Goal: Task Accomplishment & Management: Use online tool/utility

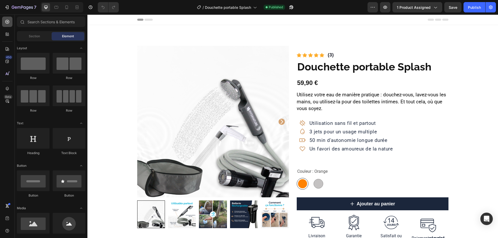
click at [9, 24] on icon at bounding box center [7, 21] width 5 height 5
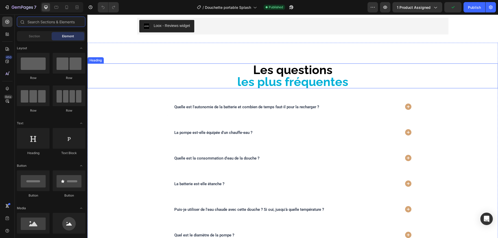
scroll to position [959, 0]
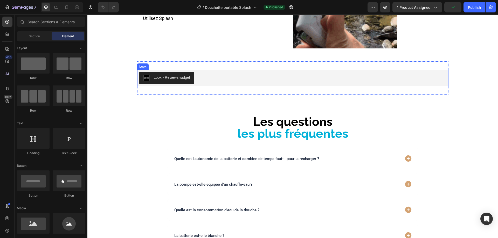
click at [218, 80] on div "Loox - Reviews widget" at bounding box center [292, 78] width 307 height 12
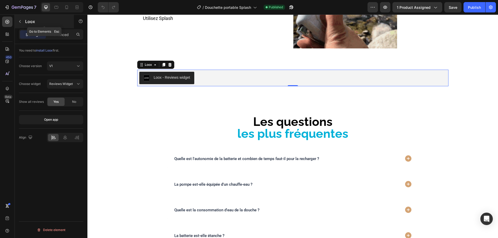
click at [17, 22] on button "button" at bounding box center [20, 21] width 8 height 8
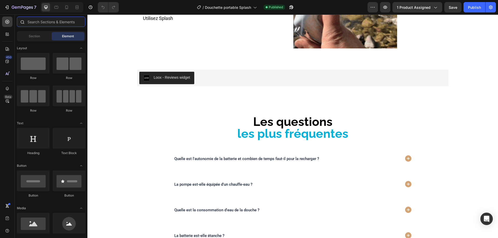
click at [42, 24] on input "text" at bounding box center [51, 22] width 68 height 10
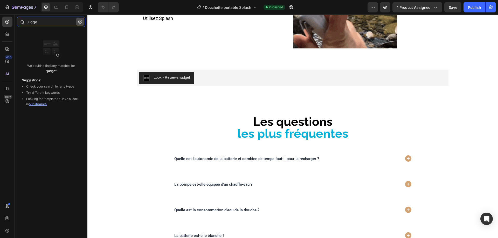
type input "judge"
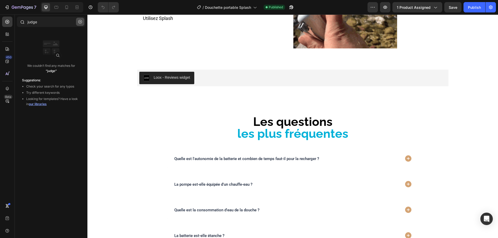
click at [78, 24] on button "button" at bounding box center [80, 22] width 8 height 8
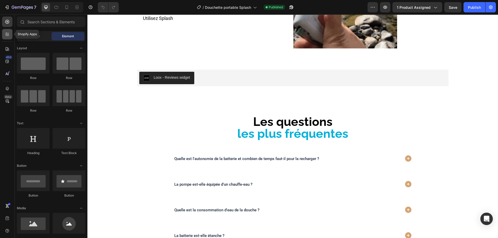
click at [4, 32] on div at bounding box center [7, 34] width 10 height 10
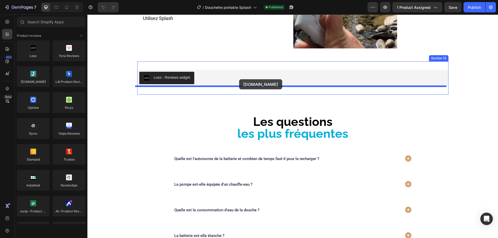
drag, startPoint x: 146, startPoint y: 100, endPoint x: 239, endPoint y: 79, distance: 95.5
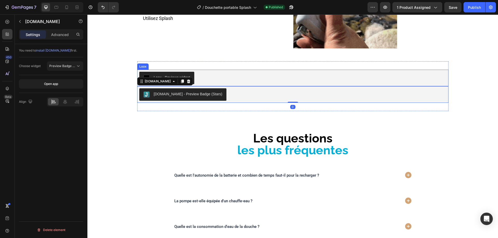
click at [205, 78] on div "Loox - Reviews widget" at bounding box center [292, 78] width 307 height 12
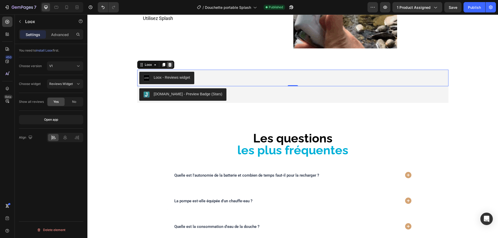
click at [169, 63] on icon at bounding box center [170, 65] width 4 height 4
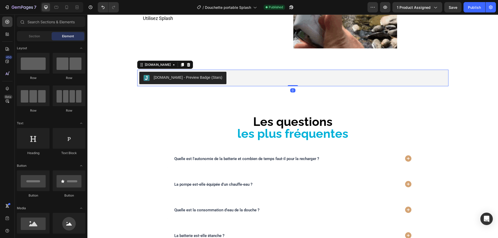
click at [218, 79] on div "[DOMAIN_NAME] - Preview Badge (Stars)" at bounding box center [292, 78] width 307 height 12
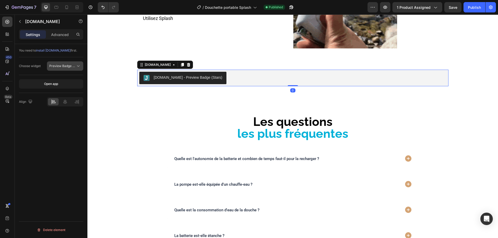
click at [64, 64] on span "Preview Badge (Stars)" at bounding box center [65, 66] width 33 height 4
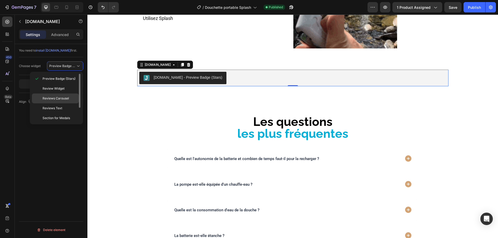
click at [62, 97] on span "Reviews Carousel" at bounding box center [56, 98] width 26 height 5
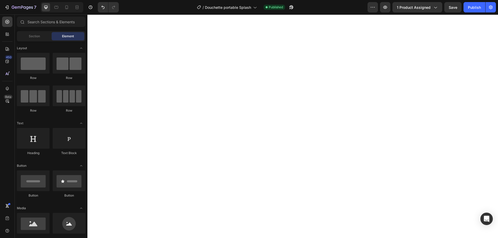
scroll to position [0, 0]
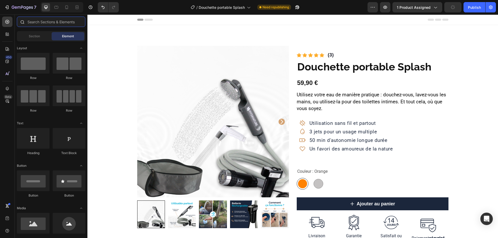
click at [40, 24] on input "text" at bounding box center [51, 22] width 68 height 10
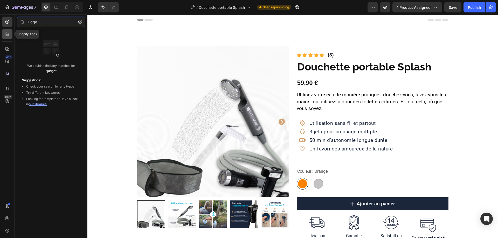
type input "judge"
click at [8, 34] on icon at bounding box center [7, 34] width 5 height 5
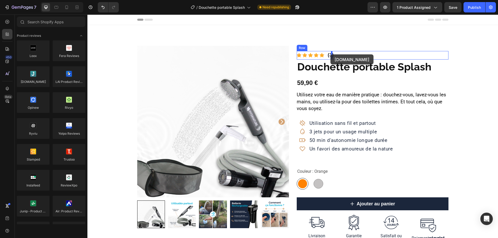
drag, startPoint x: 121, startPoint y: 82, endPoint x: 330, endPoint y: 54, distance: 211.3
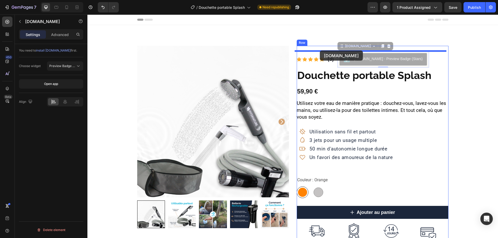
drag, startPoint x: 375, startPoint y: 60, endPoint x: 320, endPoint y: 51, distance: 56.5
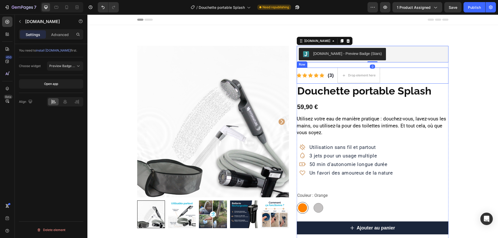
click at [403, 72] on div "Icon Icon Icon Icon Icon Icon List Hoz (3) Text block Drop element here Row" at bounding box center [373, 76] width 152 height 16
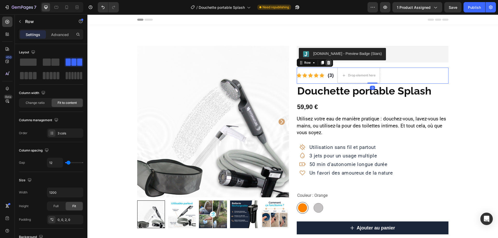
click at [327, 63] on icon at bounding box center [328, 63] width 3 height 4
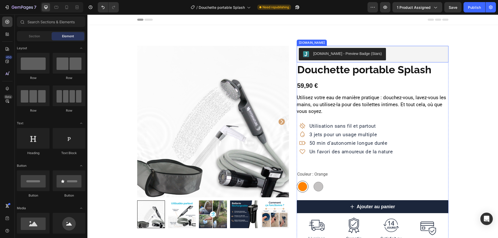
click at [355, 53] on div "[DOMAIN_NAME] - Preview Badge (Stars)" at bounding box center [347, 53] width 69 height 5
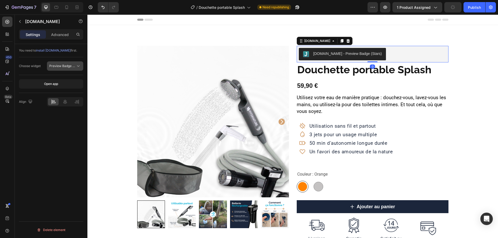
click at [54, 65] on span "Preview Badge (Stars)" at bounding box center [65, 66] width 33 height 4
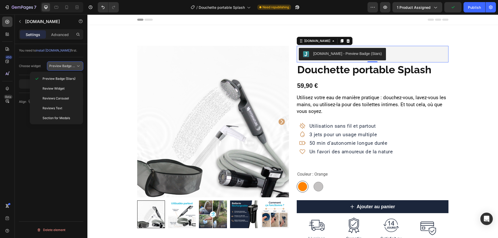
click at [54, 65] on span "Preview Badge (Stars)" at bounding box center [65, 66] width 33 height 4
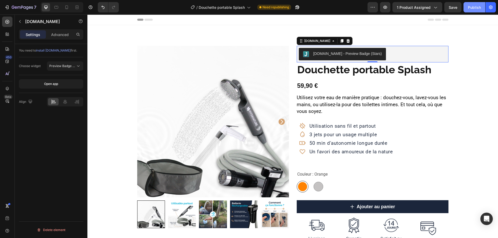
click at [469, 9] on div "Publish" at bounding box center [474, 7] width 13 height 5
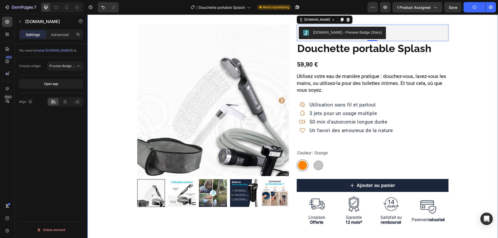
scroll to position [52, 0]
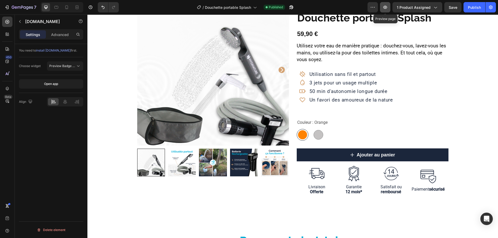
click at [385, 5] on icon "button" at bounding box center [384, 7] width 5 height 5
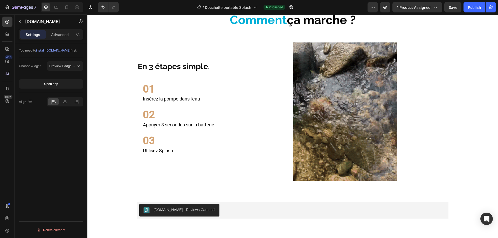
scroll to position [933, 0]
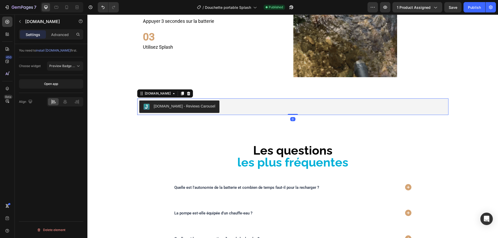
click at [221, 107] on div "[DOMAIN_NAME] - Reviews Carousel" at bounding box center [292, 107] width 307 height 12
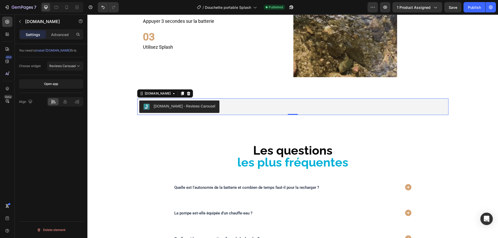
click at [243, 106] on div "[DOMAIN_NAME] - Reviews Carousel" at bounding box center [292, 107] width 307 height 12
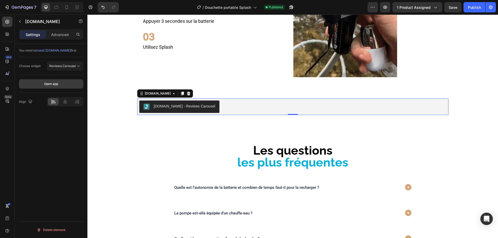
click at [64, 87] on button "Open app" at bounding box center [51, 83] width 64 height 9
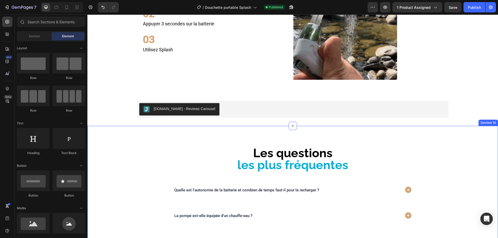
scroll to position [1011, 0]
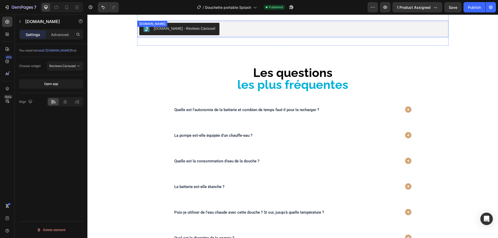
click at [256, 31] on div "[DOMAIN_NAME] - Reviews Carousel" at bounding box center [292, 29] width 307 height 12
click at [57, 51] on span "install [DOMAIN_NAME]" at bounding box center [53, 50] width 34 height 4
click at [62, 66] on span "Reviews Carousel" at bounding box center [62, 66] width 26 height 4
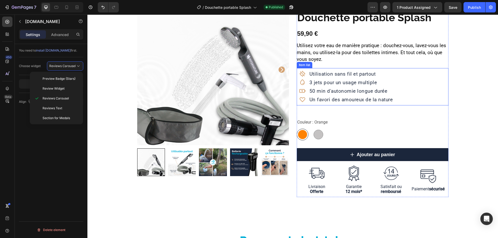
scroll to position [0, 0]
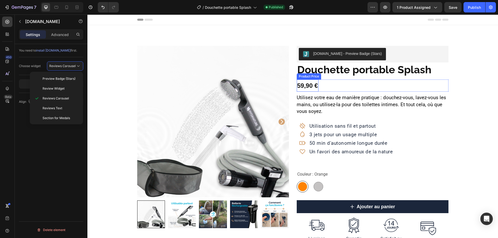
click at [314, 85] on div "59,90 €" at bounding box center [308, 86] width 22 height 12
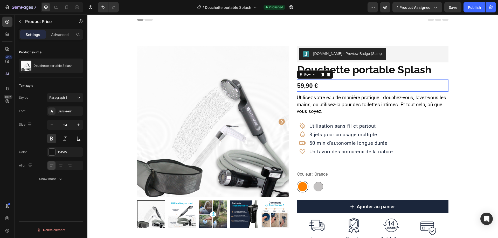
click at [326, 86] on div "59,90 € Product Price Product Price Row 0" at bounding box center [373, 86] width 152 height 12
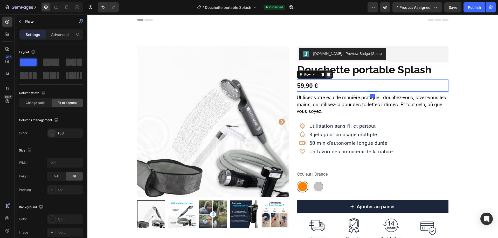
click at [327, 76] on icon at bounding box center [328, 75] width 4 height 4
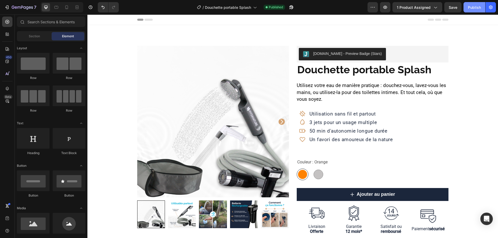
click at [476, 8] on div "Publish" at bounding box center [474, 7] width 13 height 5
click at [29, 22] on input "text" at bounding box center [51, 22] width 68 height 10
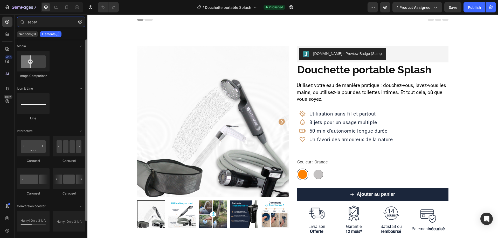
type input "separ"
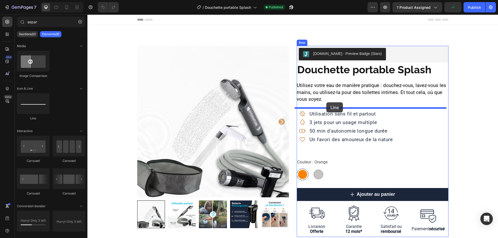
drag, startPoint x: 151, startPoint y: 126, endPoint x: 326, endPoint y: 102, distance: 176.4
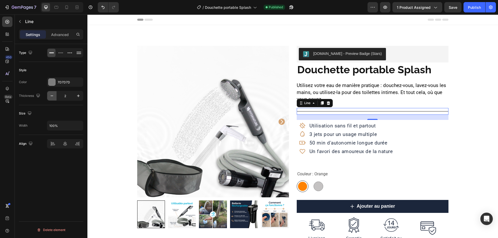
click at [53, 96] on icon "button" at bounding box center [51, 95] width 5 height 5
type input "1"
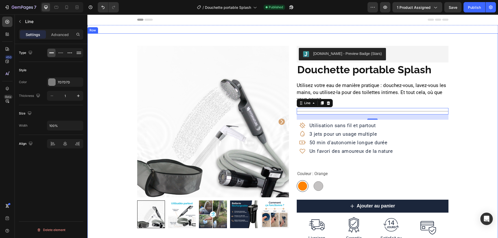
click at [466, 145] on div "Product Images Row [DOMAIN_NAME] - Preview Badge (Stars) [DOMAIN_NAME] Douchett…" at bounding box center [292, 147] width 410 height 203
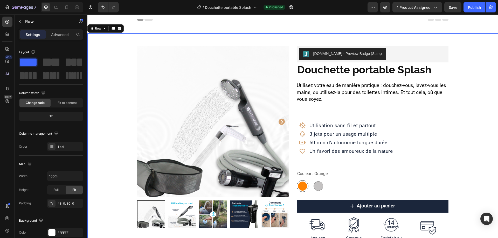
scroll to position [52, 0]
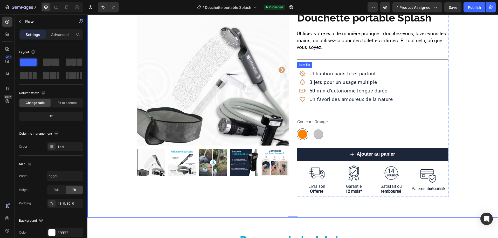
click at [301, 74] on icon at bounding box center [302, 74] width 6 height 6
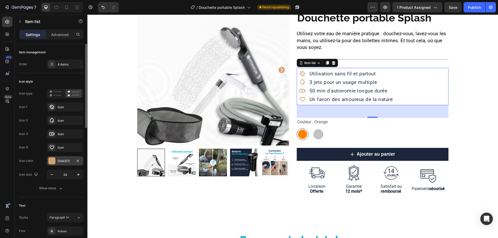
click at [52, 159] on div at bounding box center [51, 161] width 7 height 7
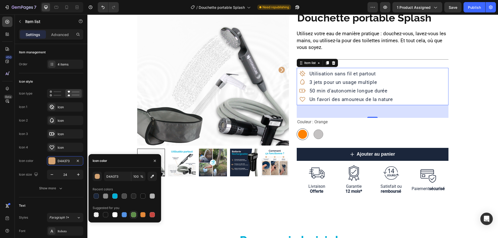
click at [135, 213] on div at bounding box center [133, 214] width 5 height 5
click at [50, 107] on icon at bounding box center [51, 106] width 5 height 5
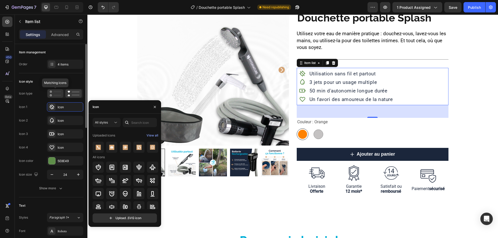
click at [52, 94] on icon at bounding box center [56, 93] width 12 height 6
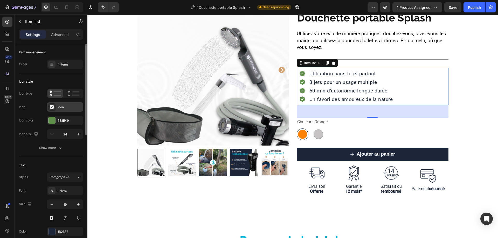
click at [53, 107] on icon at bounding box center [52, 107] width 5 height 5
click at [50, 120] on div at bounding box center [51, 120] width 7 height 7
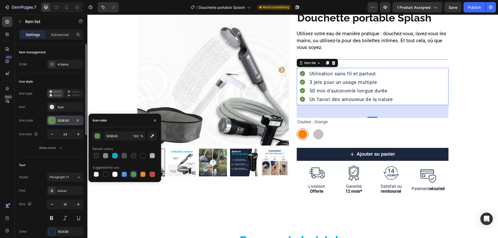
click at [64, 122] on div "5E8E49" at bounding box center [65, 120] width 15 height 5
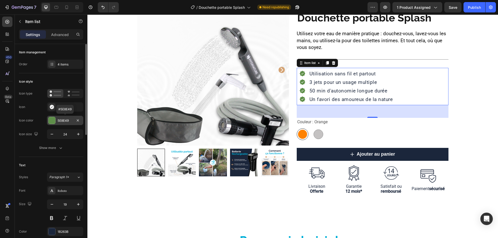
click at [64, 122] on div "5E8E49" at bounding box center [65, 120] width 15 height 5
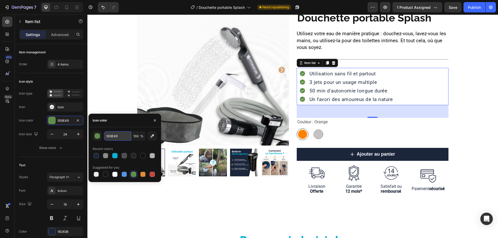
click at [110, 136] on input "5E8E49" at bounding box center [117, 135] width 27 height 9
paste input "#15B300"
type input "#15B300"
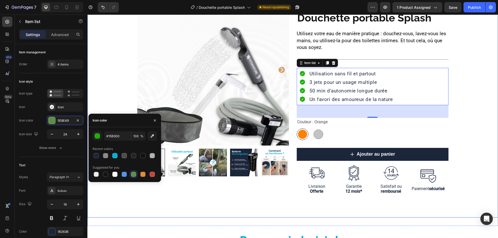
click at [480, 138] on div "Product Images Row [DOMAIN_NAME] - Preview Badge (Stars) [DOMAIN_NAME] Douchett…" at bounding box center [292, 95] width 410 height 203
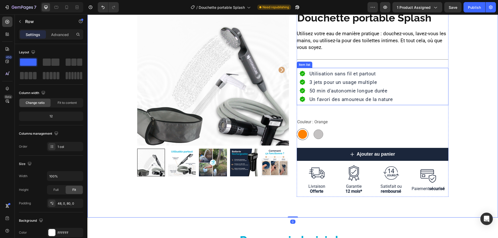
click at [347, 79] on div "3 jets pour un usage multiple" at bounding box center [350, 82] width 85 height 6
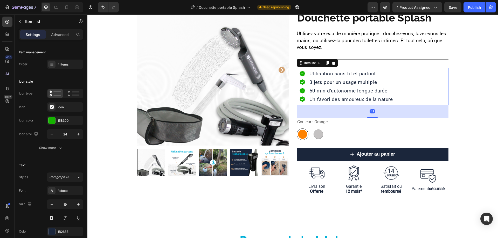
click at [349, 74] on span "Utilisation sans fil et partout" at bounding box center [342, 74] width 66 height 6
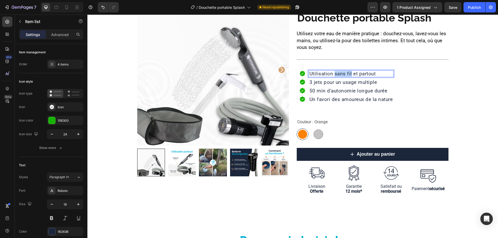
drag, startPoint x: 349, startPoint y: 76, endPoint x: 332, endPoint y: 74, distance: 17.2
click at [332, 74] on span "Utilisation sans fil et partout" at bounding box center [342, 74] width 66 height 6
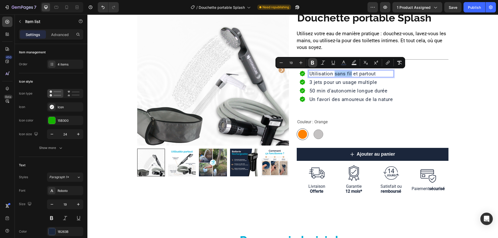
click at [313, 62] on icon "Editor contextual toolbar" at bounding box center [312, 63] width 3 height 4
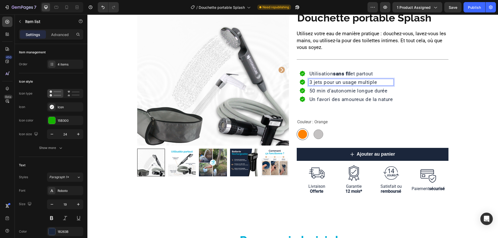
click at [354, 84] on span "3 jets pour un usage multiple" at bounding box center [343, 82] width 68 height 6
drag, startPoint x: 320, startPoint y: 83, endPoint x: 300, endPoint y: 83, distance: 19.7
click at [300, 83] on div "3 jets pour un usage multiple" at bounding box center [346, 82] width 94 height 6
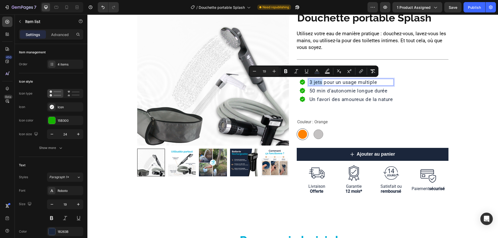
click at [309, 83] on span "3 jets pour un usage multiple" at bounding box center [343, 82] width 68 height 6
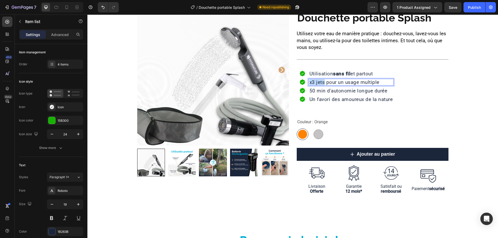
drag, startPoint x: 322, startPoint y: 84, endPoint x: 299, endPoint y: 84, distance: 23.1
click at [299, 84] on div "x3 jets pour un usage multiple" at bounding box center [346, 82] width 94 height 6
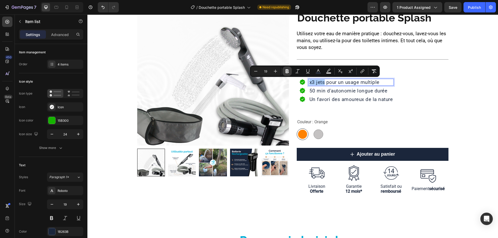
click at [286, 72] on icon "Editor contextual toolbar" at bounding box center [286, 71] width 3 height 4
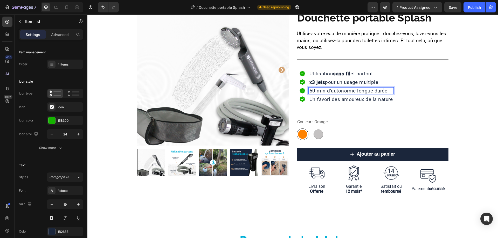
click at [329, 90] on span "50 min d'autonomie longue durée" at bounding box center [348, 91] width 78 height 6
drag, startPoint x: 352, startPoint y: 92, endPoint x: 297, endPoint y: 92, distance: 55.2
click at [297, 92] on div "Utilisation sans fil et partout x3 jets pour un usage multiple 50 min d'autonom…" at bounding box center [373, 86] width 152 height 37
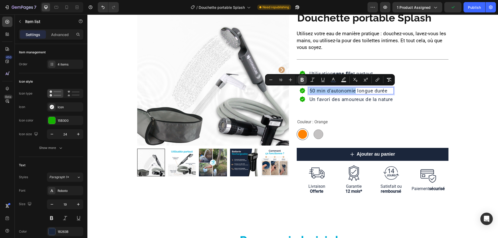
click at [302, 78] on icon "Editor contextual toolbar" at bounding box center [301, 80] width 3 height 4
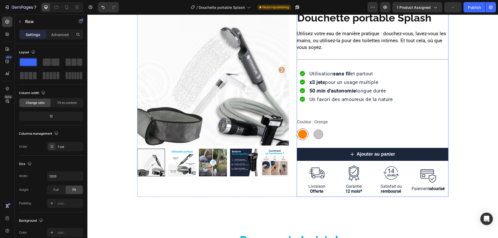
click at [347, 106] on div "[DOMAIN_NAME] - Preview Badge (Stars) [DOMAIN_NAME] Douchette portable Splash P…" at bounding box center [373, 95] width 152 height 203
click at [348, 100] on span "Un favori des amoureux de la nature" at bounding box center [350, 99] width 83 height 6
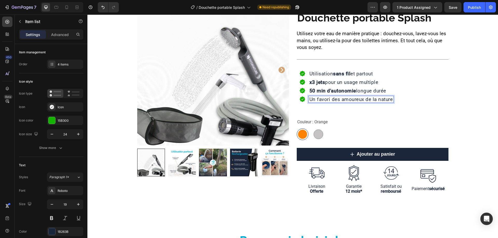
click at [346, 100] on span "Un favori des amoureux de la nature" at bounding box center [350, 99] width 83 height 6
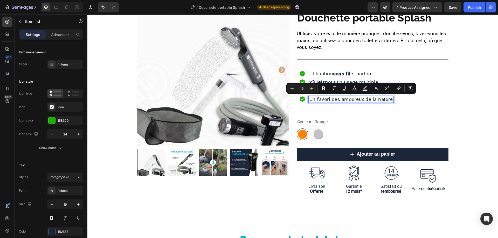
click at [337, 100] on span "Un favori des amoureux de la nature" at bounding box center [350, 99] width 83 height 6
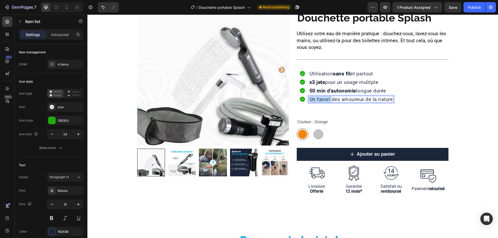
drag, startPoint x: 328, startPoint y: 100, endPoint x: 307, endPoint y: 100, distance: 21.0
click at [309, 100] on span "Un favori des amoureux de la nature" at bounding box center [350, 99] width 83 height 6
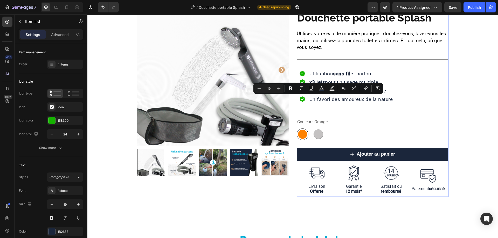
click at [405, 108] on div "[DOMAIN_NAME] - Preview Badge (Stars) [DOMAIN_NAME] Douchette portable Splash P…" at bounding box center [373, 95] width 152 height 203
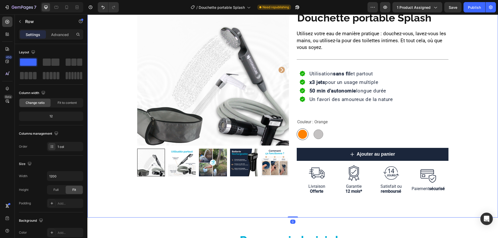
click at [460, 113] on div "Product Images Row [DOMAIN_NAME] - Preview Badge (Stars) [DOMAIN_NAME] Douchett…" at bounding box center [292, 95] width 410 height 203
click at [355, 97] on span "Un favori des amoureux de la nature" at bounding box center [350, 99] width 83 height 6
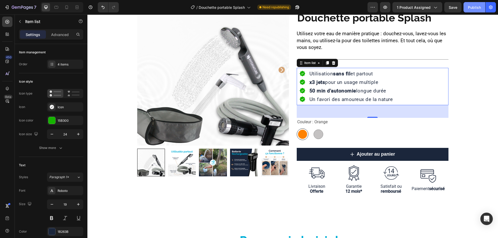
click at [476, 8] on div "Publish" at bounding box center [474, 7] width 13 height 5
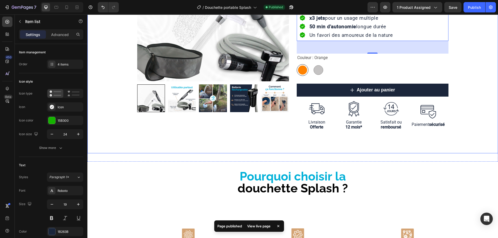
scroll to position [130, 0]
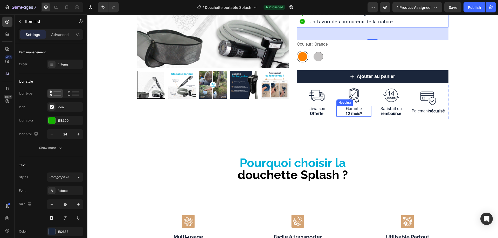
click at [348, 115] on strong "12 mois*" at bounding box center [353, 113] width 17 height 5
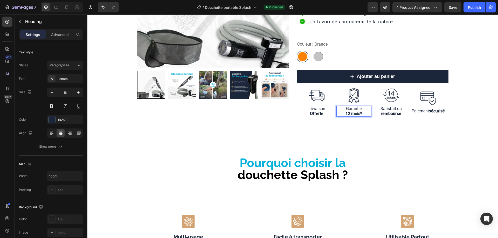
click at [347, 113] on strong "12 mois*" at bounding box center [353, 113] width 17 height 5
click at [471, 86] on div "Product Images Row [DOMAIN_NAME] - Preview Badge (Stars) [DOMAIN_NAME] Douchett…" at bounding box center [292, 17] width 410 height 203
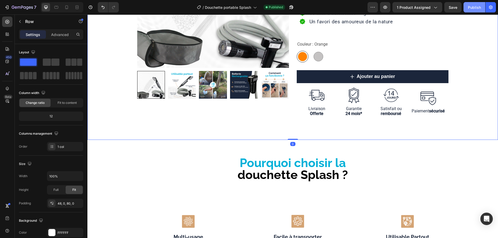
drag, startPoint x: 472, startPoint y: 8, endPoint x: 472, endPoint y: 11, distance: 3.1
click at [472, 8] on div "Publish" at bounding box center [474, 7] width 13 height 5
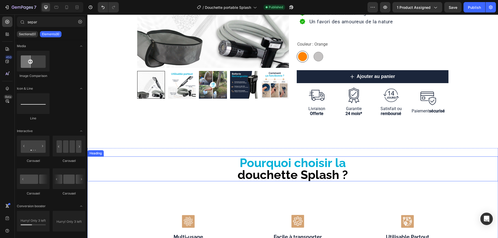
click at [297, 170] on span "douchette Splash ?" at bounding box center [292, 175] width 110 height 14
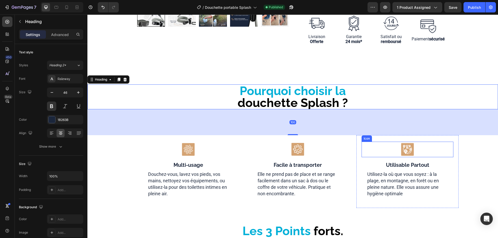
scroll to position [207, 0]
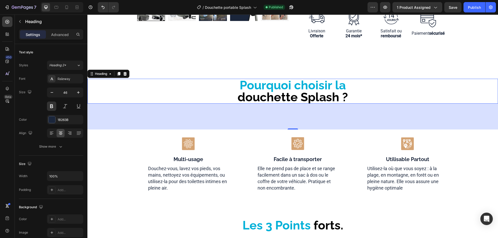
click at [493, 109] on div "100" at bounding box center [292, 117] width 410 height 26
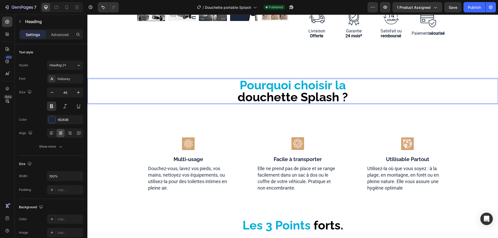
click at [461, 87] on h2 "Pourquoi choisir la douchette Splash ?" at bounding box center [292, 91] width 410 height 25
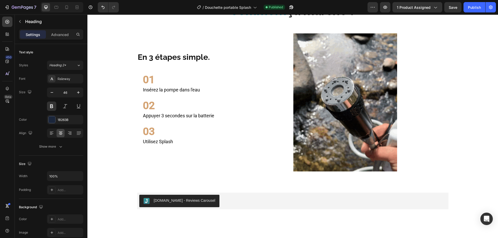
scroll to position [907, 0]
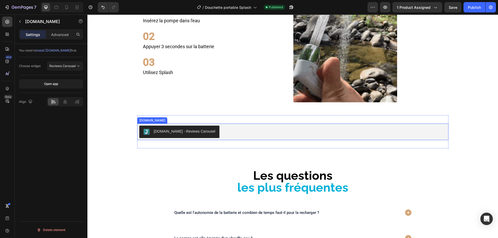
click at [334, 133] on div "[DOMAIN_NAME] - Reviews Carousel" at bounding box center [292, 132] width 307 height 12
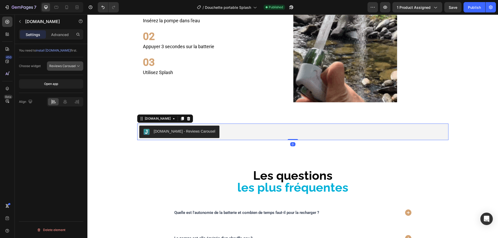
click at [66, 67] on span "Reviews Carousel" at bounding box center [62, 66] width 26 height 4
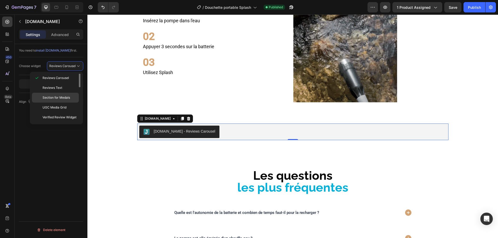
scroll to position [0, 0]
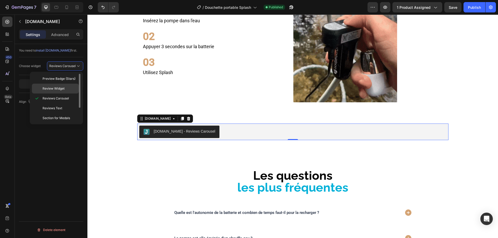
click at [59, 90] on span "Review Widget" at bounding box center [54, 88] width 22 height 5
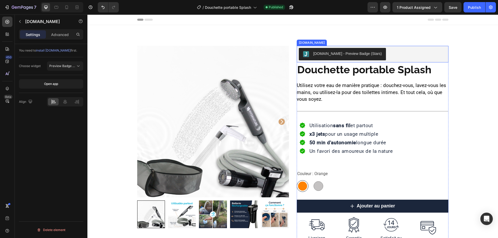
click at [351, 57] on div "[DOMAIN_NAME] - Preview Badge (Stars)" at bounding box center [342, 54] width 79 height 6
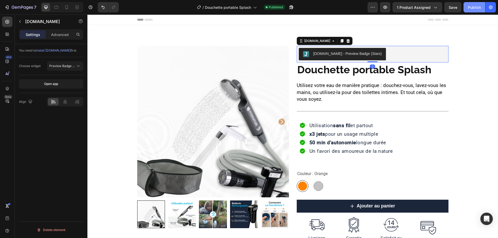
click at [469, 6] on div "Publish" at bounding box center [474, 7] width 13 height 5
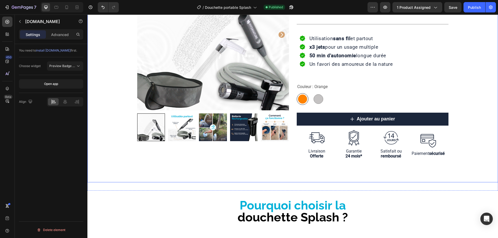
scroll to position [78, 0]
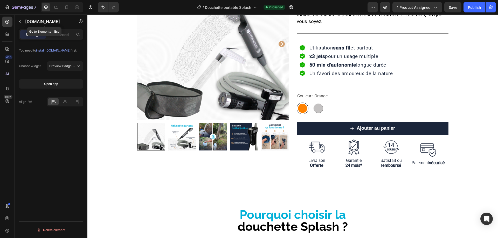
click at [19, 19] on button "button" at bounding box center [20, 21] width 8 height 8
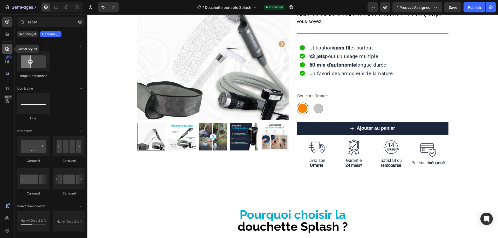
click at [7, 48] on icon at bounding box center [7, 48] width 5 height 5
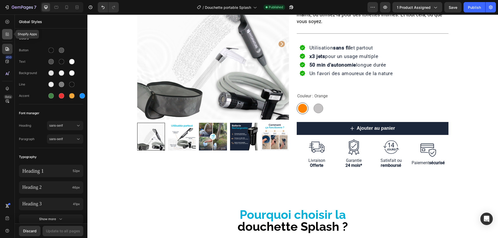
click at [7, 34] on icon at bounding box center [7, 34] width 2 height 2
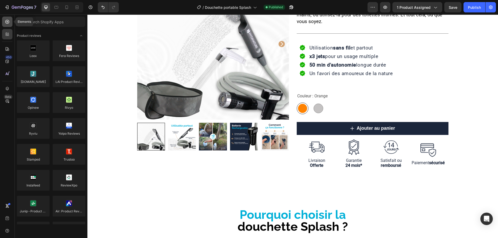
click at [6, 22] on icon at bounding box center [7, 22] width 4 height 4
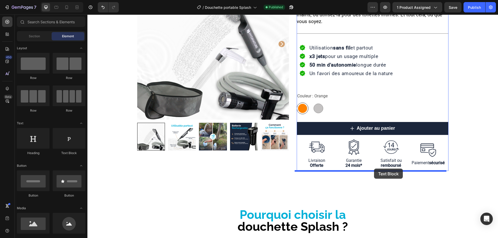
drag, startPoint x: 156, startPoint y: 158, endPoint x: 374, endPoint y: 169, distance: 218.5
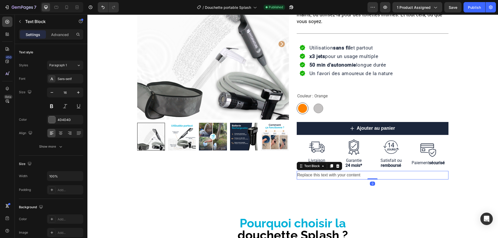
click at [350, 176] on div "Replace this text with your content" at bounding box center [373, 175] width 152 height 9
click at [350, 176] on p "Replace this text with your content" at bounding box center [372, 176] width 151 height 8
click at [329, 177] on p "Paiement sécurisé" at bounding box center [372, 176] width 151 height 8
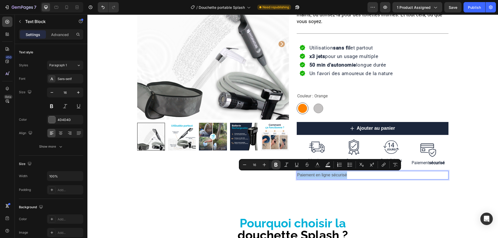
click at [274, 167] on button "Bold" at bounding box center [275, 164] width 9 height 9
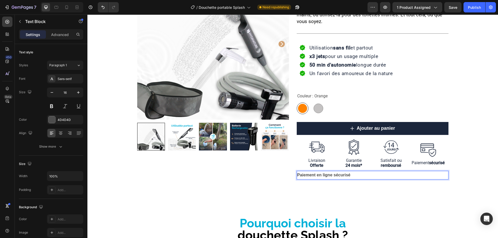
click at [335, 174] on strong "Paiement en ligne sécurisé" at bounding box center [323, 175] width 53 height 4
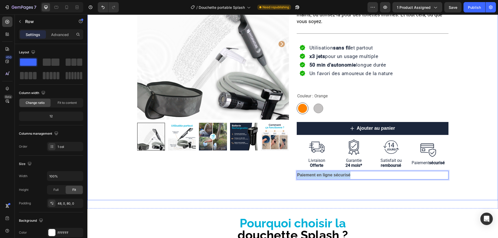
click at [339, 193] on div "Product Images Row [DOMAIN_NAME] - Preview Badge (Stars) [DOMAIN_NAME] Douchett…" at bounding box center [292, 78] width 410 height 245
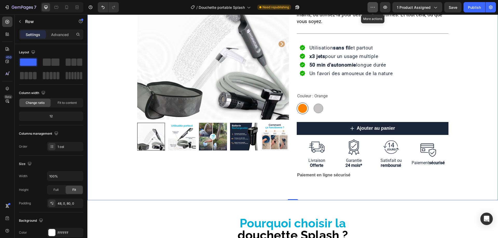
click at [372, 8] on icon "button" at bounding box center [372, 7] width 5 height 5
click at [358, 8] on div "/ Douchette portable Splash Need republishing" at bounding box center [245, 7] width 244 height 10
click at [102, 10] on button "Undo/Redo" at bounding box center [103, 7] width 10 height 10
click at [327, 176] on p "Paiement en ligne sécurisé" at bounding box center [372, 176] width 151 height 8
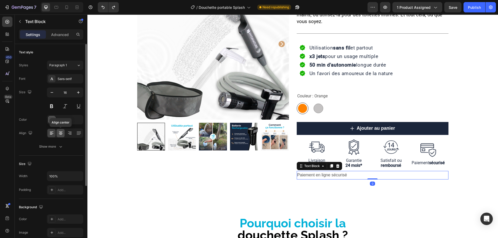
click at [60, 134] on icon at bounding box center [60, 133] width 5 height 5
click at [52, 106] on button at bounding box center [51, 106] width 9 height 9
click at [78, 94] on icon "button" at bounding box center [78, 92] width 5 height 5
type input "17"
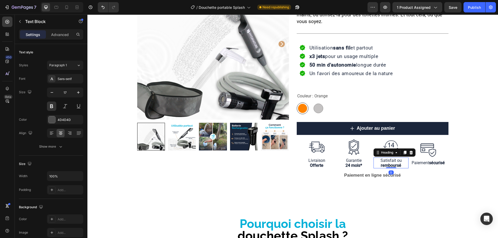
click at [381, 163] on div "Satisfait ou remboursé" at bounding box center [390, 163] width 35 height 11
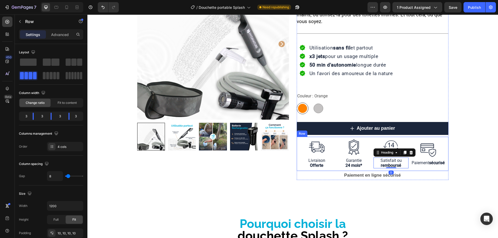
click at [366, 170] on div "Image Livraison Offerte Heading Image Garantie 24 mois* Heading Image Satisfait…" at bounding box center [373, 154] width 152 height 34
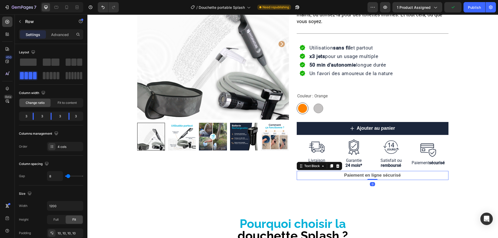
click at [362, 174] on p "Paiement en ligne sécurisé" at bounding box center [372, 176] width 151 height 8
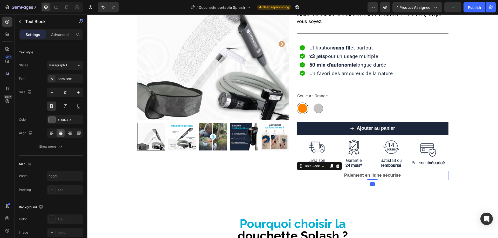
click at [63, 30] on div "Settings Advanced" at bounding box center [51, 34] width 64 height 10
click at [63, 37] on p "Advanced" at bounding box center [60, 34] width 18 height 5
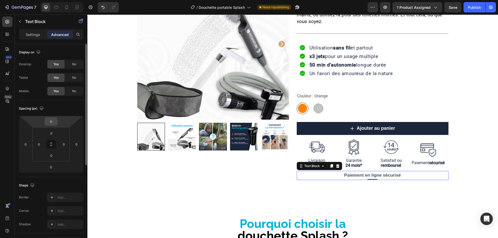
click at [52, 123] on input "0" at bounding box center [51, 122] width 10 height 8
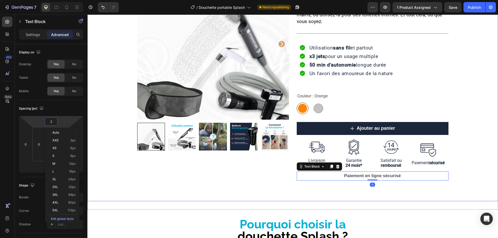
type input "20"
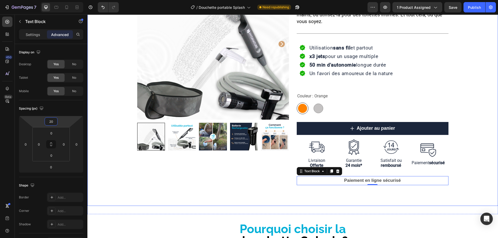
click at [381, 191] on div "Product Images Row [DOMAIN_NAME] - Preview Badge (Stars) [DOMAIN_NAME] Douchett…" at bounding box center [292, 81] width 410 height 250
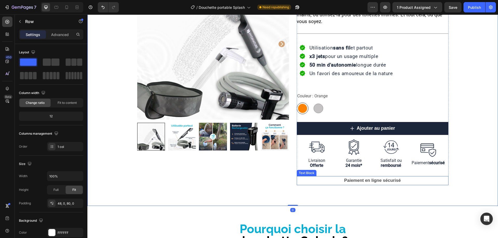
click at [379, 180] on p "Paiement en ligne sécurisé" at bounding box center [372, 181] width 151 height 8
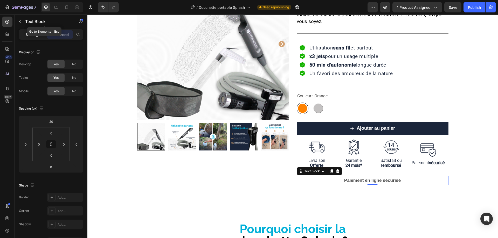
click at [33, 31] on div "Settings" at bounding box center [33, 34] width 26 height 8
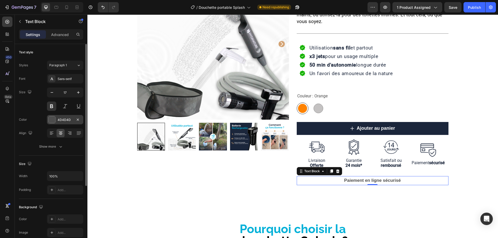
click at [53, 118] on div at bounding box center [51, 119] width 7 height 7
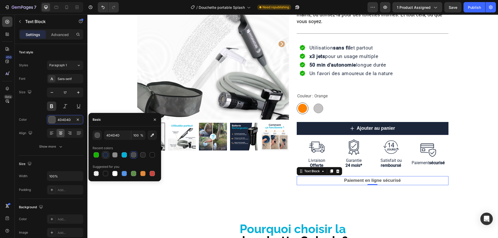
click at [104, 156] on div at bounding box center [105, 154] width 5 height 5
type input "1B263B"
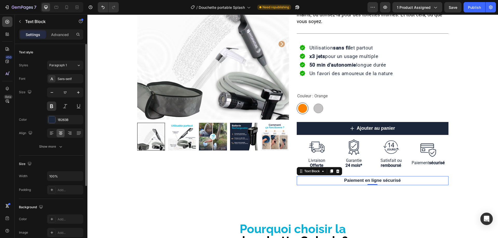
click at [27, 107] on div "Size 17" at bounding box center [51, 99] width 64 height 23
click at [331, 76] on span "Un favori des amoureux de la nature" at bounding box center [350, 74] width 83 height 6
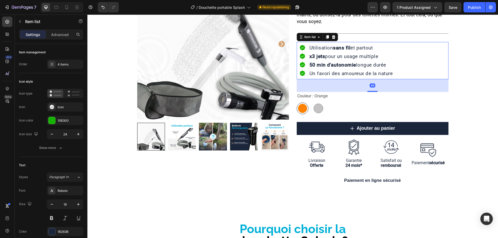
click at [331, 74] on span "Un favori des amoureux de la nature" at bounding box center [350, 74] width 83 height 6
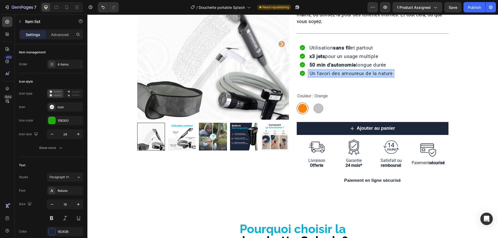
click at [331, 74] on span "Un favori des amoureux de la nature" at bounding box center [350, 74] width 83 height 6
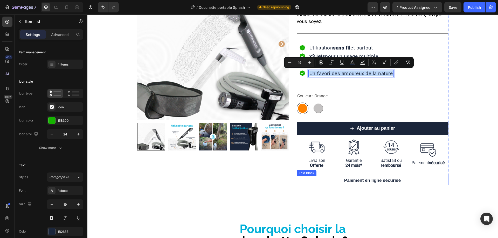
click at [353, 179] on p "Paiement en ligne sécurisé" at bounding box center [372, 181] width 151 height 8
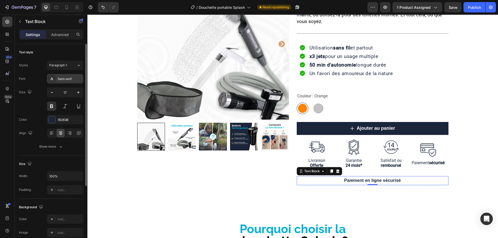
click at [65, 81] on div "Sans-serif" at bounding box center [65, 78] width 36 height 9
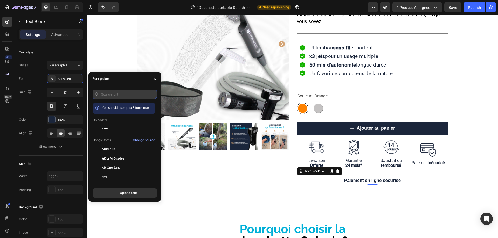
click at [119, 93] on input "text" at bounding box center [125, 94] width 64 height 9
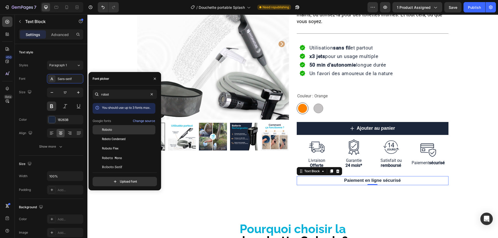
click at [114, 131] on div "Roboto" at bounding box center [128, 130] width 52 height 5
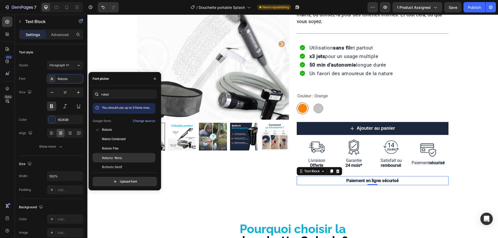
click at [121, 159] on span "Roboto Mono" at bounding box center [112, 158] width 20 height 5
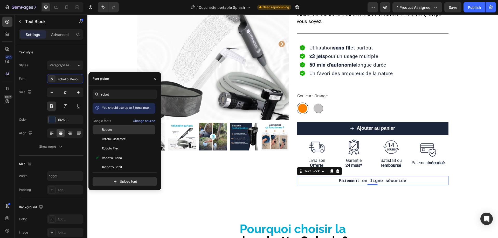
click at [121, 132] on div "Roboto" at bounding box center [128, 130] width 52 height 5
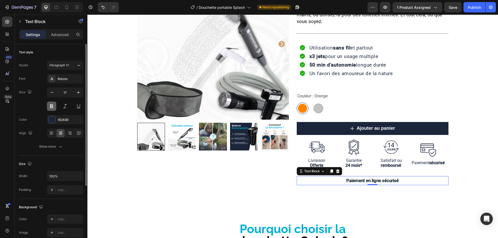
click at [51, 108] on button at bounding box center [51, 106] width 9 height 9
click at [64, 78] on div "Roboto" at bounding box center [70, 79] width 24 height 5
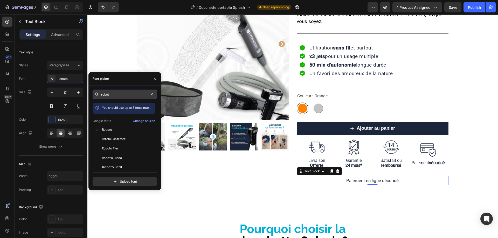
click at [113, 93] on input "robot" at bounding box center [125, 94] width 64 height 9
type input "dm"
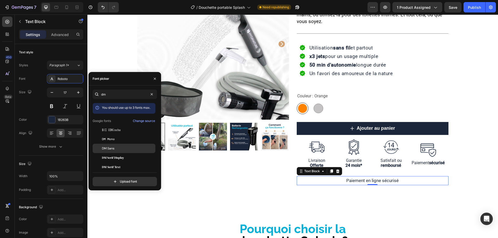
click at [119, 149] on div "DM Sans" at bounding box center [128, 148] width 52 height 5
click at [54, 106] on button at bounding box center [51, 106] width 9 height 9
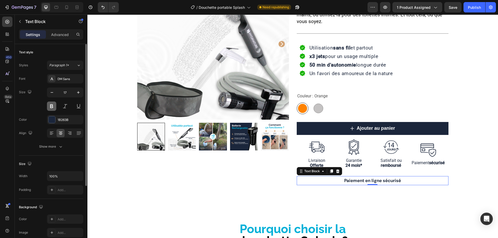
click at [54, 106] on button at bounding box center [51, 106] width 9 height 9
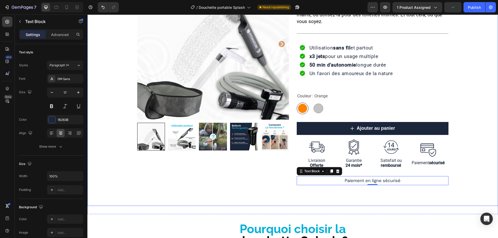
click at [368, 207] on div "Product Images Row [DOMAIN_NAME] - Preview Badge (Stars) [DOMAIN_NAME] Douchett…" at bounding box center [292, 80] width 410 height 267
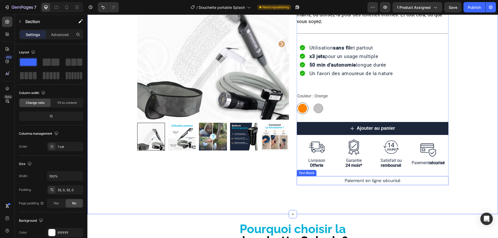
click at [371, 182] on p "Paiement en ligne sécurisé" at bounding box center [372, 181] width 151 height 8
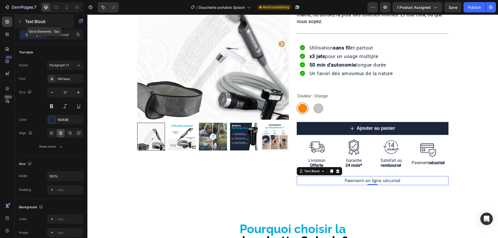
click at [20, 20] on icon "button" at bounding box center [20, 21] width 4 height 4
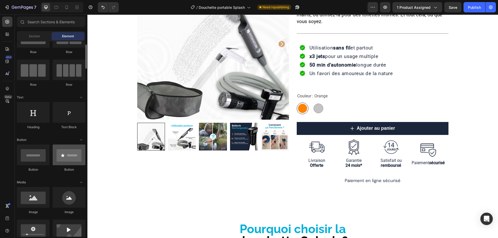
scroll to position [52, 0]
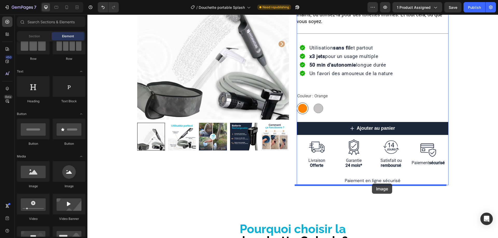
drag, startPoint x: 161, startPoint y: 193, endPoint x: 372, endPoint y: 184, distance: 210.4
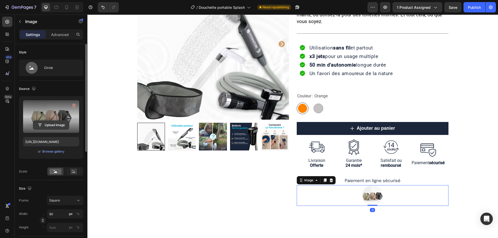
click at [54, 125] on input "file" at bounding box center [51, 125] width 36 height 9
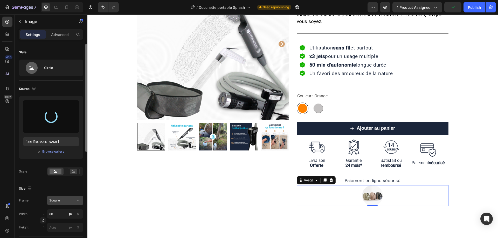
click at [60, 198] on button "Square" at bounding box center [65, 200] width 36 height 9
type input "[URL][DOMAIN_NAME]"
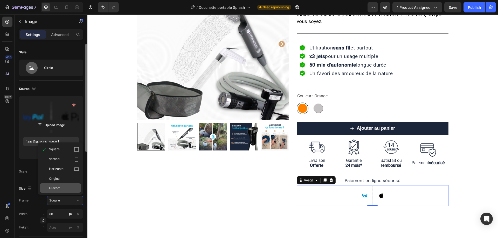
click at [57, 187] on span "Custom" at bounding box center [54, 188] width 11 height 5
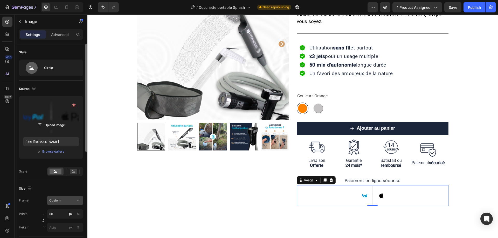
click at [62, 201] on div "Custom" at bounding box center [61, 200] width 25 height 5
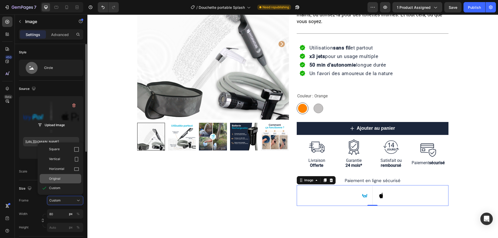
click at [59, 181] on span "Original" at bounding box center [54, 179] width 11 height 5
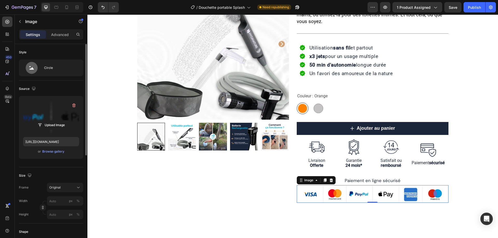
click at [64, 172] on div "Size" at bounding box center [51, 176] width 64 height 8
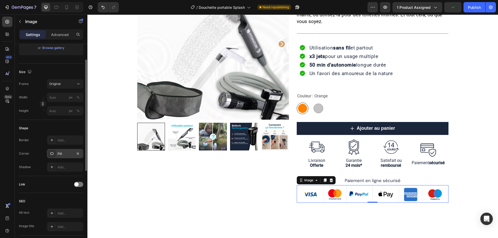
scroll to position [78, 0]
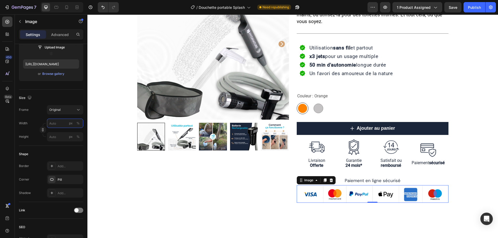
click at [58, 123] on input "px %" at bounding box center [65, 123] width 36 height 9
click at [57, 135] on p "Full 100%" at bounding box center [64, 135] width 30 height 5
click at [57, 124] on input "100" at bounding box center [65, 123] width 36 height 9
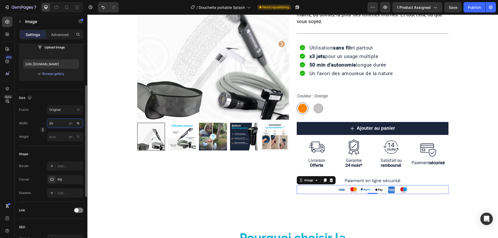
drag, startPoint x: 63, startPoint y: 125, endPoint x: 27, endPoint y: 125, distance: 35.5
click at [27, 125] on div "Width 50 px %" at bounding box center [51, 123] width 64 height 9
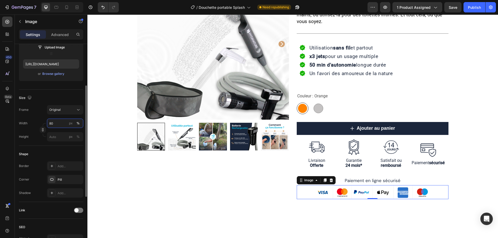
drag, startPoint x: 58, startPoint y: 123, endPoint x: 36, endPoint y: 126, distance: 21.9
click at [36, 126] on div "Width 80 px %" at bounding box center [51, 123] width 64 height 9
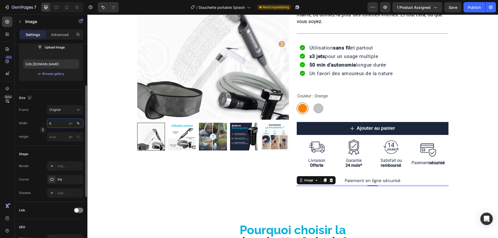
type input "60"
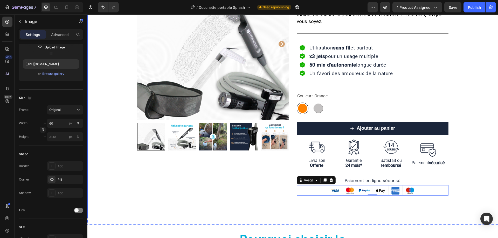
click at [437, 203] on div "Product Images Row [DOMAIN_NAME] - Preview Badge (Stars) [DOMAIN_NAME] Douchett…" at bounding box center [292, 86] width 410 height 261
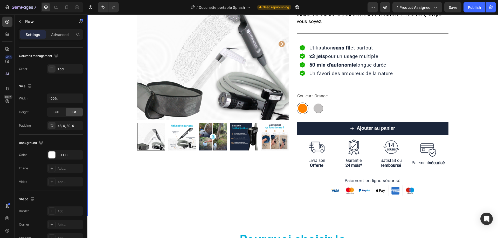
scroll to position [0, 0]
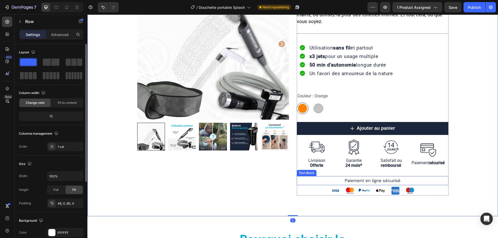
click at [385, 183] on p "Paiement en ligne sécurisé" at bounding box center [372, 181] width 151 height 8
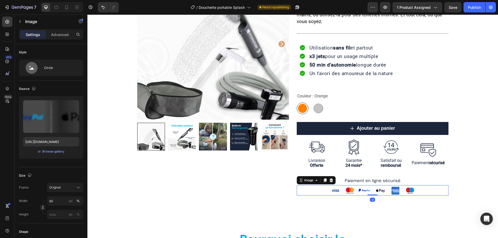
click at [441, 190] on div at bounding box center [373, 190] width 152 height 11
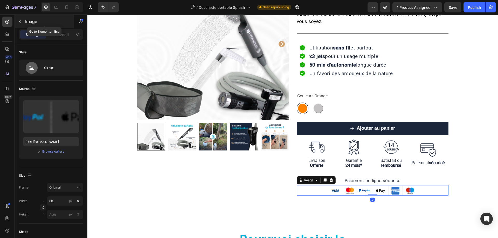
click at [22, 19] on button "button" at bounding box center [20, 21] width 8 height 8
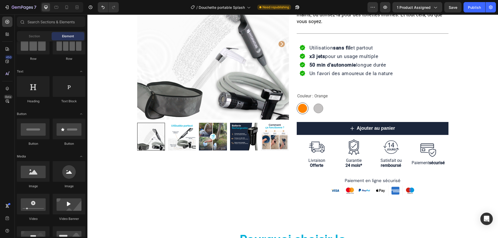
click at [41, 55] on div "Row" at bounding box center [33, 47] width 33 height 27
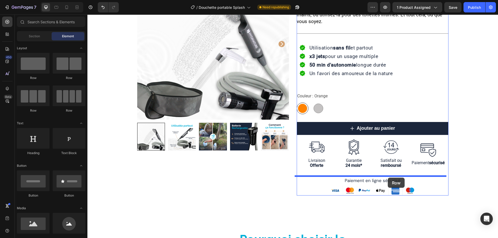
drag, startPoint x: 127, startPoint y: 86, endPoint x: 388, endPoint y: 178, distance: 276.2
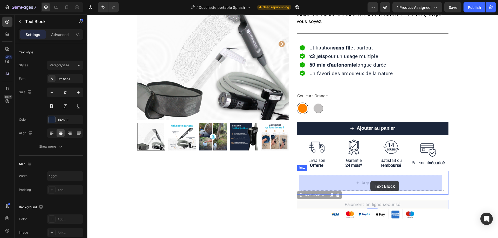
drag, startPoint x: 366, startPoint y: 205, endPoint x: 370, endPoint y: 181, distance: 24.2
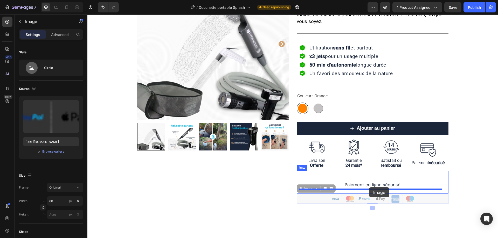
drag, startPoint x: 367, startPoint y: 200, endPoint x: 369, endPoint y: 187, distance: 12.9
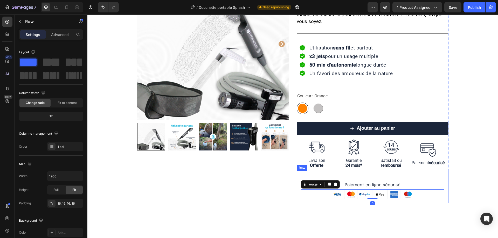
click at [425, 176] on div "Paiement en ligne sécurisé Text Block Image 0" at bounding box center [372, 187] width 143 height 24
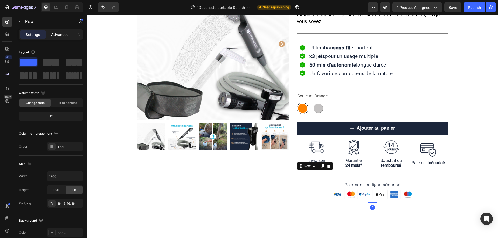
click at [53, 34] on p "Advanced" at bounding box center [60, 34] width 18 height 5
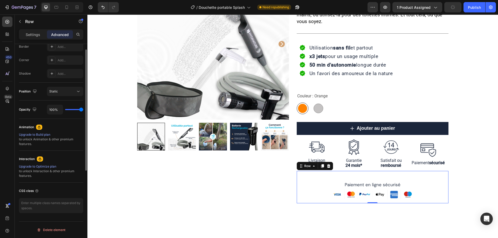
scroll to position [99, 0]
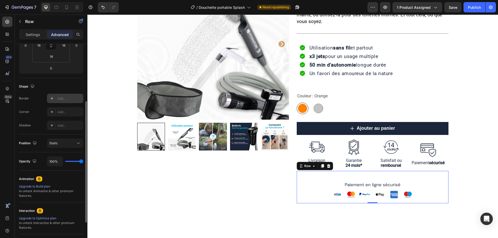
click at [65, 97] on div "Add..." at bounding box center [70, 98] width 24 height 5
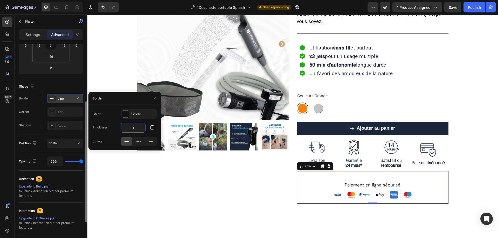
click at [136, 129] on input "1" at bounding box center [133, 127] width 24 height 9
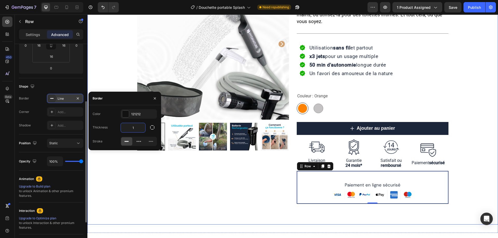
click at [421, 216] on div "Product Images Row [DOMAIN_NAME] - Preview Badge (Stars) [DOMAIN_NAME] Douchett…" at bounding box center [292, 90] width 410 height 269
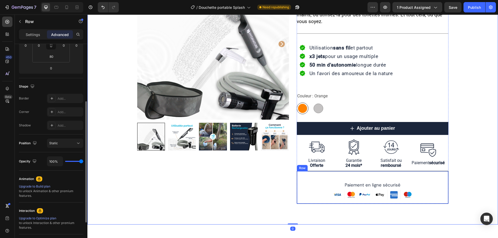
click at [424, 197] on div at bounding box center [372, 195] width 143 height 10
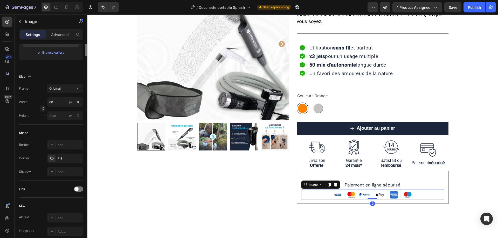
scroll to position [0, 0]
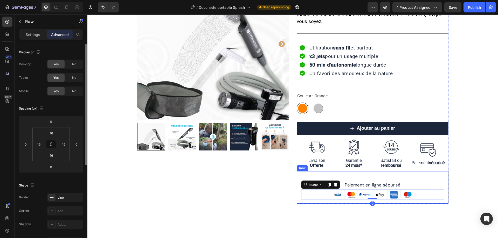
click at [415, 176] on div "Paiement en ligne sécurisé Text Block Image 0" at bounding box center [372, 187] width 143 height 24
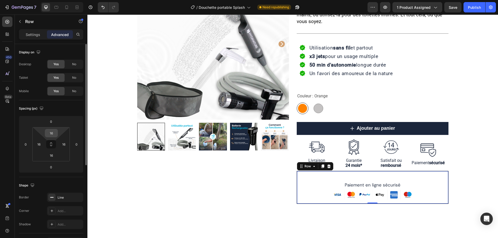
click at [49, 134] on input "16" at bounding box center [51, 133] width 10 height 8
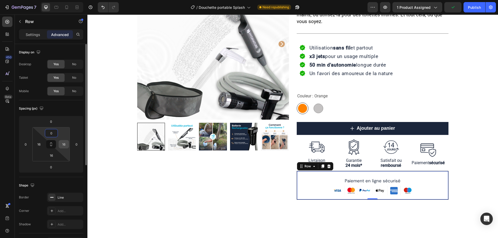
click at [63, 145] on input "16" at bounding box center [64, 144] width 8 height 8
click at [52, 144] on icon at bounding box center [51, 144] width 4 height 4
click at [63, 144] on input "16" at bounding box center [64, 144] width 8 height 8
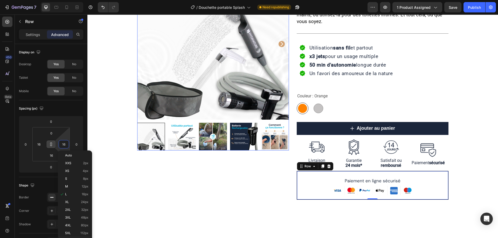
type input "16"
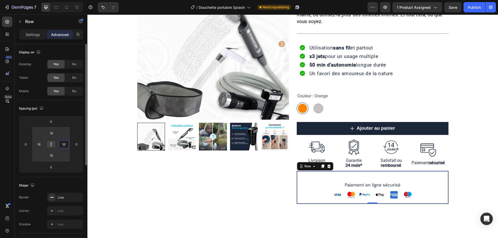
click at [63, 143] on input "16" at bounding box center [64, 144] width 8 height 8
type input "0"
click at [52, 157] on input "16" at bounding box center [51, 156] width 10 height 8
type input "0"
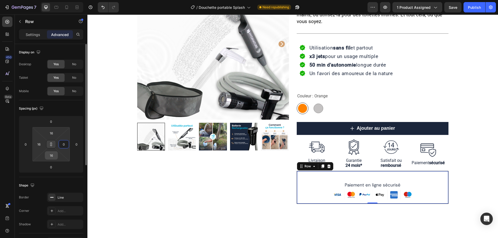
type input "0"
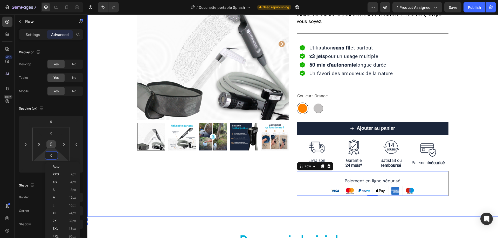
click at [470, 182] on div "Product Images Row [DOMAIN_NAME] - Preview Badge (Stars) [DOMAIN_NAME] Douchett…" at bounding box center [292, 82] width 410 height 228
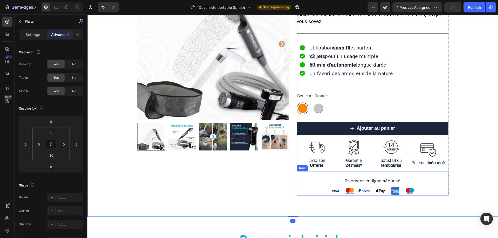
click at [431, 173] on div "Paiement en ligne sécurisé Text Block Image" at bounding box center [372, 183] width 151 height 25
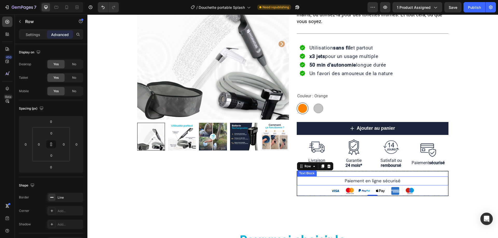
click at [397, 180] on p "Paiement en ligne sécurisé" at bounding box center [372, 181] width 150 height 8
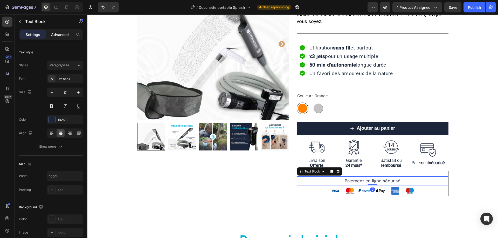
click at [58, 33] on p "Advanced" at bounding box center [60, 34] width 18 height 5
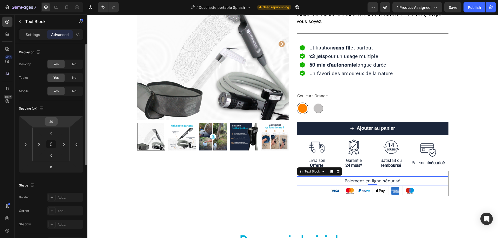
click at [48, 122] on input "20" at bounding box center [51, 122] width 10 height 8
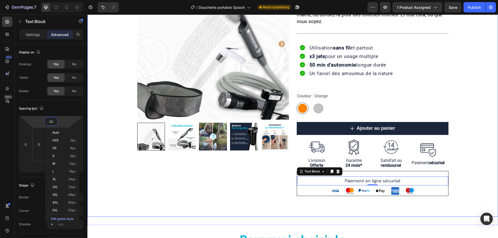
type input "0"
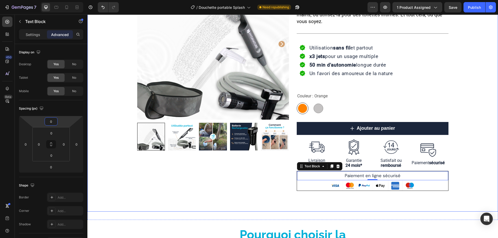
click at [469, 174] on div "Product Images Row [DOMAIN_NAME] - Preview Badge (Stars) [DOMAIN_NAME] Douchett…" at bounding box center [292, 79] width 410 height 223
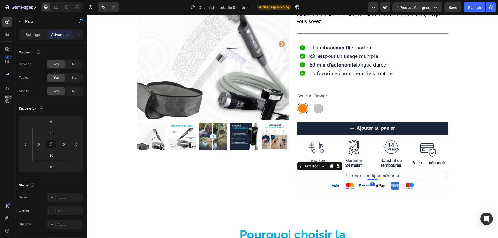
click at [432, 172] on p "Paiement en ligne sécurisé" at bounding box center [372, 176] width 150 height 8
click at [102, 7] on icon "Undo/Redo" at bounding box center [102, 7] width 5 height 5
type input "20"
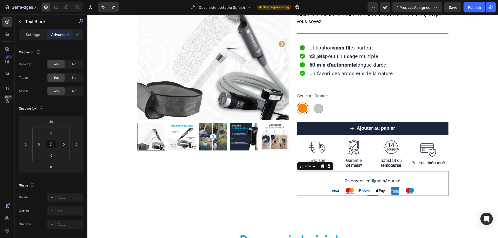
click at [432, 173] on div "Paiement en ligne sécurisé Text Block Image" at bounding box center [372, 183] width 151 height 25
click at [24, 36] on div "Settings" at bounding box center [33, 34] width 26 height 8
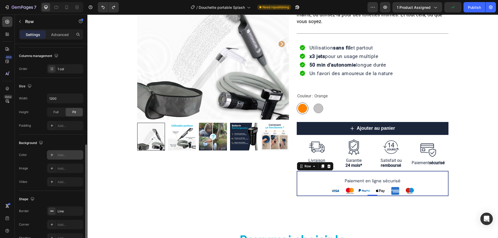
scroll to position [107, 0]
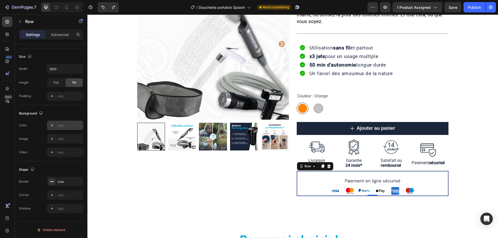
click at [64, 125] on div "Add..." at bounding box center [70, 125] width 24 height 5
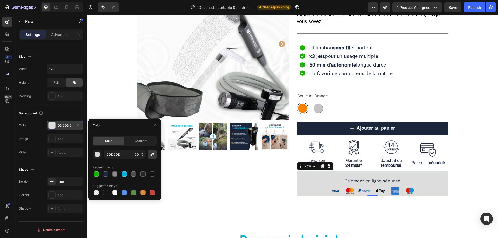
click at [151, 153] on icon "button" at bounding box center [152, 154] width 5 height 5
type input "D4A373"
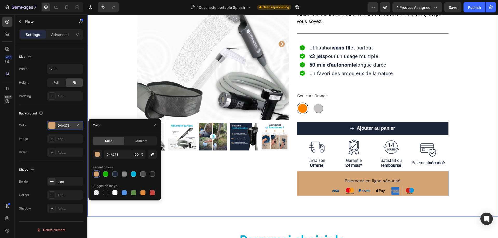
click at [459, 123] on div "Product Images Row [DOMAIN_NAME] - Preview Badge (Stars) [DOMAIN_NAME] Douchett…" at bounding box center [292, 82] width 410 height 228
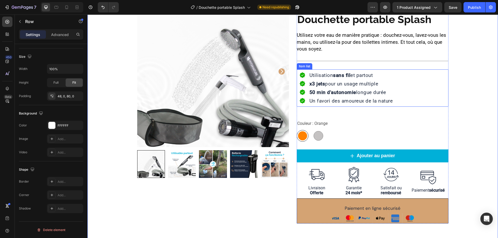
scroll to position [52, 0]
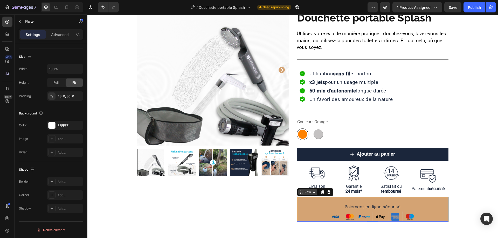
click at [302, 195] on div "Row" at bounding box center [307, 192] width 19 height 6
click at [69, 124] on div "D4A373" at bounding box center [65, 125] width 15 height 5
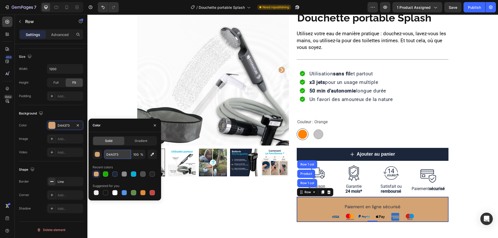
click at [110, 153] on input "D4A373" at bounding box center [117, 154] width 27 height 9
paste input "#FFFDF"
type input "#FFFDF3"
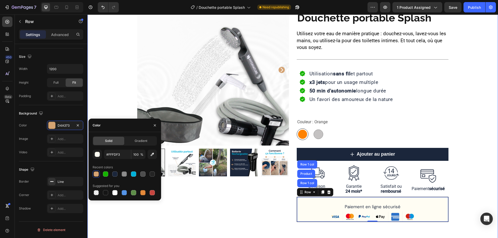
click at [483, 189] on div "Product Images Row [DOMAIN_NAME] - Preview Badge (Stars) [DOMAIN_NAME] Douchett…" at bounding box center [292, 108] width 410 height 228
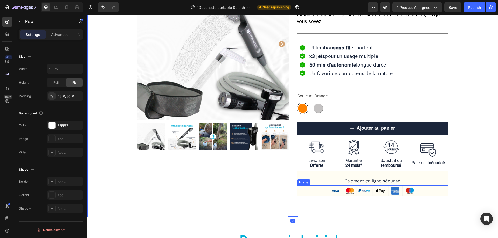
scroll to position [104, 0]
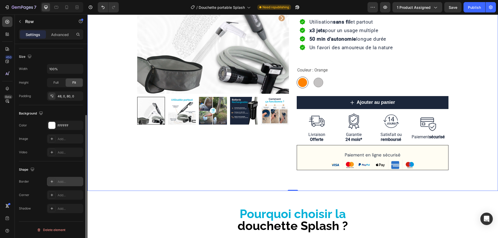
click at [62, 182] on div "Add..." at bounding box center [70, 182] width 24 height 5
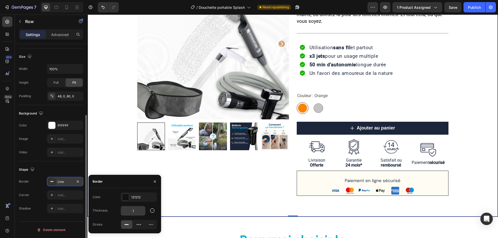
scroll to position [78, 0]
click at [139, 212] on input "1" at bounding box center [133, 210] width 24 height 9
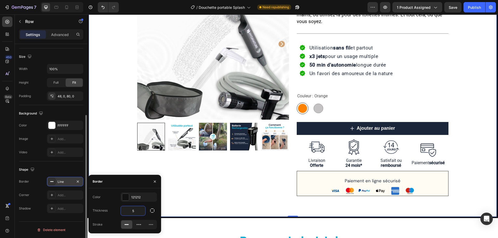
click at [158, 205] on div "Color 121212 Thickness 5 Stroke" at bounding box center [124, 211] width 73 height 37
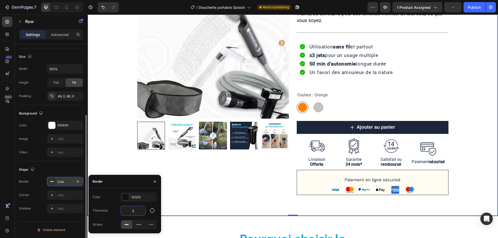
type input "1"
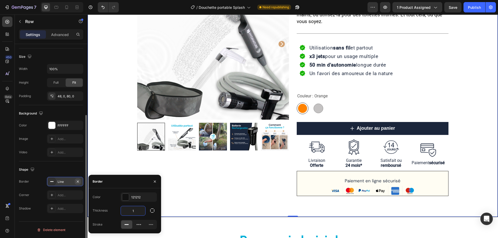
click at [78, 182] on icon "button" at bounding box center [78, 182] width 4 height 4
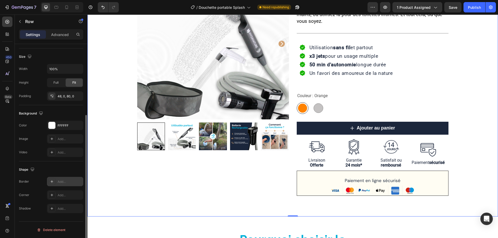
scroll to position [78, 0]
click at [65, 196] on div "Add..." at bounding box center [70, 195] width 24 height 5
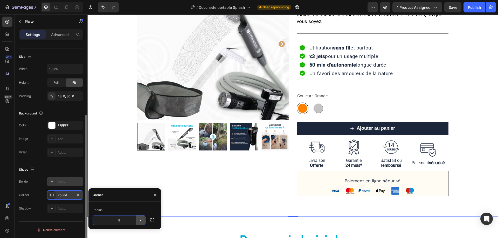
click at [143, 221] on icon "button" at bounding box center [140, 220] width 5 height 5
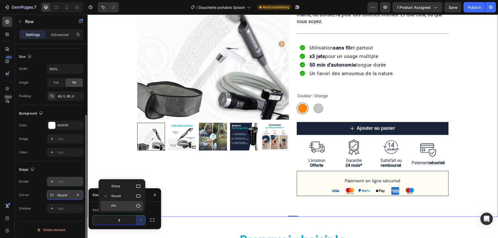
click at [136, 208] on icon at bounding box center [138, 205] width 5 height 5
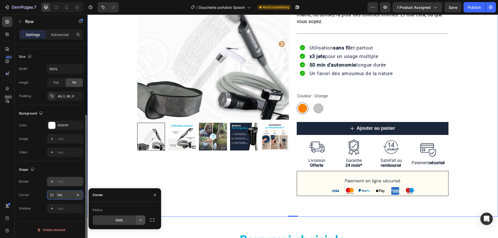
click at [141, 222] on icon "button" at bounding box center [140, 220] width 5 height 5
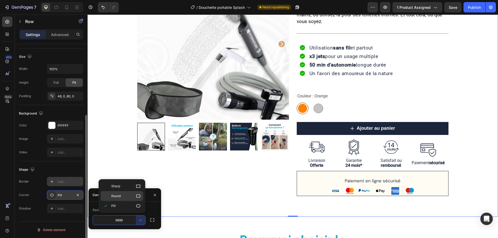
click at [126, 199] on div "Round" at bounding box center [122, 196] width 43 height 10
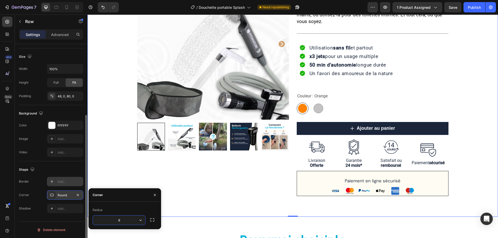
click at [127, 221] on input "8" at bounding box center [119, 220] width 52 height 9
type input "50"
click at [192, 206] on div "Product Images Row [DOMAIN_NAME] - Preview Badge (Stars) [DOMAIN_NAME] Douchett…" at bounding box center [292, 86] width 410 height 261
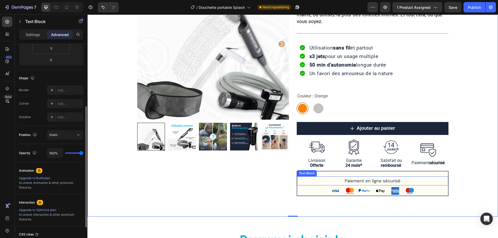
click at [318, 180] on p "Paiement en ligne sécurisé" at bounding box center [372, 181] width 150 height 8
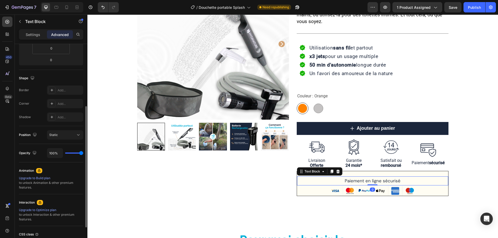
scroll to position [0, 0]
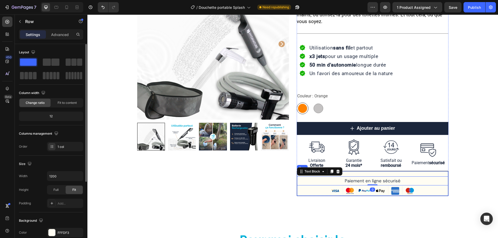
click at [425, 173] on div "Paiement en ligne sécurisé Text Block 0 Image" at bounding box center [372, 183] width 151 height 25
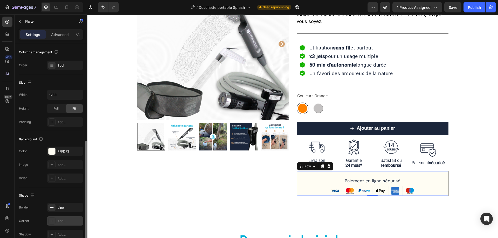
scroll to position [107, 0]
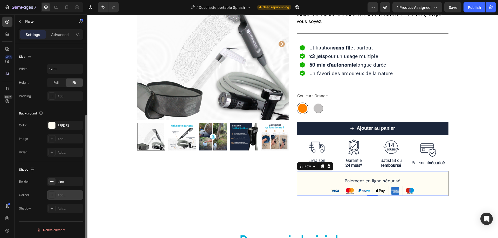
click at [62, 197] on div "Add..." at bounding box center [70, 195] width 24 height 5
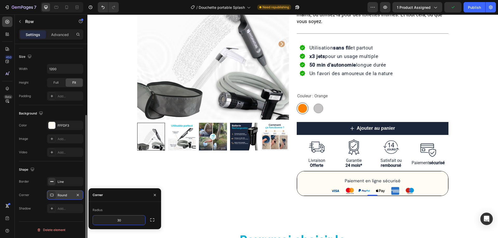
type input "3"
drag, startPoint x: 123, startPoint y: 221, endPoint x: 108, endPoint y: 222, distance: 14.8
click at [108, 222] on input "40" at bounding box center [119, 220] width 52 height 9
type input "10"
click at [460, 181] on div "Product Images Row [DOMAIN_NAME] - Preview Badge (Stars) [DOMAIN_NAME] Douchett…" at bounding box center [292, 82] width 410 height 228
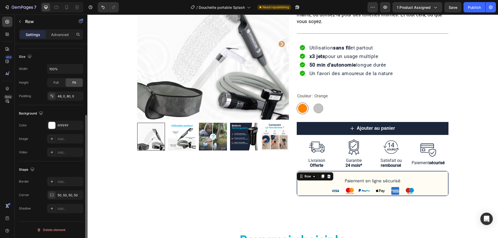
click at [321, 173] on div "Paiement en ligne sécurisé Text Block Image Row 0" at bounding box center [373, 183] width 152 height 25
click at [60, 35] on p "Advanced" at bounding box center [60, 34] width 18 height 5
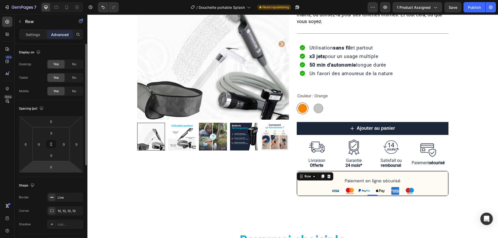
scroll to position [78, 0]
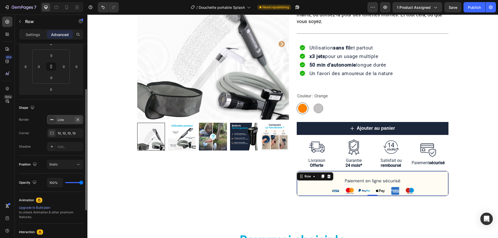
click at [78, 119] on icon "button" at bounding box center [78, 120] width 4 height 4
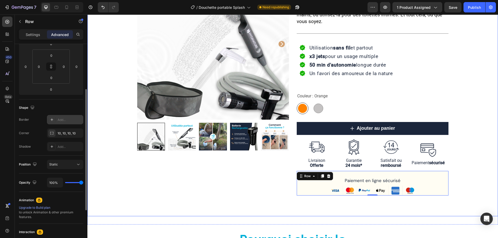
click at [481, 154] on div "Product Images Row [DOMAIN_NAME] - Preview Badge (Stars) [DOMAIN_NAME] Douchett…" at bounding box center [292, 82] width 410 height 228
click at [431, 174] on div "Paiement en ligne sécurisé Text Block Image" at bounding box center [373, 183] width 152 height 25
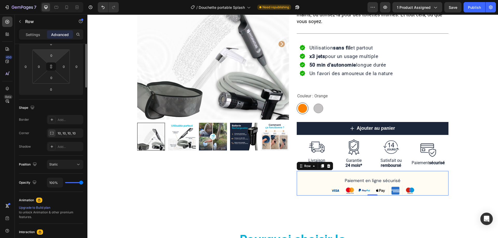
scroll to position [0, 0]
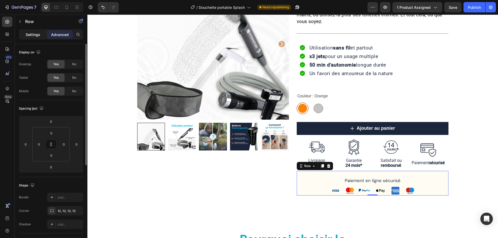
click at [33, 33] on p "Settings" at bounding box center [33, 34] width 15 height 5
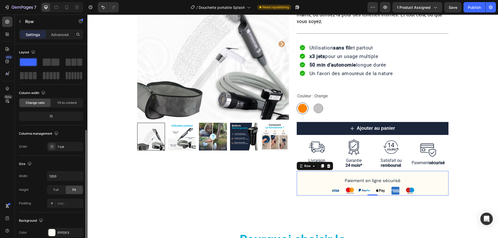
scroll to position [52, 0]
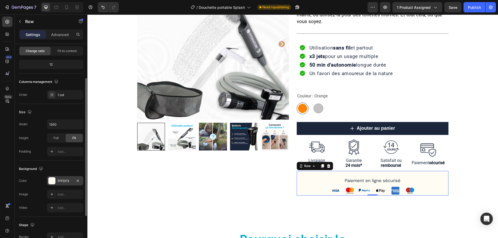
click at [62, 180] on div "FFFDF3" at bounding box center [65, 181] width 15 height 5
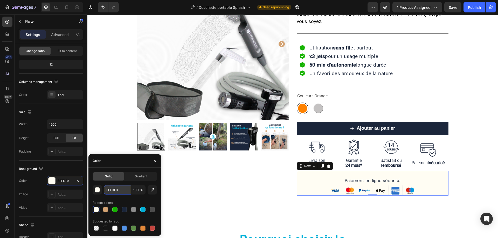
click at [114, 190] on input "FFFDF3" at bounding box center [117, 189] width 27 height 9
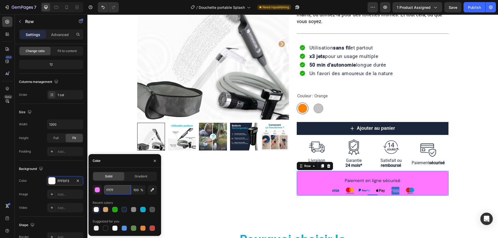
type input "f7f7f7"
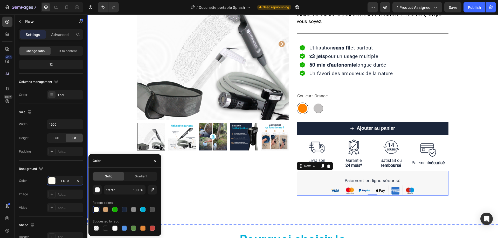
click at [467, 176] on div "Product Images Row [DOMAIN_NAME] - Preview Badge (Stars) [DOMAIN_NAME] Douchett…" at bounding box center [292, 82] width 410 height 228
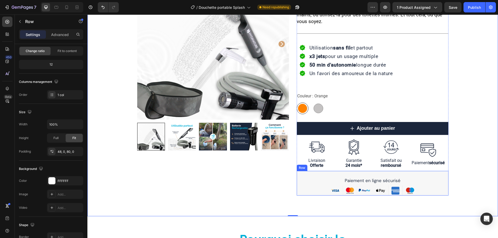
click at [439, 173] on div "Paiement en ligne sécurisé Text Block Image" at bounding box center [373, 183] width 152 height 25
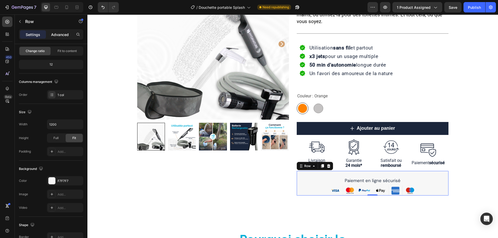
click at [59, 36] on p "Advanced" at bounding box center [60, 34] width 18 height 5
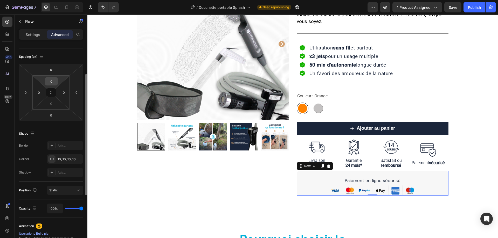
click at [53, 81] on input "0" at bounding box center [51, 82] width 10 height 8
type input "1"
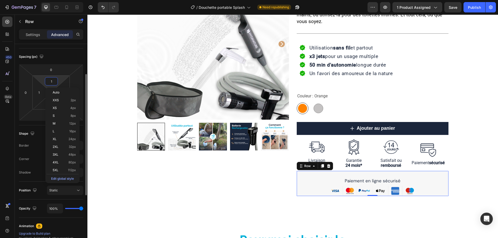
type input "10"
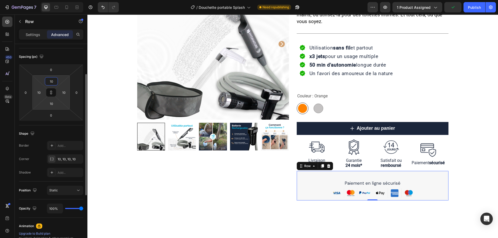
click at [52, 82] on input "10" at bounding box center [51, 82] width 10 height 8
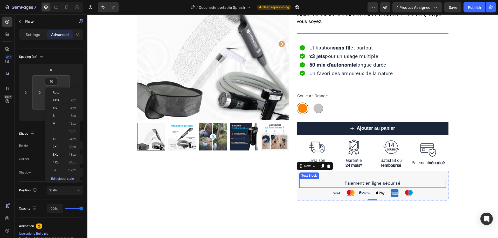
click at [372, 182] on p "Paiement en ligne sécurisé" at bounding box center [372, 183] width 145 height 8
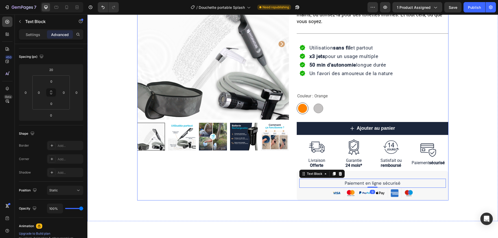
scroll to position [0, 0]
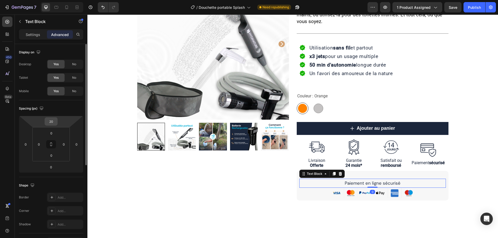
click at [51, 123] on input "20" at bounding box center [51, 122] width 10 height 8
type input "0"
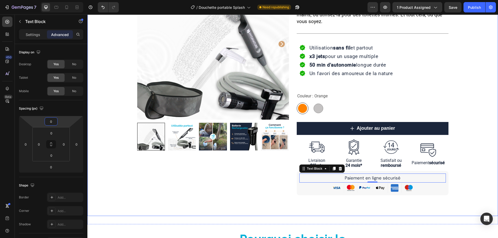
click at [462, 166] on div "Product Images Row [DOMAIN_NAME] - Preview Badge (Stars) [DOMAIN_NAME] Douchett…" at bounding box center [292, 81] width 410 height 227
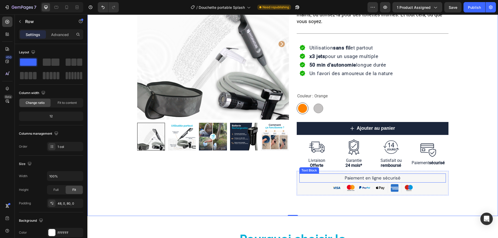
click at [373, 177] on p "Paiement en ligne sécurisé" at bounding box center [372, 178] width 145 height 8
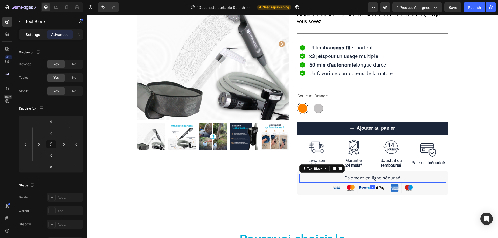
click at [31, 35] on p "Settings" at bounding box center [33, 34] width 15 height 5
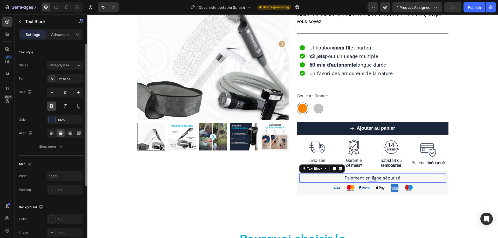
click at [50, 106] on button at bounding box center [51, 106] width 9 height 9
click at [64, 106] on button at bounding box center [64, 106] width 9 height 9
click at [63, 106] on button at bounding box center [64, 106] width 9 height 9
click at [53, 107] on button at bounding box center [51, 106] width 9 height 9
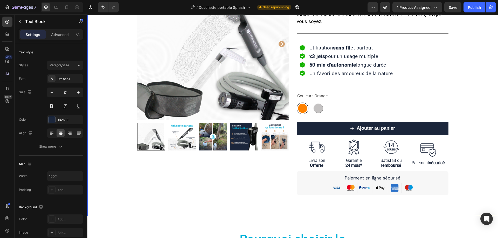
click at [482, 154] on div "Product Images Row [DOMAIN_NAME] - Preview Badge (Stars) [DOMAIN_NAME] Douchett…" at bounding box center [292, 81] width 410 height 227
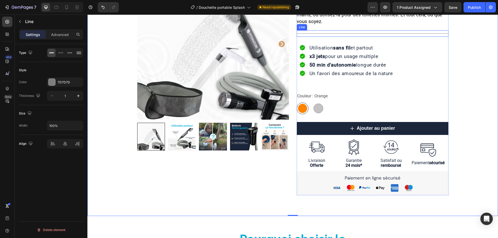
click at [330, 33] on div "Title Line" at bounding box center [373, 33] width 152 height 6
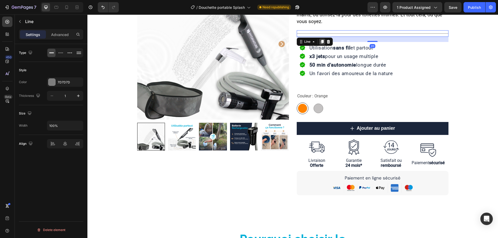
click at [320, 42] on icon at bounding box center [322, 42] width 4 height 4
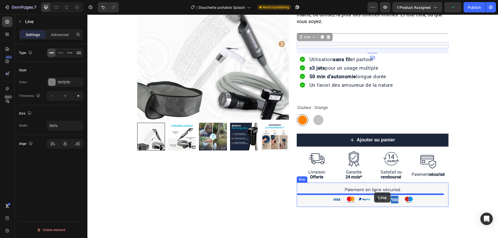
drag, startPoint x: 340, startPoint y: 43, endPoint x: 374, endPoint y: 193, distance: 153.2
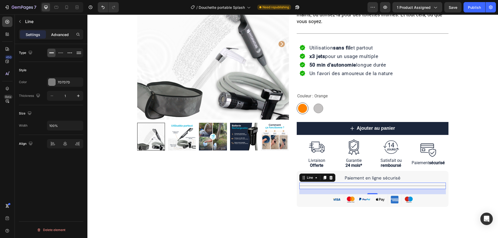
click at [64, 36] on p "Advanced" at bounding box center [60, 34] width 18 height 5
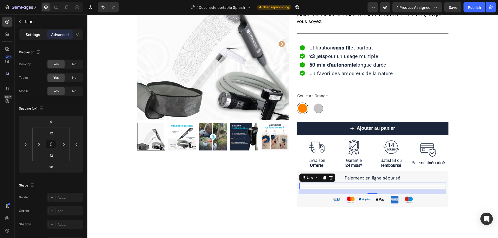
click at [33, 32] on p "Settings" at bounding box center [33, 34] width 15 height 5
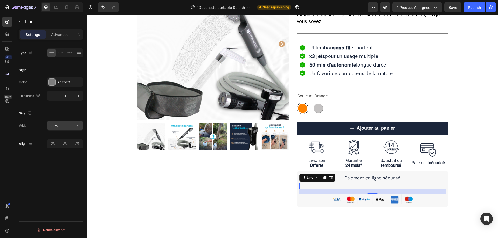
click at [58, 128] on input "100%" at bounding box center [65, 125] width 36 height 9
type input "50%"
click at [27, 176] on div "Type Style Color 7D7D7D Thickness 1 Size Width 50% Align Delete element" at bounding box center [51, 148] width 73 height 209
click at [63, 34] on p "Advanced" at bounding box center [60, 34] width 18 height 5
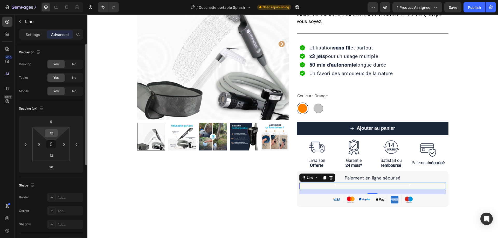
click at [53, 135] on input "12" at bounding box center [51, 133] width 10 height 8
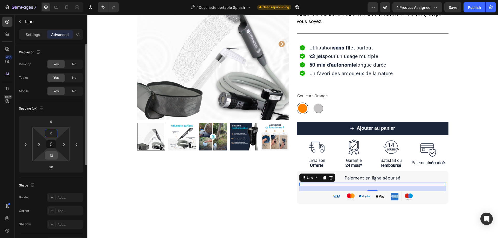
type input "0"
click at [52, 154] on input "12" at bounding box center [51, 156] width 10 height 8
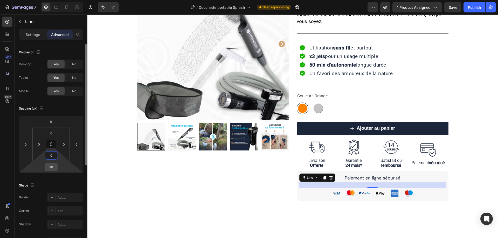
type input "0"
click at [54, 169] on input "20" at bounding box center [51, 167] width 10 height 8
type input "0"
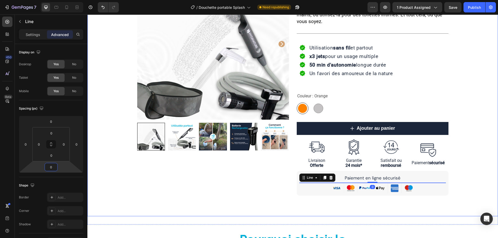
click at [478, 161] on div "Product Images Row [DOMAIN_NAME] - Preview Badge (Stars) [DOMAIN_NAME] Douchett…" at bounding box center [292, 82] width 410 height 228
click at [376, 183] on div at bounding box center [372, 183] width 73 height 0
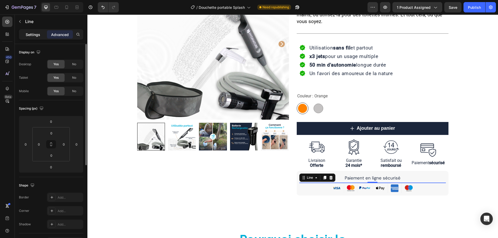
click at [31, 34] on p "Settings" at bounding box center [33, 34] width 15 height 5
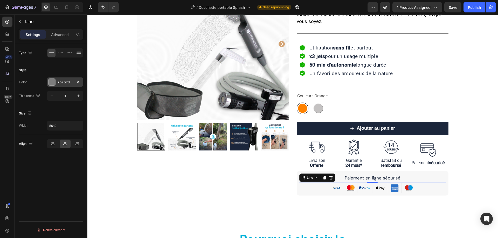
click at [64, 84] on div "7D7D7D" at bounding box center [65, 82] width 15 height 5
click at [66, 168] on div "Type Style Color 7D7D7D Thickness 1 Size Width 50% Align Delete element" at bounding box center [51, 148] width 73 height 209
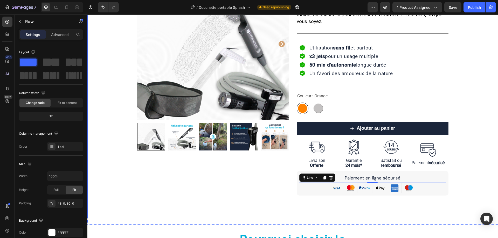
click at [465, 163] on div "Product Images Row [DOMAIN_NAME] - Preview Badge (Stars) [DOMAIN_NAME] Douchett…" at bounding box center [292, 82] width 410 height 228
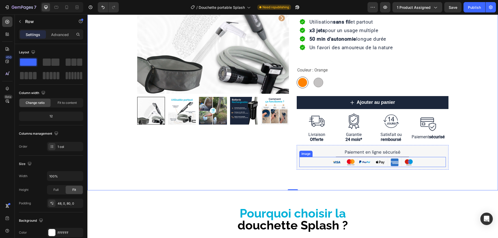
click at [396, 157] on img at bounding box center [372, 162] width 88 height 10
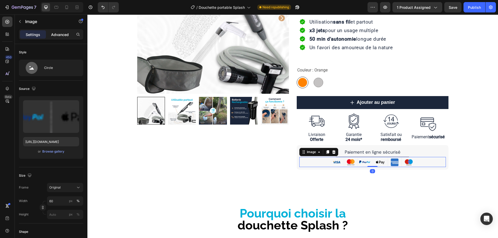
click at [58, 33] on p "Advanced" at bounding box center [60, 34] width 18 height 5
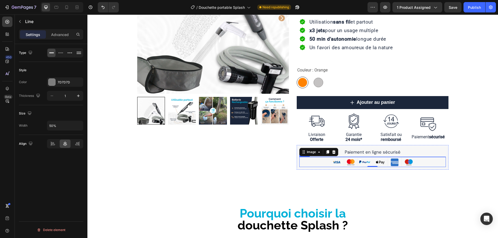
click at [353, 157] on div at bounding box center [372, 157] width 73 height 0
click at [59, 32] on p "Advanced" at bounding box center [60, 34] width 18 height 5
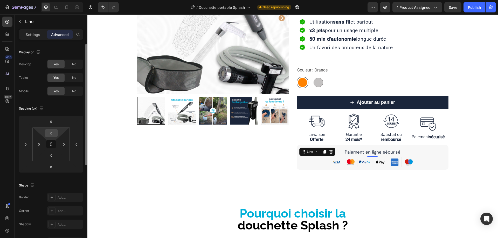
click at [51, 133] on input "0" at bounding box center [51, 133] width 10 height 8
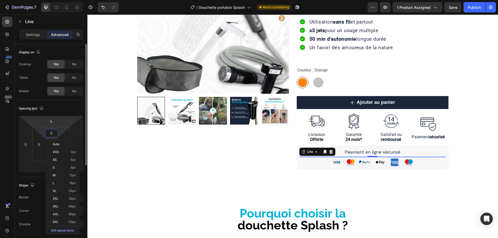
drag, startPoint x: 51, startPoint y: 120, endPoint x: 68, endPoint y: 113, distance: 18.8
click at [51, 120] on input "0" at bounding box center [51, 122] width 10 height 8
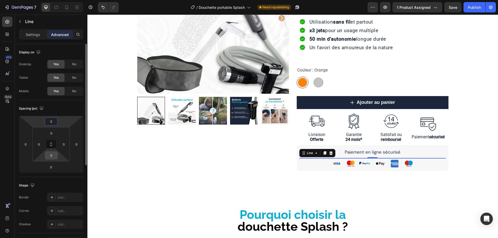
type input "5"
click at [51, 155] on input "0" at bounding box center [51, 156] width 10 height 8
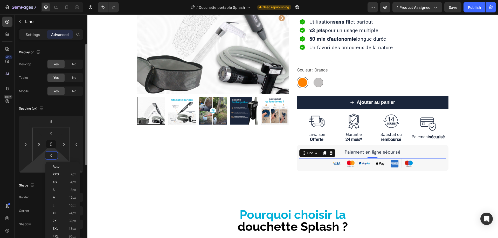
click at [38, 0] on html "7 / Douchette portable Splash Need republishing Preview 1 product assigned Save…" at bounding box center [249, 0] width 498 height 0
type input "5"
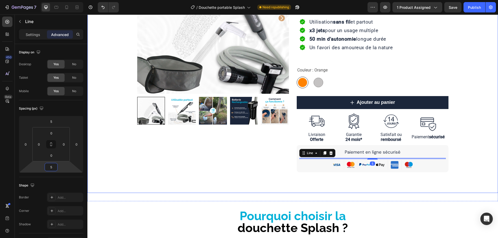
click at [192, 173] on div "Product Images Row [DOMAIN_NAME] - Preview Badge (Stars) [DOMAIN_NAME] Douchett…" at bounding box center [292, 61] width 410 height 263
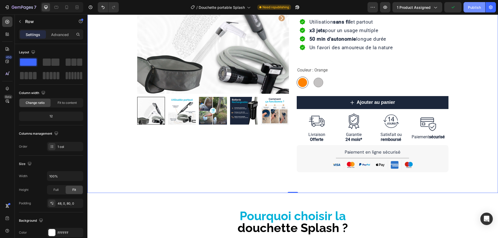
click at [478, 10] on div "Publish" at bounding box center [474, 7] width 13 height 5
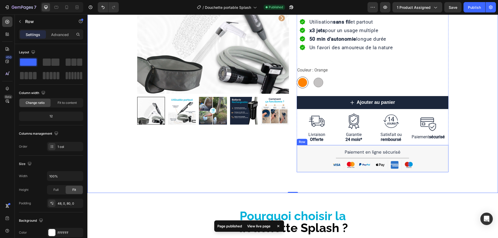
click at [430, 147] on div "Paiement en ligne sécurisé Text Block Title Line Image Row" at bounding box center [373, 158] width 152 height 27
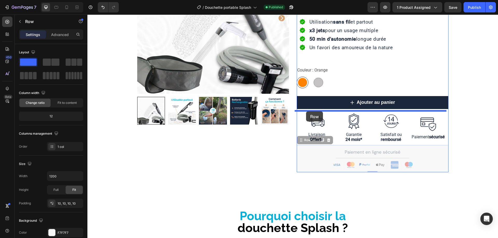
drag, startPoint x: 300, startPoint y: 140, endPoint x: 306, endPoint y: 111, distance: 29.6
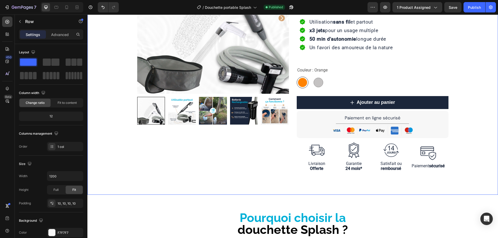
click at [462, 145] on div "Product Images Row [DOMAIN_NAME] - Preview Badge (Stars) [DOMAIN_NAME] Douchett…" at bounding box center [292, 58] width 410 height 232
click at [326, 111] on div "Paiement en ligne sécurisé Text Block Title Line Image Row" at bounding box center [373, 124] width 152 height 27
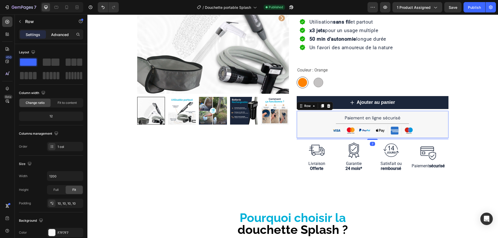
click at [61, 35] on p "Advanced" at bounding box center [60, 34] width 18 height 5
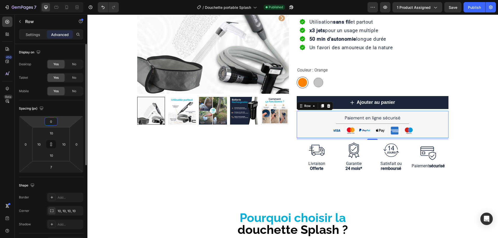
click at [50, 122] on input "0" at bounding box center [51, 122] width 10 height 8
type input "2"
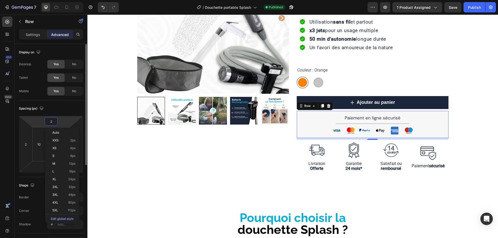
type input "20"
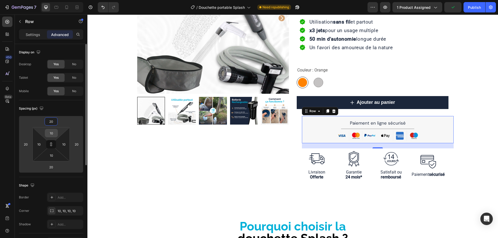
type input "2"
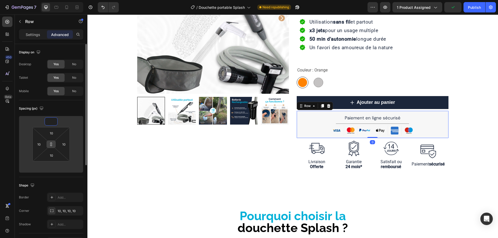
click at [50, 143] on icon at bounding box center [51, 144] width 4 height 4
type input "1"
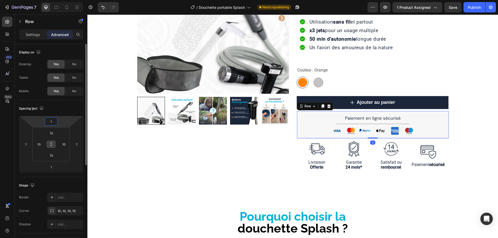
drag, startPoint x: 52, startPoint y: 120, endPoint x: 41, endPoint y: 121, distance: 10.9
click at [41, 121] on div "1 1 1 1" at bounding box center [51, 144] width 64 height 57
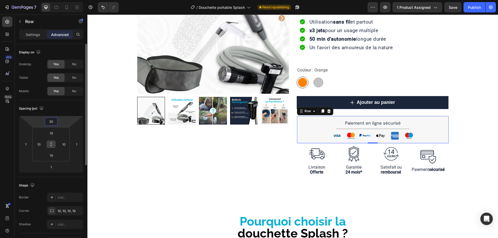
click at [52, 121] on input "20" at bounding box center [51, 122] width 10 height 8
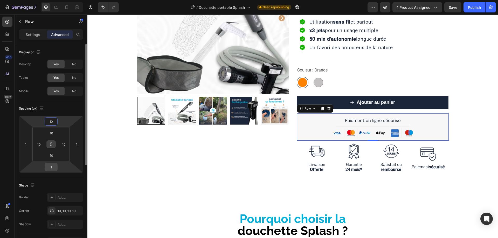
type input "10"
click at [53, 167] on input "1" at bounding box center [51, 167] width 10 height 8
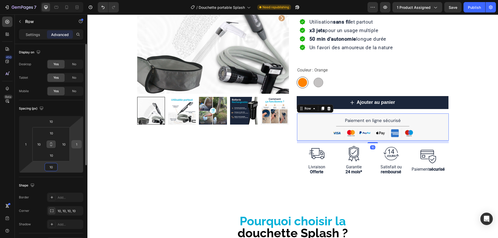
type input "10"
click at [76, 143] on input "1" at bounding box center [77, 144] width 8 height 8
type input "0"
click at [25, 144] on input "1" at bounding box center [26, 144] width 8 height 8
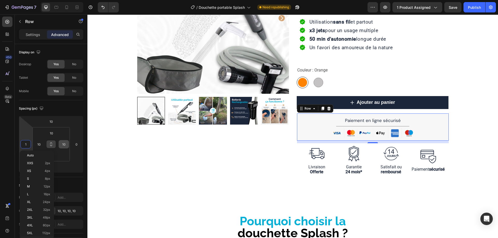
type input "0"
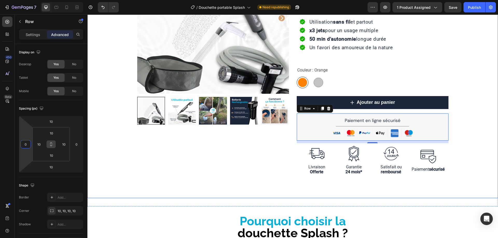
click at [462, 116] on div "Product Images Row [DOMAIN_NAME] - Preview Badge (Stars) [DOMAIN_NAME] Douchett…" at bounding box center [292, 59] width 410 height 235
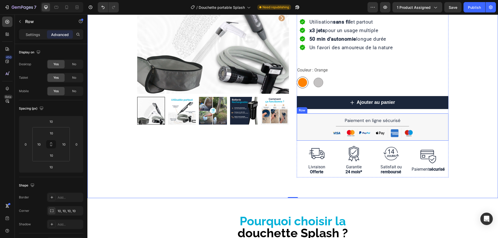
click at [443, 114] on div "Paiement en ligne sécurisé Text Block Title Line Image Row" at bounding box center [373, 127] width 152 height 27
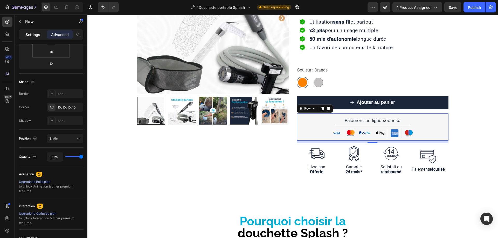
click at [30, 32] on p "Settings" at bounding box center [33, 34] width 15 height 5
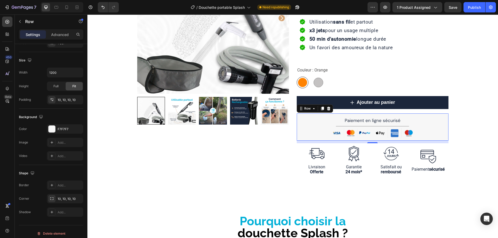
scroll to position [107, 0]
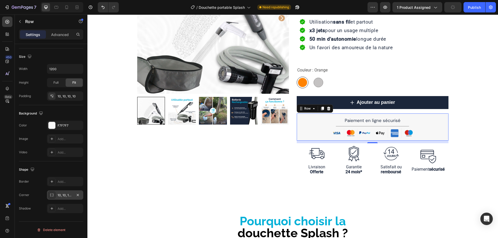
click at [64, 196] on div "10, 10, 10, 10" at bounding box center [65, 195] width 15 height 5
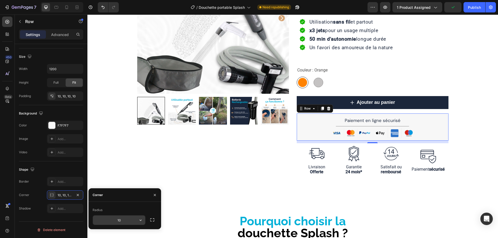
click at [119, 221] on input "10" at bounding box center [119, 220] width 52 height 9
type input "0"
click at [468, 129] on div "Product Images Row [DOMAIN_NAME] - Preview Badge (Stars) [DOMAIN_NAME] Douchett…" at bounding box center [292, 59] width 410 height 235
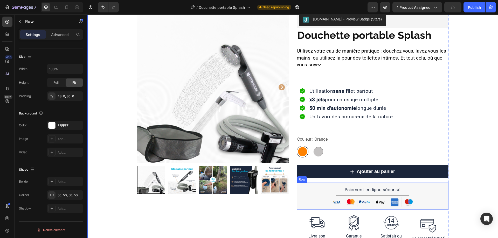
scroll to position [26, 0]
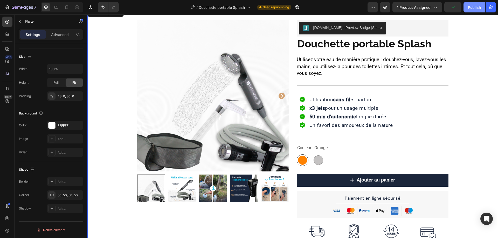
click at [475, 7] on div "Publish" at bounding box center [474, 7] width 13 height 5
click at [59, 6] on div at bounding box center [56, 7] width 8 height 8
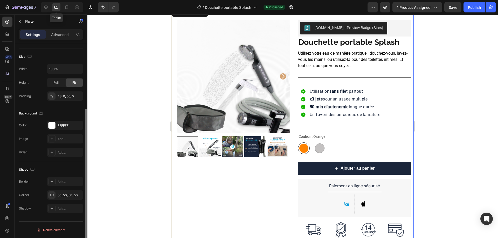
scroll to position [1, 0]
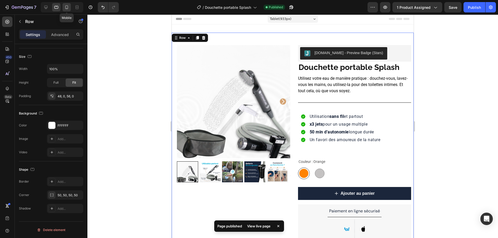
click at [65, 8] on icon at bounding box center [66, 7] width 3 height 4
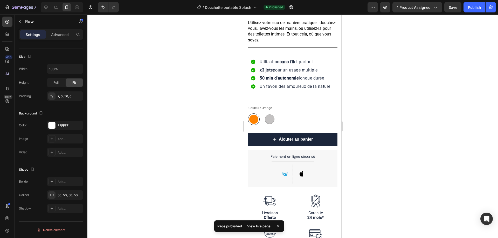
scroll to position [156, 0]
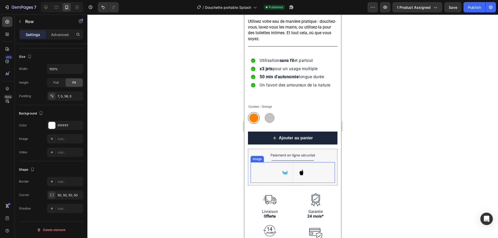
click at [300, 163] on img at bounding box center [292, 172] width 21 height 21
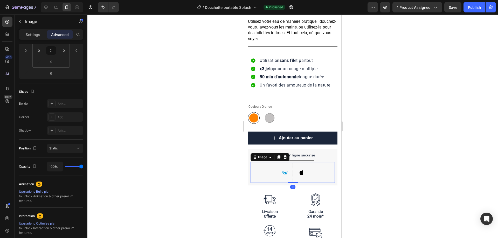
scroll to position [0, 0]
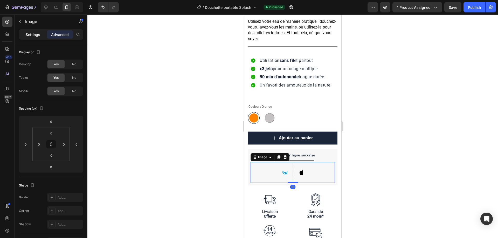
click at [32, 36] on p "Settings" at bounding box center [33, 34] width 15 height 5
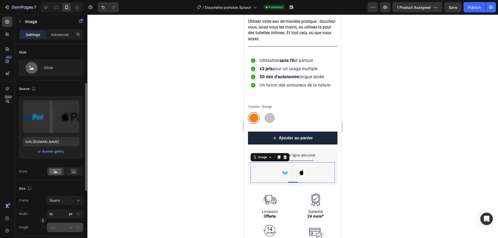
scroll to position [26, 0]
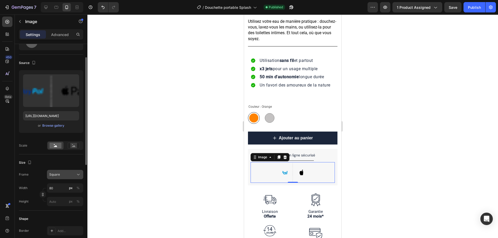
click at [66, 174] on div "Square" at bounding box center [61, 174] width 25 height 5
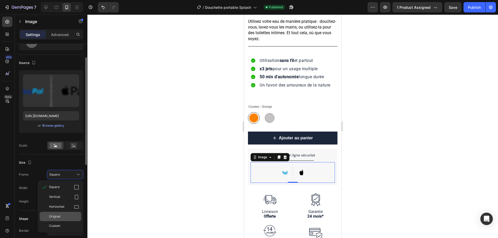
click at [55, 216] on span "Original" at bounding box center [54, 216] width 11 height 5
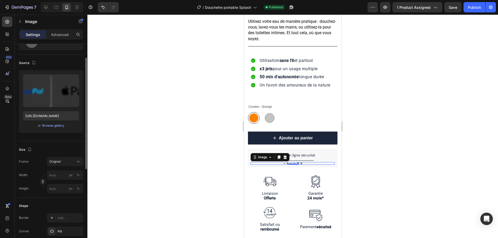
scroll to position [78, 0]
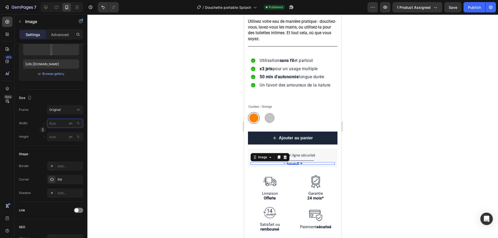
click at [57, 124] on input "px %" at bounding box center [65, 123] width 36 height 9
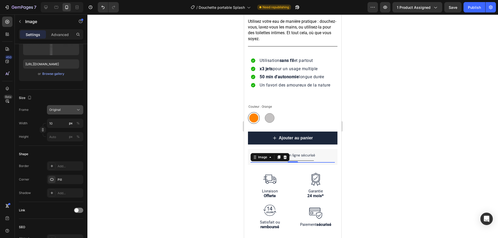
click at [66, 115] on div "Frame Original Width 10 px % Height px %" at bounding box center [51, 123] width 64 height 36
click at [70, 111] on div "Original" at bounding box center [61, 110] width 25 height 5
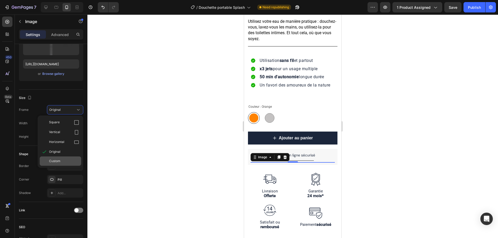
click at [59, 160] on span "Custom" at bounding box center [54, 161] width 11 height 5
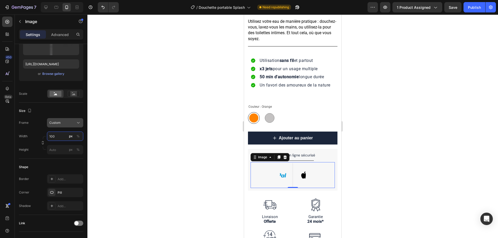
type input "100"
click at [58, 123] on span "Custom" at bounding box center [54, 123] width 11 height 5
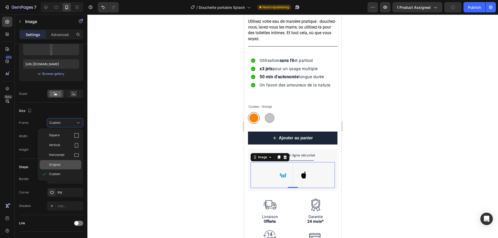
click at [59, 164] on span "Original" at bounding box center [54, 165] width 11 height 5
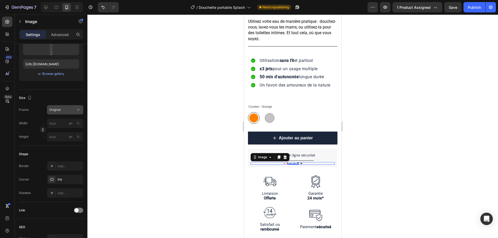
click at [63, 109] on div "Original" at bounding box center [61, 110] width 25 height 5
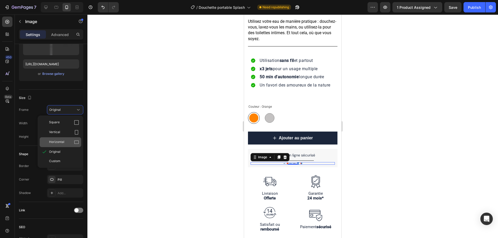
click at [63, 143] on span "Horizontal" at bounding box center [56, 142] width 15 height 5
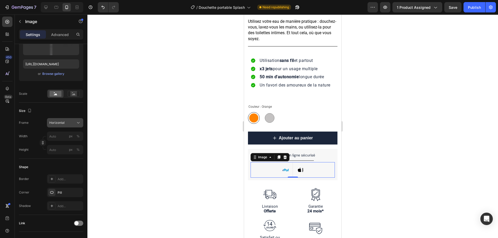
click at [60, 121] on span "Horizontal" at bounding box center [56, 123] width 15 height 5
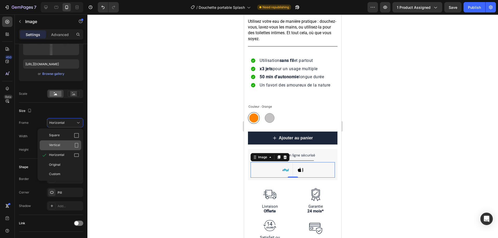
click at [59, 145] on span "Vertical" at bounding box center [54, 145] width 11 height 5
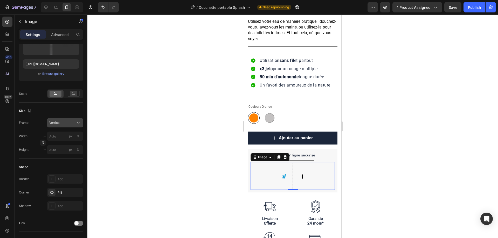
click at [64, 123] on div "Vertical" at bounding box center [61, 123] width 25 height 5
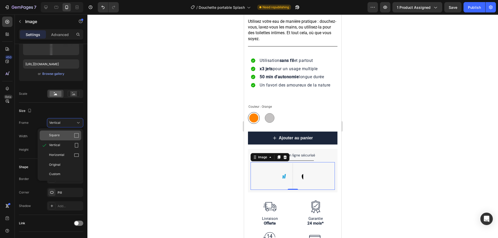
click at [61, 136] on div "Square" at bounding box center [64, 135] width 30 height 5
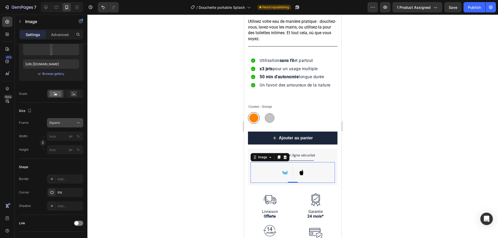
click at [64, 122] on div "Square" at bounding box center [61, 123] width 25 height 5
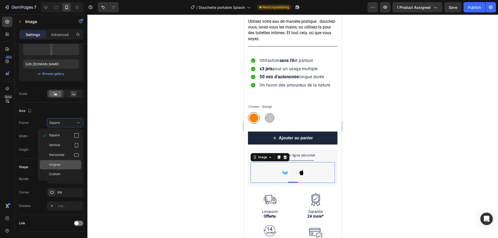
click at [55, 163] on span "Original" at bounding box center [54, 165] width 11 height 5
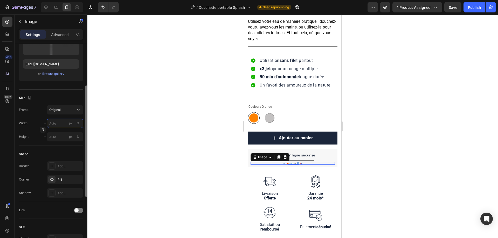
click at [57, 124] on input "px %" at bounding box center [65, 123] width 36 height 9
type input "2"
click at [57, 123] on input "100" at bounding box center [65, 123] width 36 height 9
click at [57, 124] on input "10" at bounding box center [65, 123] width 36 height 9
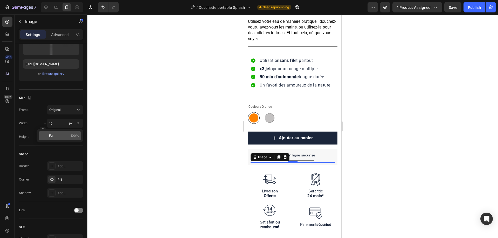
click at [56, 136] on p "Full 100%" at bounding box center [64, 135] width 30 height 5
type input "100"
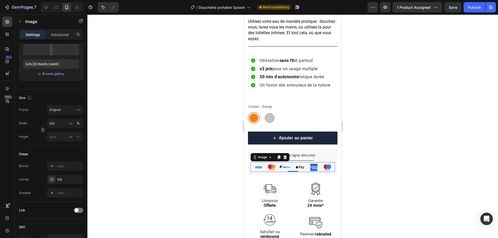
click at [392, 173] on div at bounding box center [292, 127] width 410 height 224
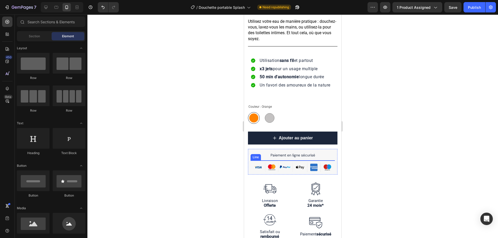
click at [285, 160] on div at bounding box center [292, 160] width 42 height 1
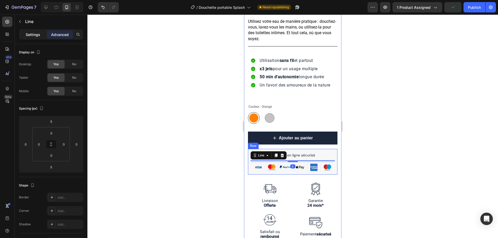
click at [32, 32] on p "Settings" at bounding box center [33, 34] width 15 height 5
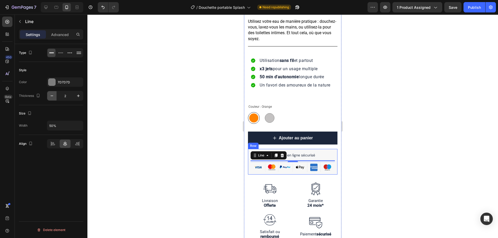
click at [50, 97] on icon "button" at bounding box center [51, 95] width 5 height 5
type input "1"
click at [379, 147] on div at bounding box center [292, 127] width 410 height 224
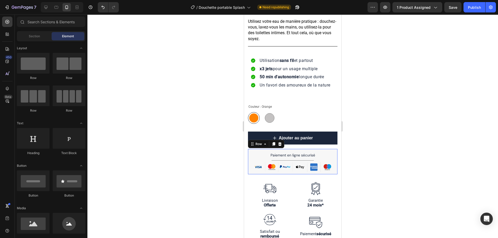
click at [303, 152] on div "Paiement en ligne sécurisé Text Block Title Line Image" at bounding box center [292, 162] width 84 height 20
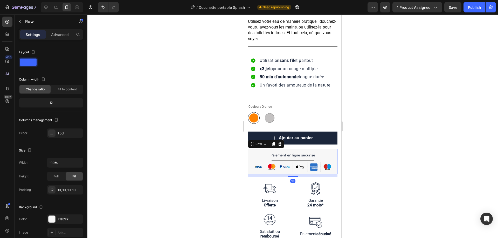
click at [404, 145] on div at bounding box center [292, 127] width 410 height 224
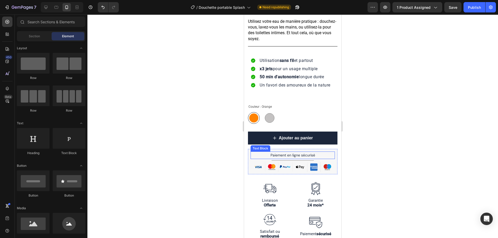
click at [287, 152] on p "Paiement en ligne sécurisé" at bounding box center [292, 155] width 83 height 6
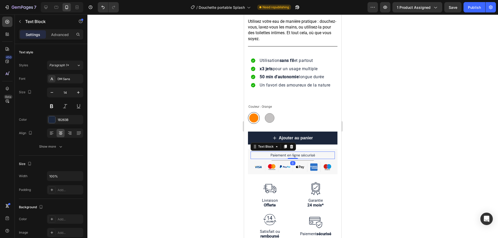
click at [415, 146] on div at bounding box center [292, 127] width 410 height 224
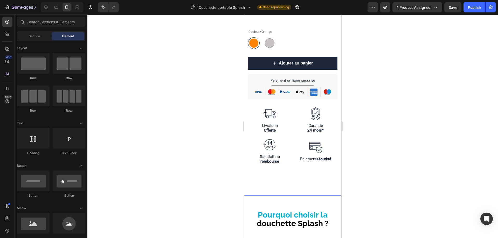
scroll to position [233, 0]
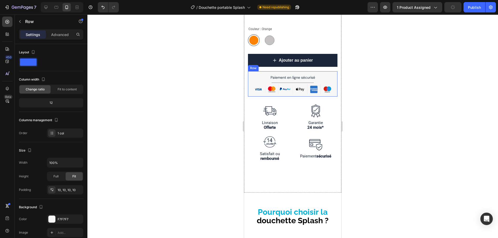
click at [305, 75] on div "Paiement en ligne sécurisé Text Block Title Line Image" at bounding box center [292, 84] width 84 height 20
click at [303, 74] on div "Paiement en ligne sécurisé Text Block Title Line Image" at bounding box center [292, 84] width 84 height 20
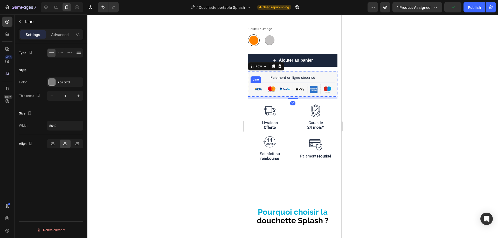
click at [303, 83] on div "Title Line" at bounding box center [292, 83] width 84 height 0
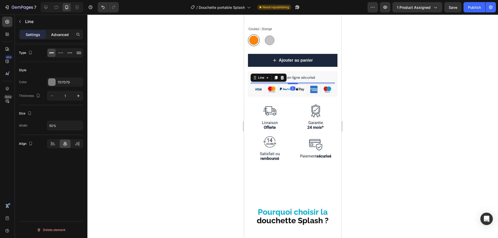
click at [63, 33] on p "Advanced" at bounding box center [60, 34] width 18 height 5
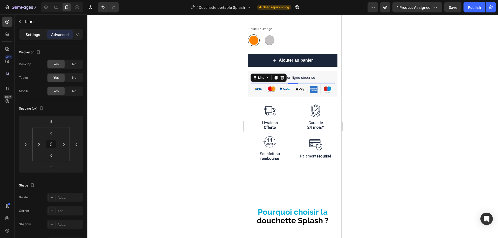
click at [36, 34] on p "Settings" at bounding box center [33, 34] width 15 height 5
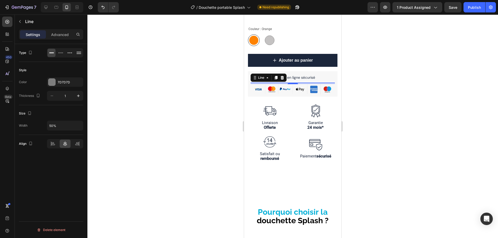
click at [421, 96] on div at bounding box center [292, 127] width 410 height 224
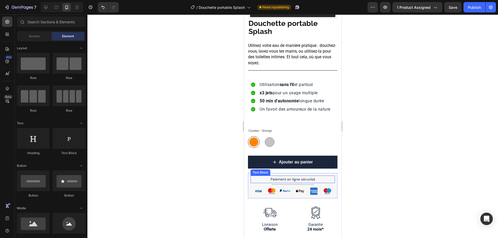
scroll to position [181, 0]
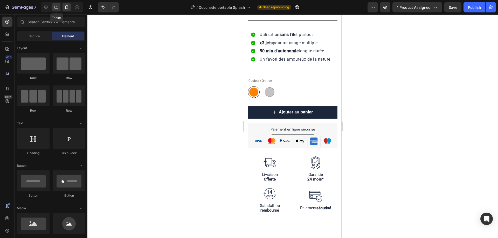
click at [57, 8] on icon at bounding box center [56, 7] width 5 height 5
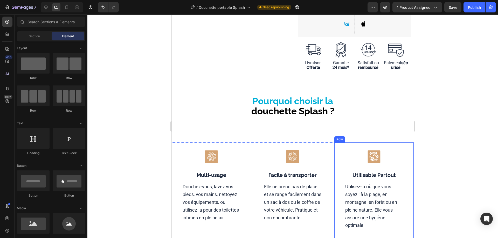
scroll to position [102, 0]
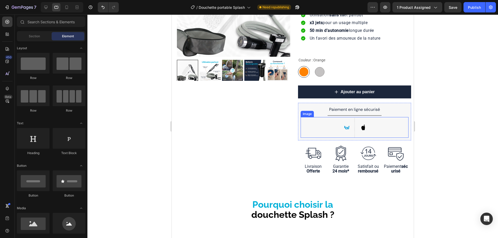
click at [357, 125] on img at bounding box center [354, 127] width 21 height 21
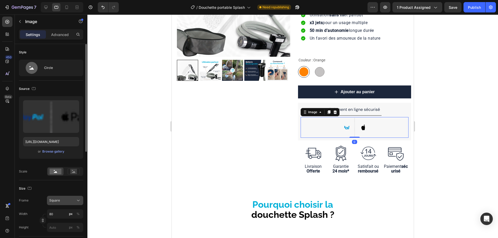
click at [58, 205] on button "Square" at bounding box center [65, 200] width 36 height 9
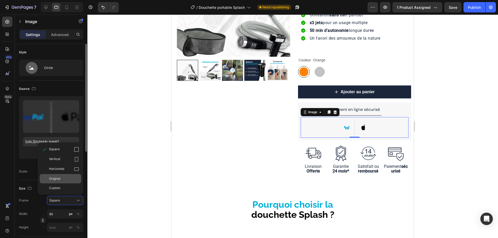
click at [60, 180] on span "Original" at bounding box center [54, 179] width 11 height 5
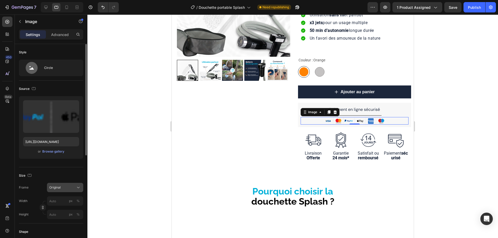
click at [58, 188] on span "Original" at bounding box center [54, 187] width 11 height 5
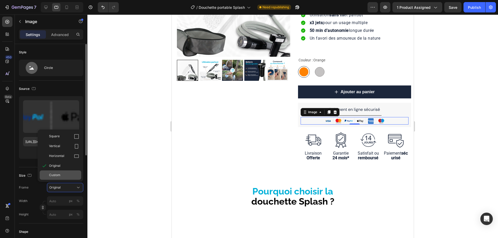
click at [58, 176] on span "Custom" at bounding box center [54, 175] width 11 height 5
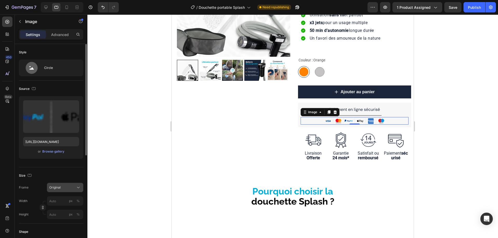
click at [58, 200] on div "Frame Original Width px % Height px %" at bounding box center [51, 201] width 64 height 36
click at [59, 186] on span "Original" at bounding box center [54, 187] width 11 height 5
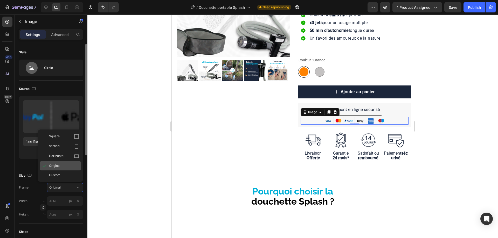
click at [57, 166] on span "Original" at bounding box center [54, 166] width 11 height 5
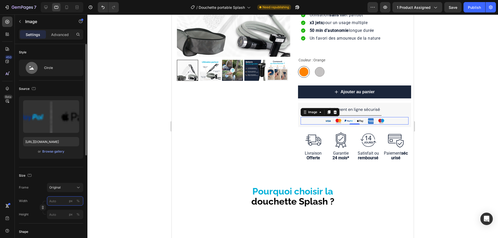
click at [57, 203] on input "px %" at bounding box center [65, 200] width 36 height 9
click at [56, 214] on p "Full 100%" at bounding box center [64, 213] width 30 height 5
type input "100"
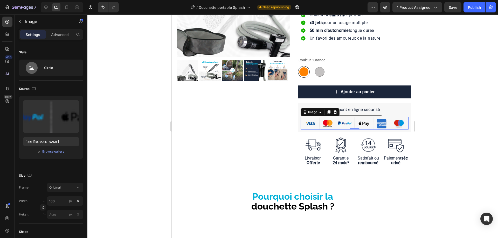
click at [459, 136] on div at bounding box center [292, 127] width 410 height 224
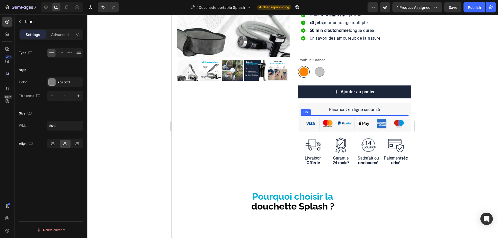
click at [360, 116] on div at bounding box center [354, 115] width 54 height 1
click at [52, 96] on icon "button" at bounding box center [51, 95] width 5 height 5
type input "1"
drag, startPoint x: 61, startPoint y: 193, endPoint x: 16, endPoint y: 180, distance: 46.7
click at [61, 193] on div "Type Style Color 7D7D7D Thickness 1 Size Width 50% Align Delete element" at bounding box center [51, 148] width 73 height 209
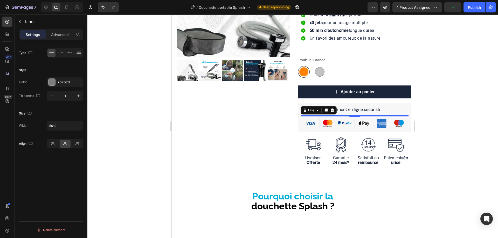
click at [392, 111] on p "Paiement en ligne sécurisé" at bounding box center [354, 110] width 107 height 8
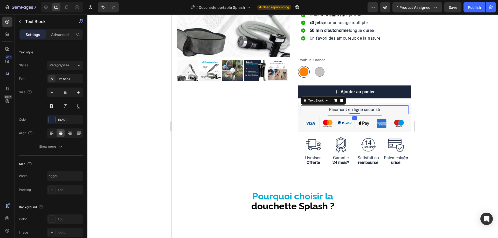
click at [466, 126] on div at bounding box center [292, 127] width 410 height 224
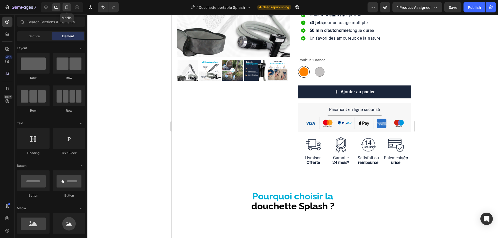
click at [69, 7] on icon at bounding box center [66, 7] width 5 height 5
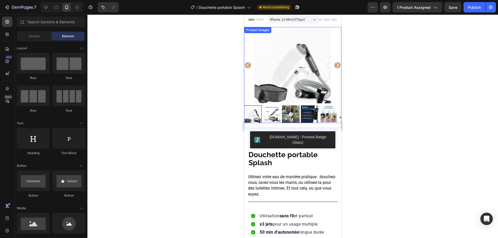
click at [334, 64] on icon "Carousel Next Arrow" at bounding box center [337, 65] width 6 height 6
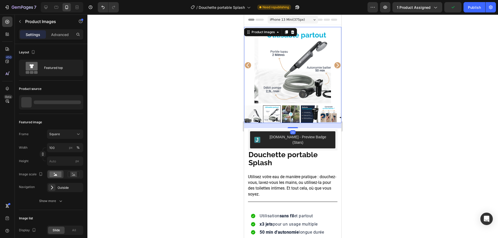
click at [334, 64] on icon "Carousel Next Arrow" at bounding box center [337, 65] width 6 height 6
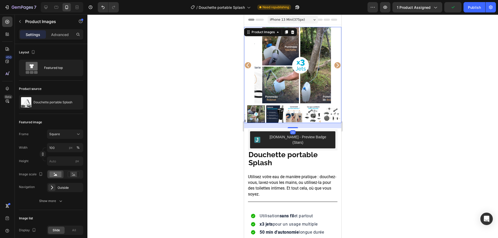
click at [334, 64] on icon "Carousel Next Arrow" at bounding box center [337, 65] width 6 height 6
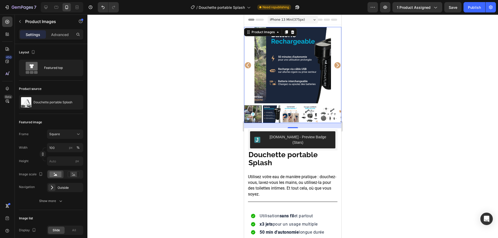
click at [334, 64] on icon "Carousel Next Arrow" at bounding box center [337, 65] width 6 height 6
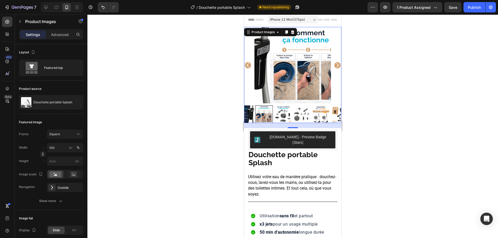
click at [334, 64] on icon "Carousel Next Arrow" at bounding box center [337, 65] width 6 height 6
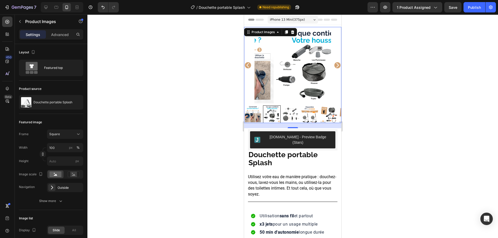
click at [334, 64] on icon "Carousel Next Arrow" at bounding box center [337, 65] width 6 height 6
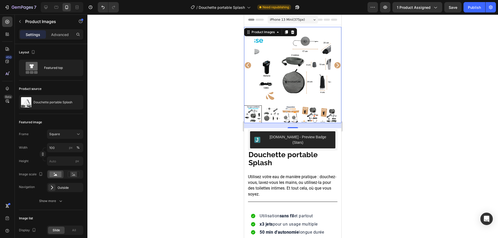
click at [334, 64] on icon "Carousel Next Arrow" at bounding box center [337, 65] width 6 height 6
click at [336, 63] on icon "Carousel Next Arrow" at bounding box center [337, 65] width 3 height 4
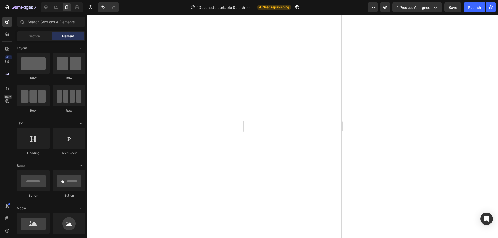
scroll to position [26, 0]
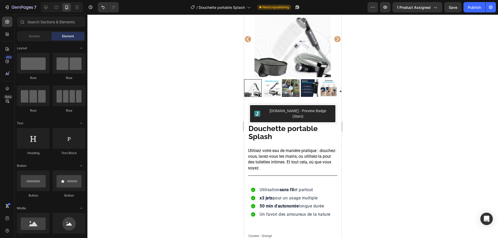
drag, startPoint x: 339, startPoint y: 91, endPoint x: 590, endPoint y: 30, distance: 258.4
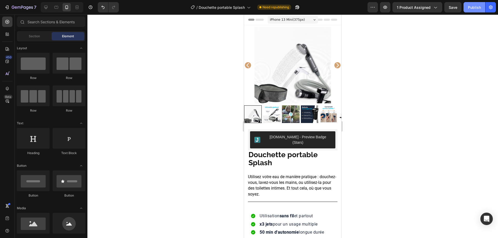
click at [471, 10] on div "Publish" at bounding box center [474, 7] width 13 height 5
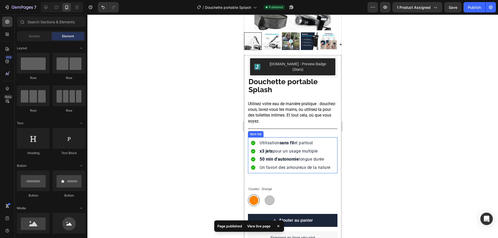
scroll to position [78, 0]
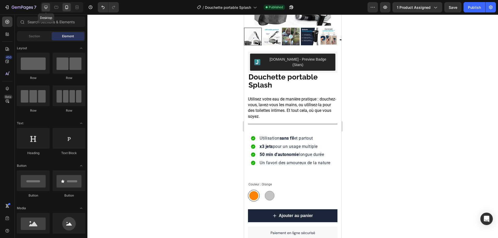
click at [46, 7] on icon at bounding box center [45, 7] width 5 height 5
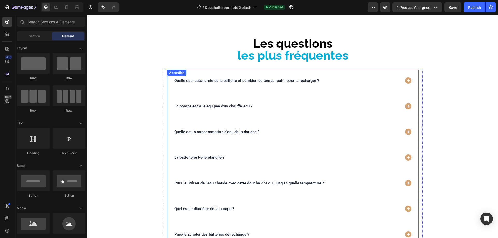
scroll to position [1062, 0]
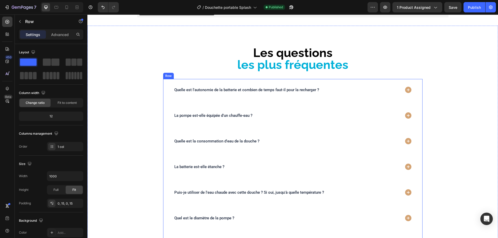
click at [163, 86] on div "Quelle est l'autonomie de la batterie et combien de temps faut-il pour la recha…" at bounding box center [292, 211] width 259 height 265
click at [187, 75] on icon at bounding box center [189, 74] width 4 height 4
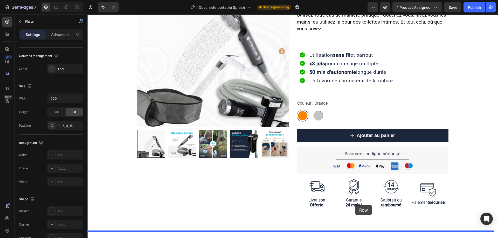
scroll to position [83, 0]
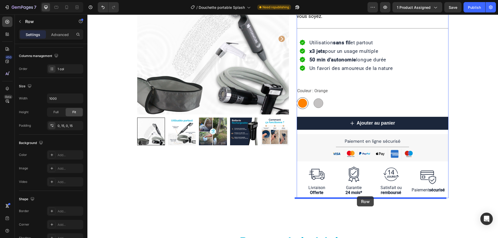
drag, startPoint x: 173, startPoint y: 106, endPoint x: 357, endPoint y: 196, distance: 204.6
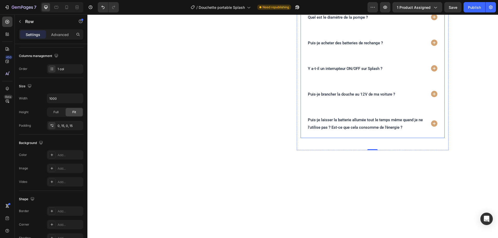
scroll to position [420, 0]
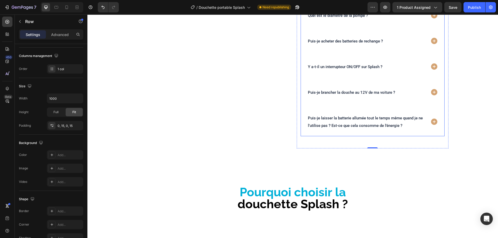
click at [435, 130] on div "Puis-je laisser la batterie allumée tout le temps même quand je ne l’utilise pa…" at bounding box center [372, 121] width 143 height 29
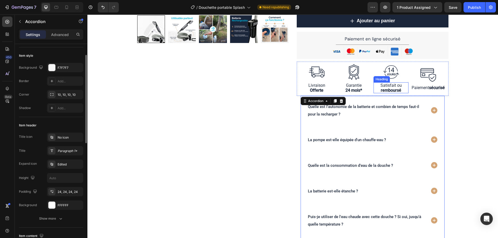
scroll to position [161, 0]
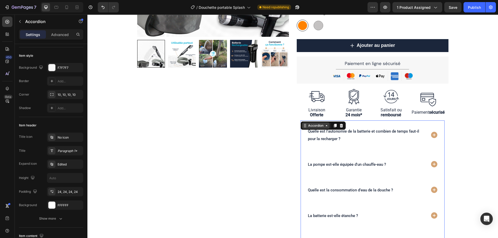
click at [309, 127] on div "Accordion" at bounding box center [315, 125] width 17 height 5
click at [356, 122] on div "Quelle est l'autonomie de la batterie et combien de temps faut-il pour la recha…" at bounding box center [372, 135] width 143 height 29
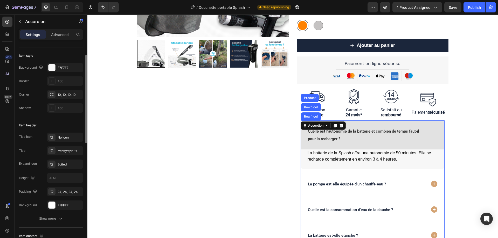
scroll to position [0, 0]
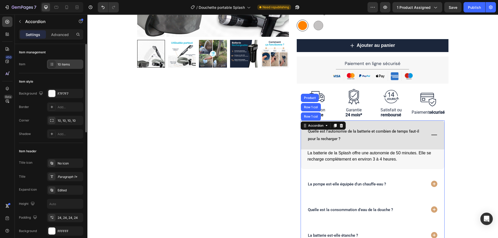
click at [65, 64] on div "10 items" at bounding box center [70, 64] width 24 height 5
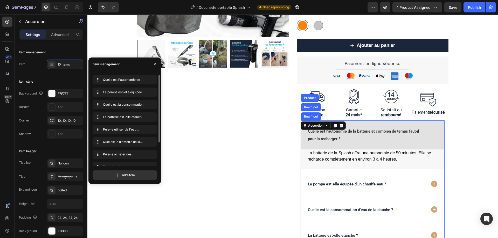
scroll to position [32, 0]
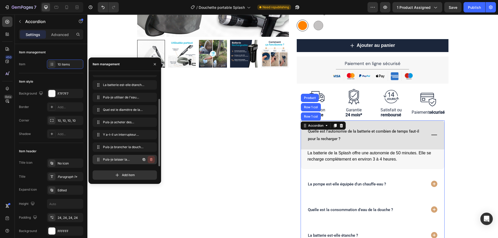
click at [151, 161] on icon "button" at bounding box center [151, 160] width 4 height 4
click at [150, 160] on div "Delete" at bounding box center [148, 159] width 10 height 5
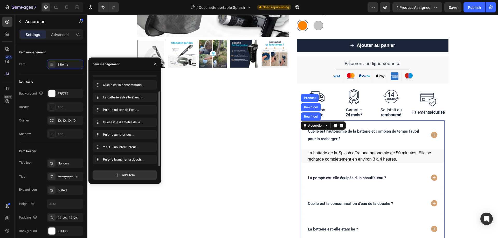
scroll to position [20, 0]
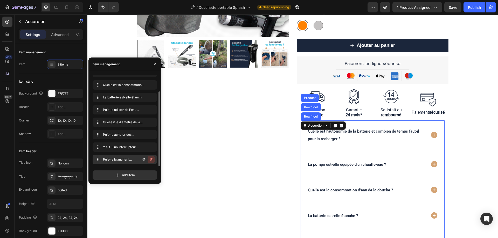
click at [152, 160] on icon "button" at bounding box center [151, 159] width 3 height 3
click at [150, 161] on div "Delete" at bounding box center [148, 159] width 10 height 5
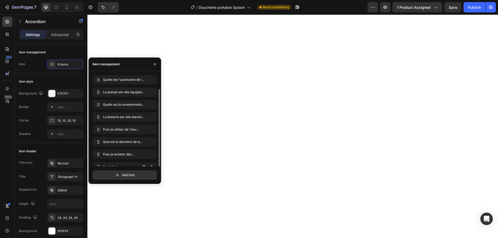
click at [152, 165] on icon "button" at bounding box center [151, 166] width 3 height 3
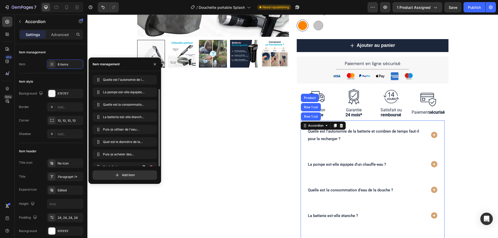
scroll to position [7, 0]
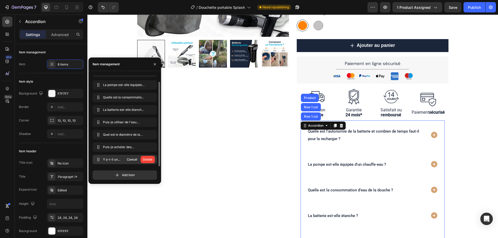
click at [150, 159] on div "Delete" at bounding box center [148, 159] width 10 height 5
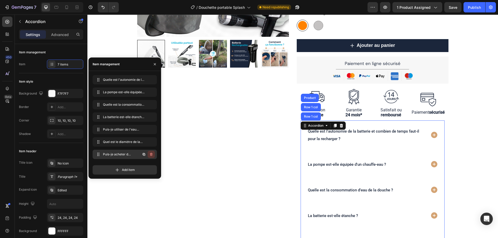
scroll to position [0, 0]
click at [152, 154] on icon "button" at bounding box center [151, 154] width 4 height 4
click at [151, 155] on div "Delete" at bounding box center [148, 154] width 10 height 5
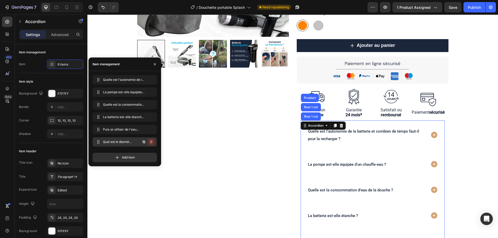
click at [152, 142] on icon "button" at bounding box center [151, 142] width 4 height 4
click at [149, 141] on div "Delete" at bounding box center [148, 142] width 10 height 5
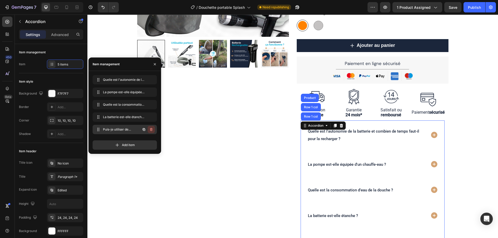
click at [150, 130] on icon "button" at bounding box center [151, 130] width 4 height 4
click at [149, 132] on button "Delete" at bounding box center [147, 129] width 14 height 7
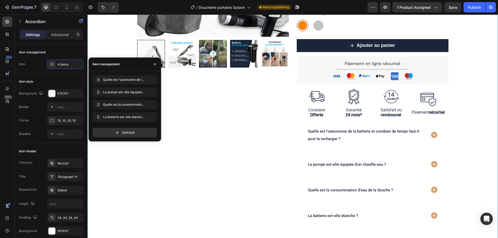
click at [472, 166] on div "Product Images Row Judge.me - Preview Badge (Stars) Judge.me Douchette portable…" at bounding box center [292, 62] width 410 height 354
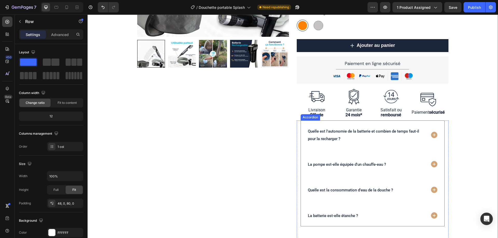
scroll to position [187, 0]
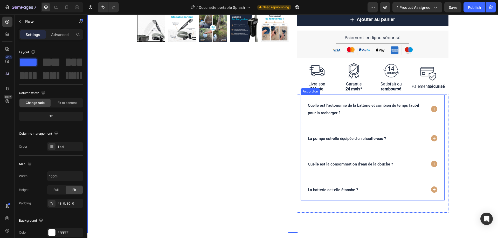
click at [309, 93] on div "Accordion" at bounding box center [309, 91] width 17 height 5
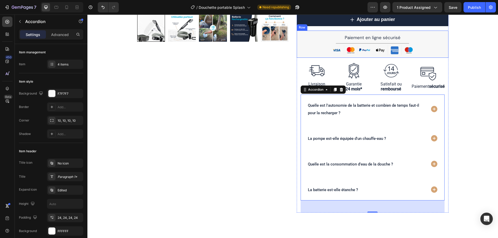
click at [408, 31] on div "Paiement en ligne sécurisé Text Block Title Line Image Row" at bounding box center [373, 44] width 152 height 27
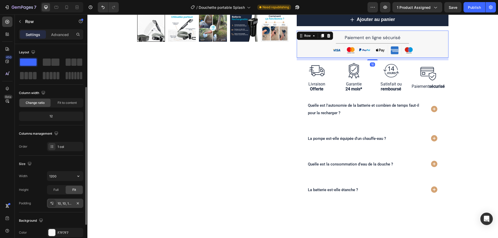
scroll to position [52, 0]
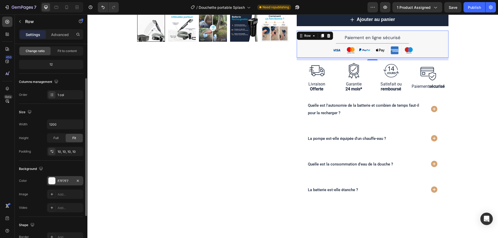
click at [62, 183] on div "F7F7F7" at bounding box center [65, 181] width 15 height 5
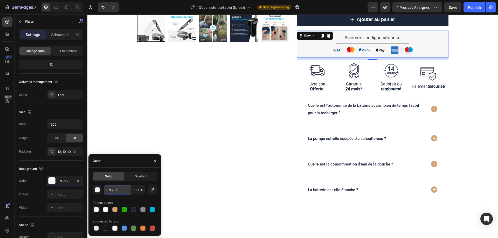
click at [115, 192] on input "F7F7F7" at bounding box center [117, 189] width 27 height 9
click at [97, 230] on div at bounding box center [96, 228] width 5 height 5
type input "000000"
type input "0"
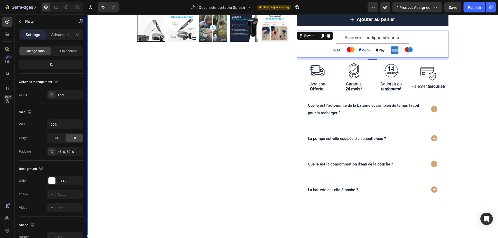
click at [478, 89] on div "Product Images Row Judge.me - Preview Badge (Stars) Judge.me Douchette portable…" at bounding box center [292, 36] width 410 height 354
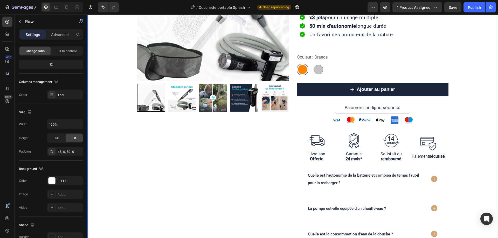
scroll to position [109, 0]
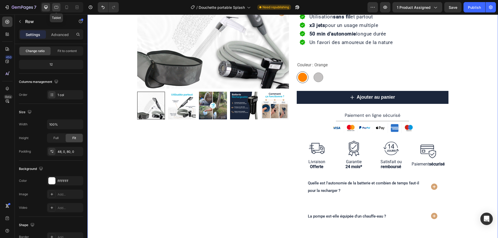
click at [54, 7] on icon at bounding box center [56, 7] width 4 height 3
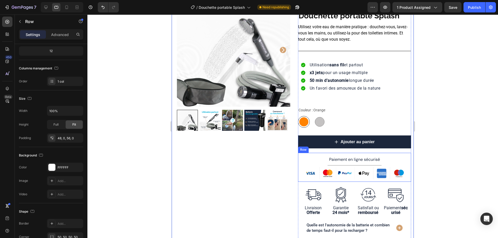
scroll to position [53, 0]
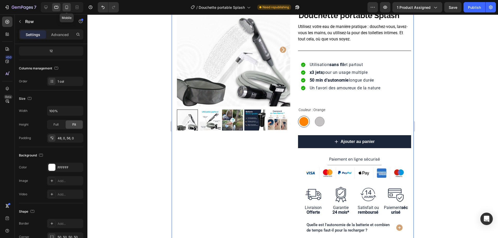
click at [65, 5] on icon at bounding box center [66, 7] width 5 height 5
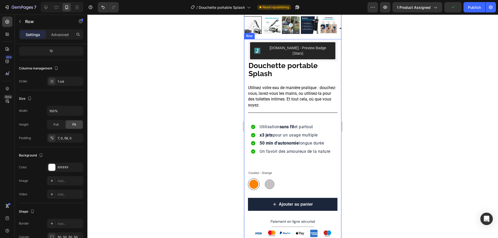
scroll to position [52, 0]
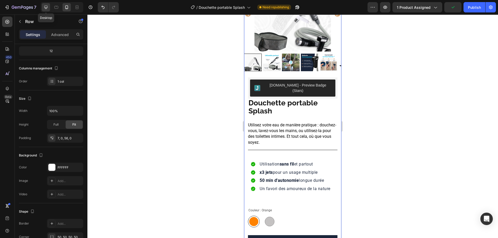
click at [43, 6] on icon at bounding box center [45, 7] width 5 height 5
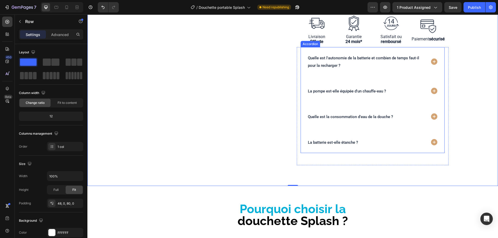
scroll to position [130, 0]
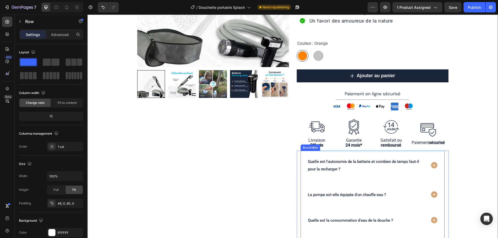
click at [309, 149] on div "Accordion" at bounding box center [309, 148] width 19 height 6
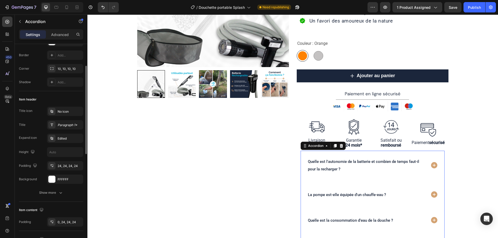
scroll to position [26, 0]
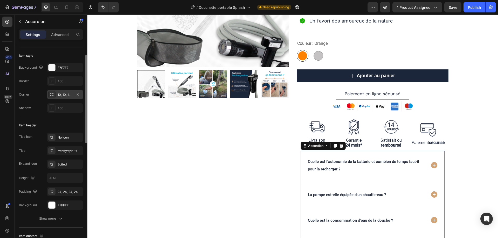
click at [61, 97] on div "10, 10, 10, 10" at bounding box center [65, 94] width 36 height 9
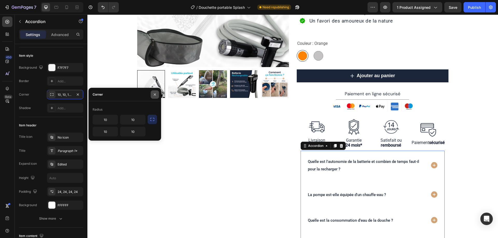
click at [157, 92] on button "button" at bounding box center [155, 94] width 8 height 8
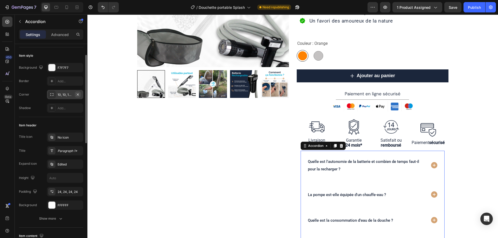
click at [77, 95] on icon "button" at bounding box center [78, 95] width 4 height 4
click at [64, 110] on div "Add..." at bounding box center [70, 108] width 24 height 5
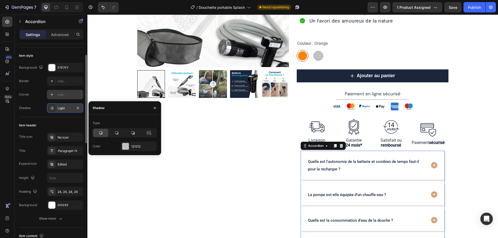
click at [100, 134] on icon at bounding box center [100, 132] width 5 height 5
click at [154, 108] on icon "button" at bounding box center [155, 108] width 4 height 4
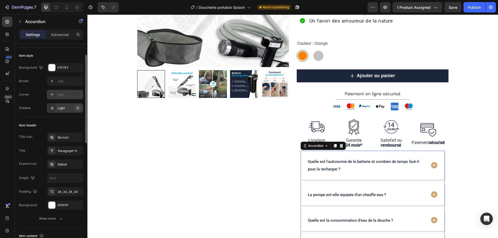
click at [78, 109] on icon "button" at bounding box center [78, 108] width 4 height 4
click at [59, 97] on div "Add..." at bounding box center [70, 95] width 24 height 5
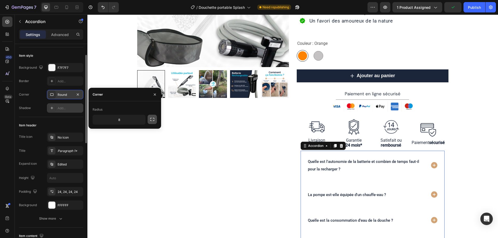
click at [151, 120] on icon "button" at bounding box center [152, 119] width 5 height 5
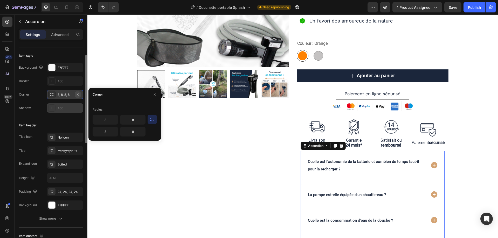
click at [79, 94] on icon "button" at bounding box center [78, 95] width 4 height 4
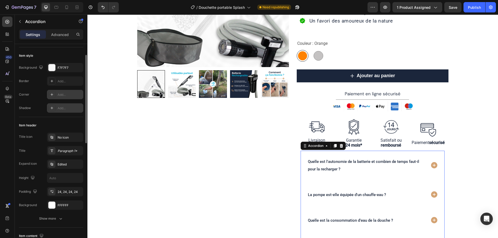
click at [62, 96] on div "Add..." at bounding box center [70, 95] width 24 height 5
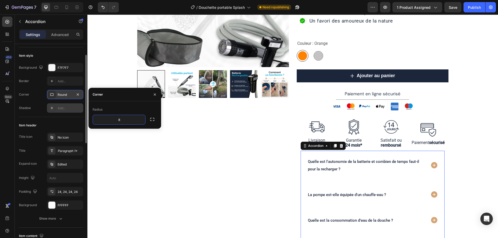
type input "0"
click at [39, 105] on div "Shadow Add..." at bounding box center [51, 107] width 64 height 9
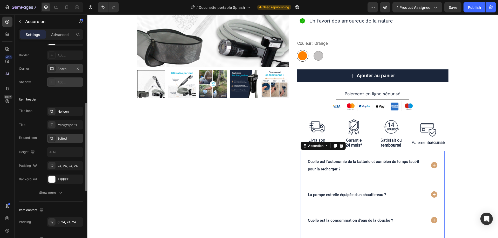
scroll to position [78, 0]
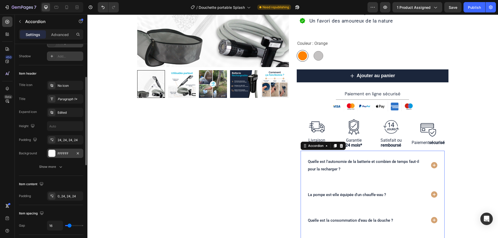
click at [60, 156] on div "FFFFFF" at bounding box center [65, 153] width 36 height 9
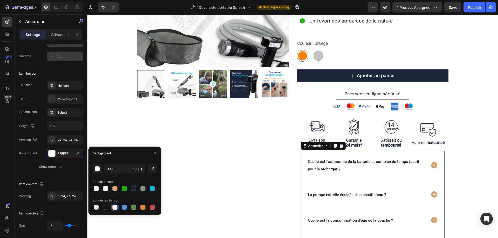
click at [106, 187] on div at bounding box center [105, 188] width 5 height 5
type input "FFFDF3"
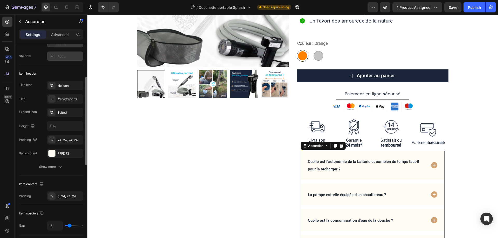
click at [18, 147] on div "Item management Item 4 items Item style Background F7F7F7 Border Add... Corner …" at bounding box center [51, 213] width 73 height 494
click at [434, 165] on icon at bounding box center [434, 165] width 6 height 6
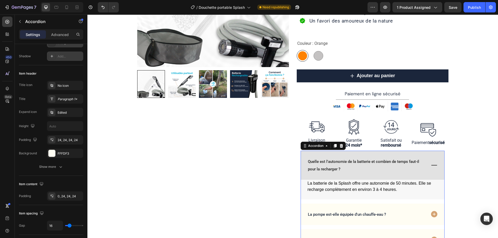
click at [434, 165] on icon at bounding box center [434, 165] width 6 height 1
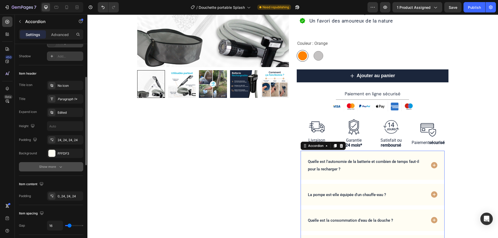
scroll to position [104, 0]
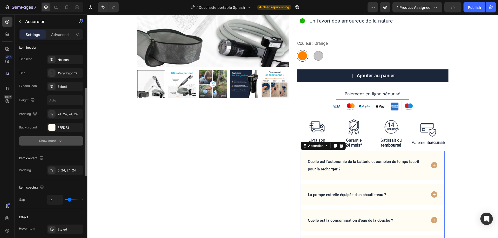
click at [39, 141] on div "Show more" at bounding box center [51, 140] width 24 height 5
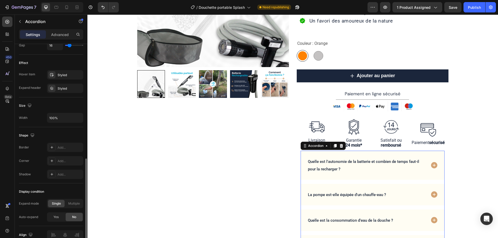
scroll to position [312, 0]
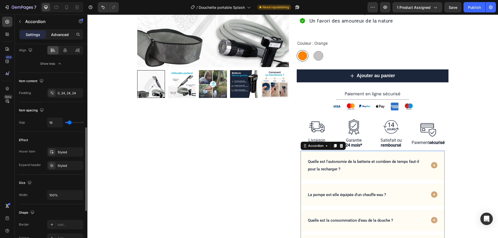
click at [55, 33] on p "Advanced" at bounding box center [60, 34] width 18 height 5
type input "100%"
type input "100"
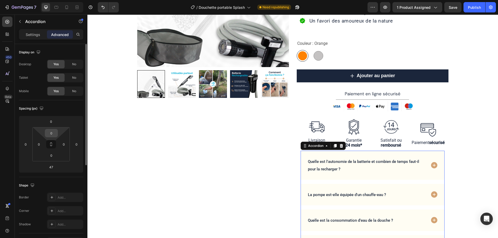
scroll to position [0, 0]
click at [51, 167] on input "47" at bounding box center [51, 167] width 10 height 8
click at [50, 157] on input "0" at bounding box center [51, 156] width 10 height 8
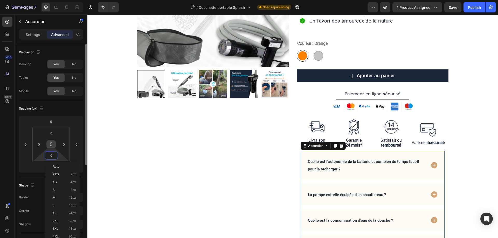
click at [53, 146] on icon at bounding box center [51, 144] width 4 height 4
click at [52, 157] on input "0" at bounding box center [51, 156] width 10 height 8
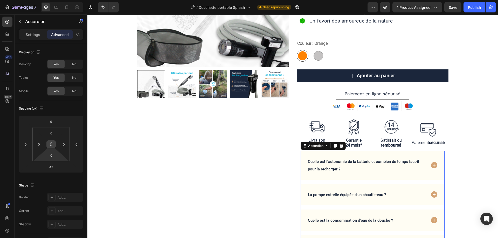
click at [51, 144] on icon at bounding box center [51, 144] width 4 height 4
click at [51, 155] on input "0" at bounding box center [51, 156] width 10 height 8
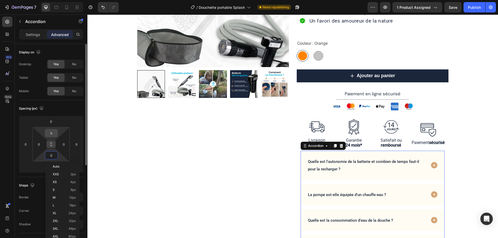
click at [51, 135] on input "0" at bounding box center [51, 133] width 10 height 8
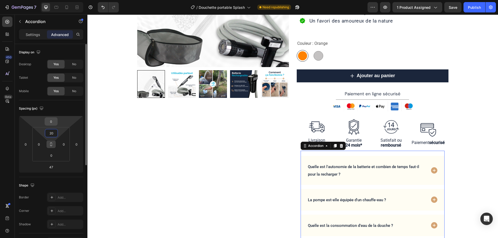
type input "20"
click at [52, 124] on input "0" at bounding box center [51, 122] width 10 height 8
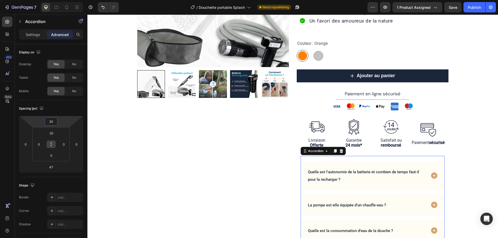
type input "20"
click at [9, 112] on div "450 Beta" at bounding box center [7, 109] width 10 height 184
click at [61, 112] on div "Spacing (px)" at bounding box center [51, 108] width 64 height 8
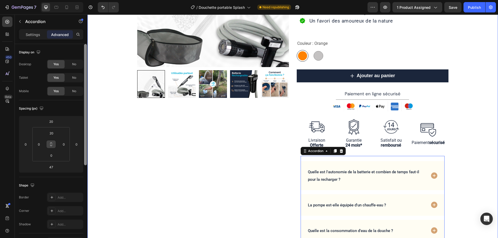
drag, startPoint x: 173, startPoint y: 135, endPoint x: 87, endPoint y: 108, distance: 90.1
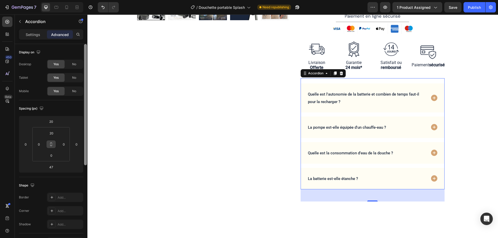
click at [58, 110] on div "Spacing (px)" at bounding box center [51, 108] width 64 height 8
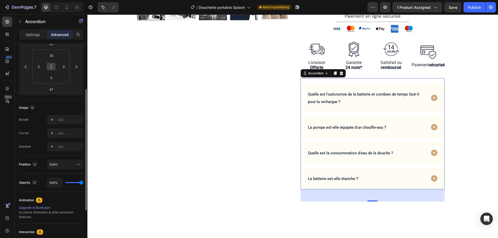
scroll to position [104, 0]
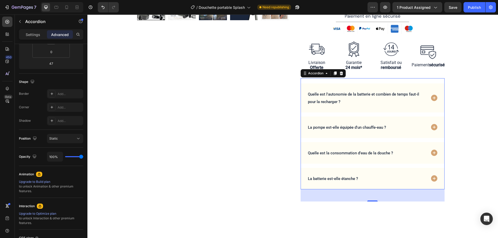
click at [432, 97] on icon at bounding box center [434, 98] width 6 height 6
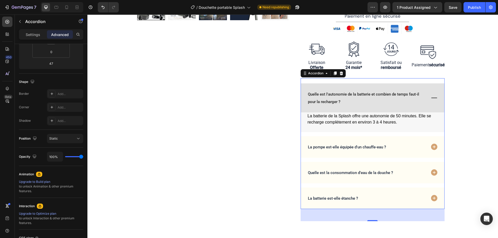
click at [370, 101] on p "Quelle est l'autonomie de la batterie et combien de temps faut-il pour la recha…" at bounding box center [366, 97] width 117 height 15
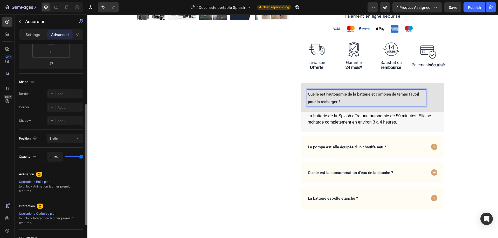
scroll to position [0, 0]
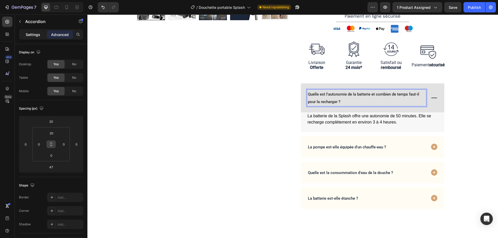
click at [39, 36] on p "Settings" at bounding box center [33, 34] width 15 height 5
type input "16"
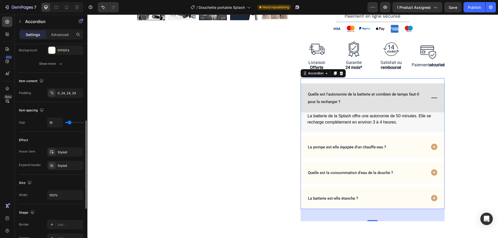
scroll to position [155, 0]
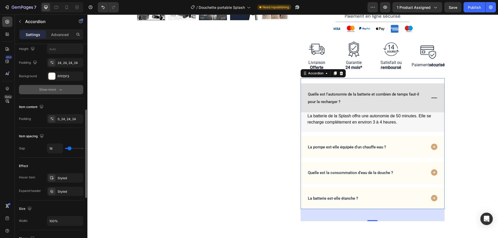
click at [54, 88] on div "Show more" at bounding box center [51, 89] width 24 height 5
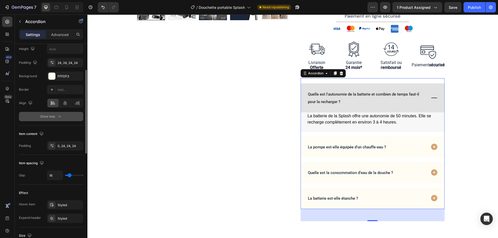
scroll to position [103, 0]
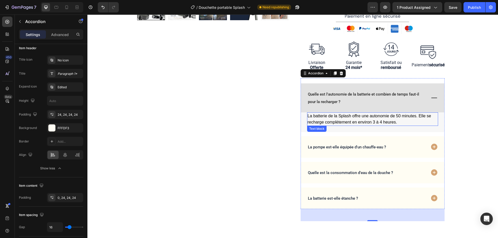
click at [352, 117] on p "La batterie de la Splash offre une autonomie de 50 minutes. Elle se recharge co…" at bounding box center [372, 119] width 130 height 12
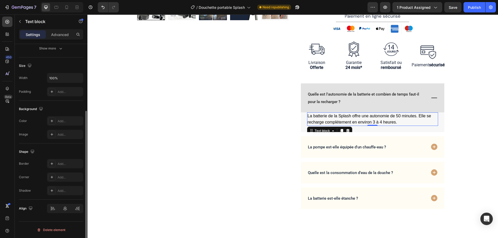
scroll to position [0, 0]
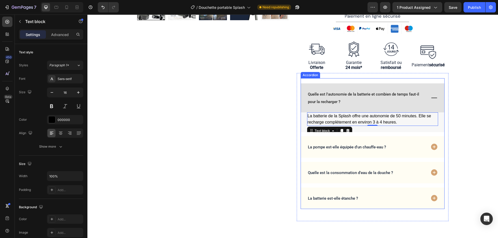
click at [439, 127] on div "La batterie de la Splash offre une autonomie de 50 minutes. Elle se recharge co…" at bounding box center [372, 122] width 143 height 20
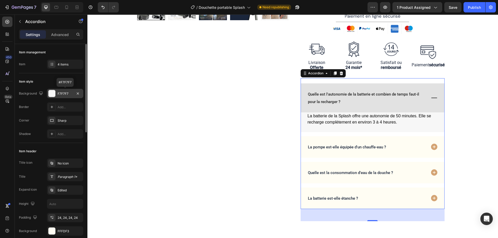
click at [65, 93] on div "F7F7F7" at bounding box center [65, 93] width 15 height 5
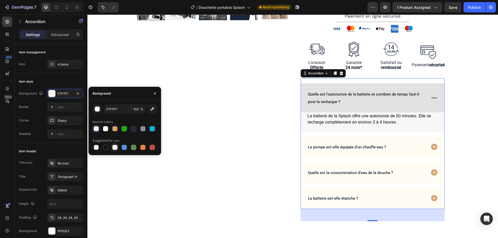
click at [114, 147] on div at bounding box center [114, 147] width 5 height 5
type input "FFFFFF"
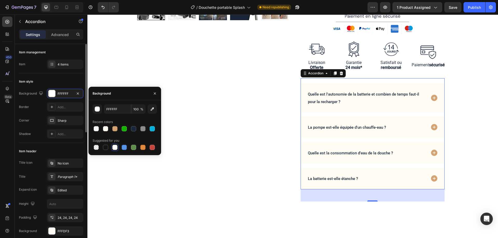
click at [40, 99] on div "Background FFFFFF Border Add... Corner Sharp Shadow Add..." at bounding box center [51, 114] width 64 height 50
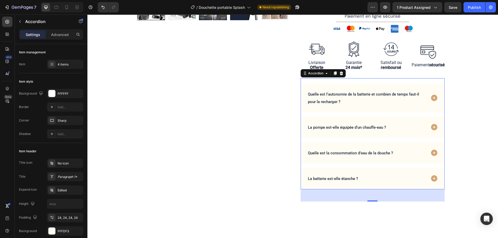
click at [435, 99] on icon at bounding box center [434, 98] width 6 height 6
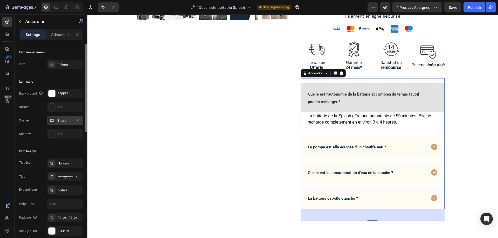
click at [64, 123] on div "Sharp" at bounding box center [65, 120] width 15 height 5
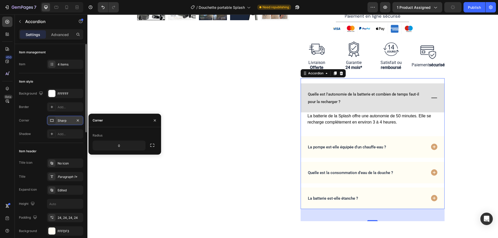
click at [64, 123] on div "Sharp" at bounding box center [65, 120] width 15 height 5
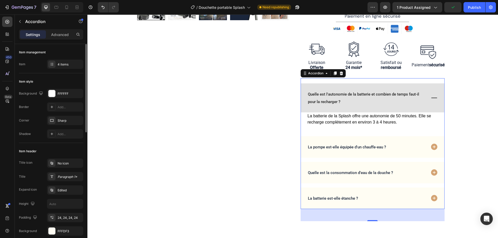
click at [20, 82] on div "Item style" at bounding box center [26, 81] width 14 height 5
click at [61, 134] on div "Add..." at bounding box center [70, 134] width 24 height 5
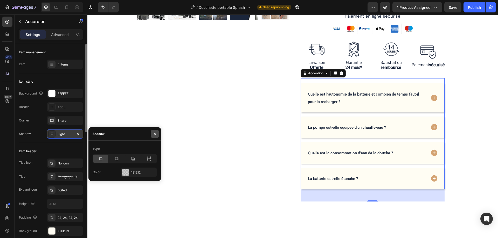
click at [157, 132] on button "button" at bounding box center [155, 134] width 8 height 8
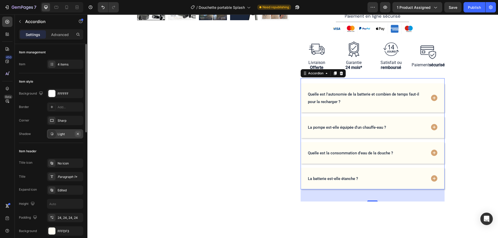
click at [76, 134] on icon "button" at bounding box center [78, 134] width 4 height 4
click at [55, 94] on div at bounding box center [51, 93] width 7 height 7
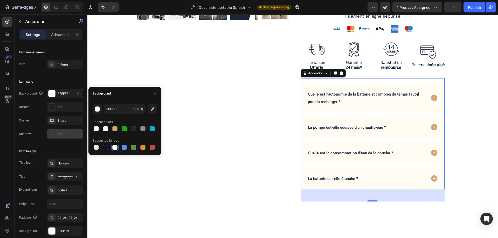
click at [433, 95] on icon at bounding box center [434, 98] width 6 height 6
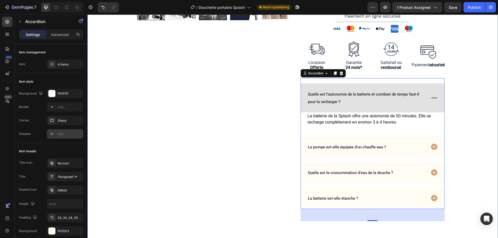
click at [461, 107] on div "Product Images Row Judge.me - Preview Badge (Stars) Judge.me Douchette portable…" at bounding box center [292, 30] width 410 height 384
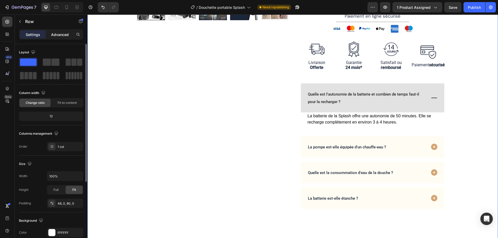
click at [66, 38] on div "Advanced" at bounding box center [60, 34] width 26 height 8
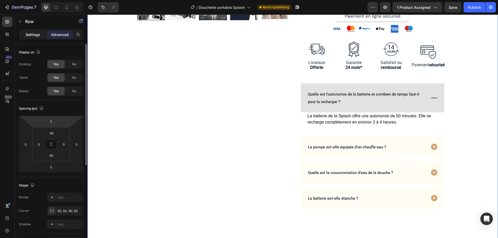
click at [37, 34] on p "Settings" at bounding box center [33, 34] width 15 height 5
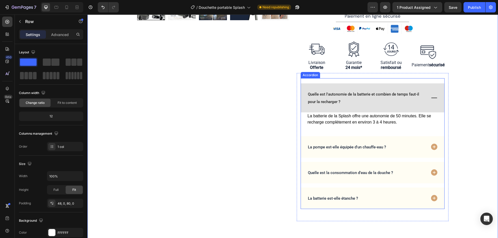
click at [374, 93] on span "Quelle est l'autonomie de la batterie et combien de temps faut-il pour la recha…" at bounding box center [363, 98] width 111 height 12
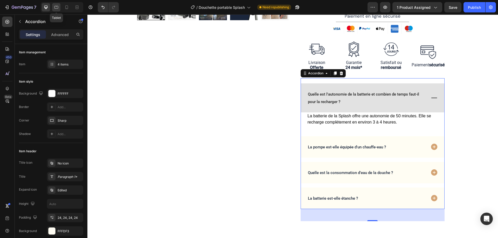
click at [55, 8] on icon at bounding box center [56, 7] width 5 height 5
type input "14"
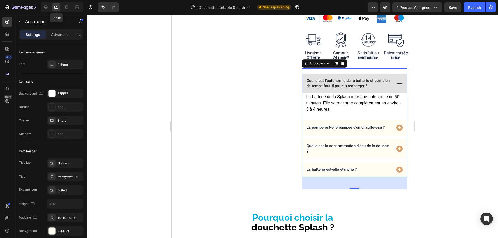
scroll to position [243, 0]
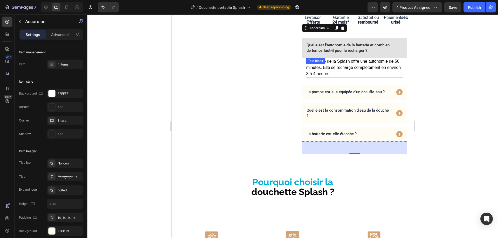
click at [362, 66] on p "La batterie de la Splash offre une autonomie de 50 minutes. Elle se recharge co…" at bounding box center [354, 67] width 97 height 19
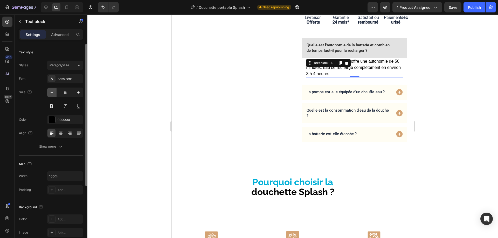
click at [51, 93] on icon "button" at bounding box center [51, 92] width 5 height 5
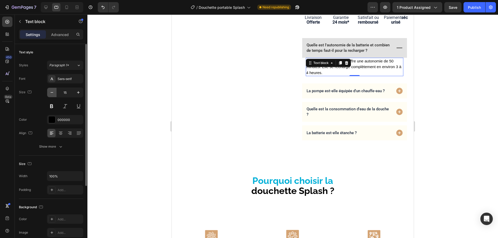
click at [51, 93] on icon "button" at bounding box center [51, 92] width 5 height 5
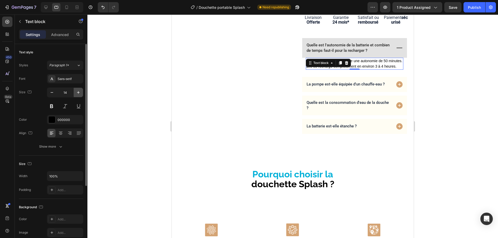
click at [77, 93] on icon "button" at bounding box center [78, 92] width 5 height 5
type input "15"
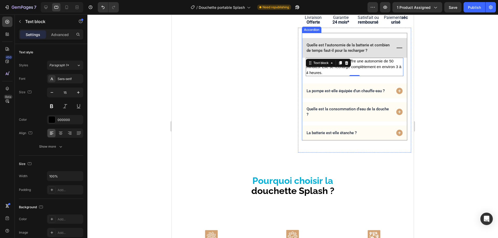
click at [361, 50] on span "Quelle est l'autonomie de la batterie et combien de temps faut-il pour la recha…" at bounding box center [347, 48] width 83 height 10
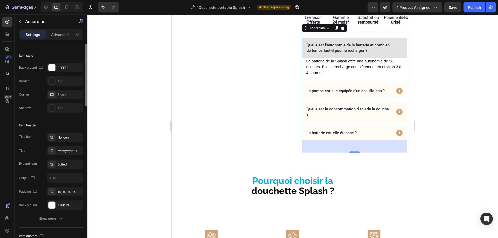
scroll to position [0, 0]
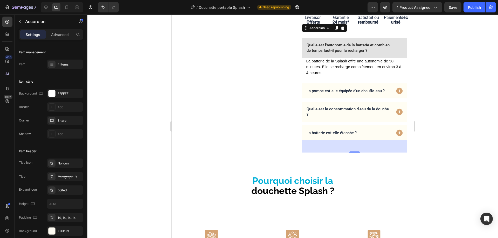
click at [397, 88] on icon at bounding box center [399, 91] width 8 height 8
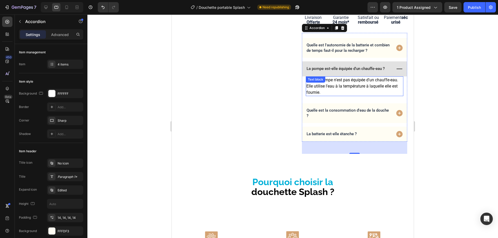
click at [357, 81] on p "Non, la pompe n'est pas équipée d'un chauffe-eau. Elle utilise l'eau à la tempé…" at bounding box center [354, 86] width 97 height 19
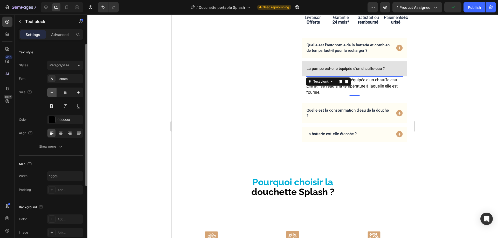
click at [53, 94] on icon "button" at bounding box center [51, 92] width 5 height 5
type input "15"
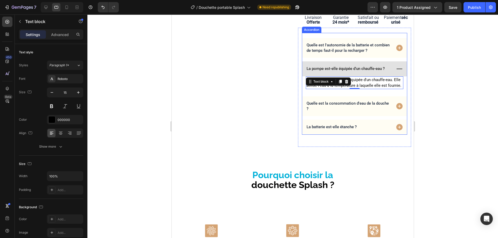
click at [396, 108] on icon at bounding box center [399, 106] width 6 height 6
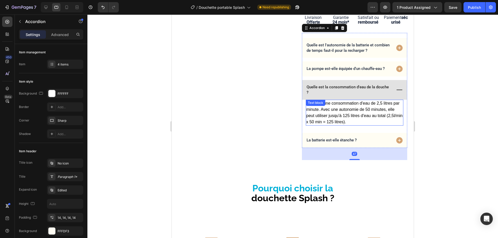
click at [333, 116] on p "Splash a une consommation d'eau de 2,5 litres par minute. Avec une autonomie de…" at bounding box center [354, 112] width 97 height 25
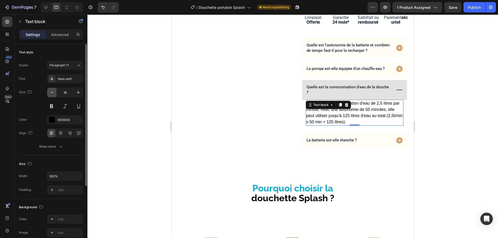
click at [52, 92] on icon "button" at bounding box center [51, 92] width 5 height 5
type input "15"
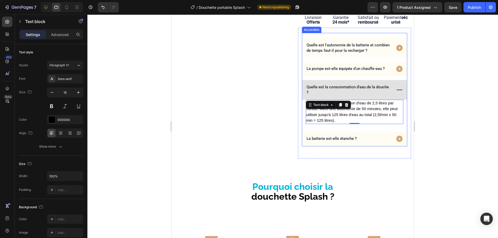
click at [344, 139] on span "La batterie est-elle étanche ?" at bounding box center [331, 138] width 50 height 5
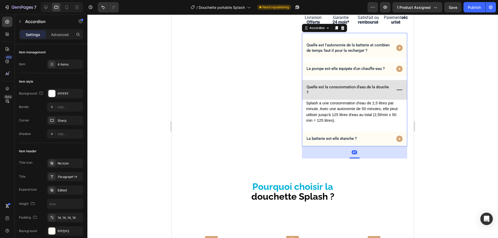
click at [396, 140] on icon at bounding box center [399, 139] width 6 height 6
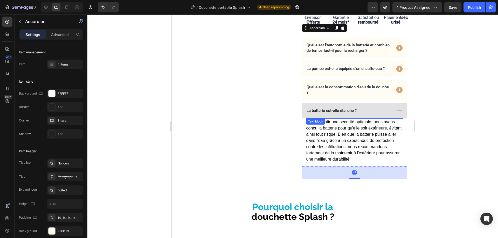
click at [337, 140] on p "Pour garantir une sécurité optimale, nous avons conçu la batterie pour qu'elle …" at bounding box center [354, 141] width 97 height 44
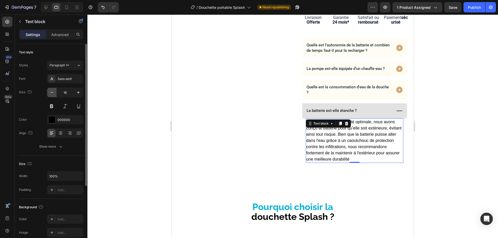
click at [52, 93] on icon "button" at bounding box center [51, 92] width 5 height 5
type input "15"
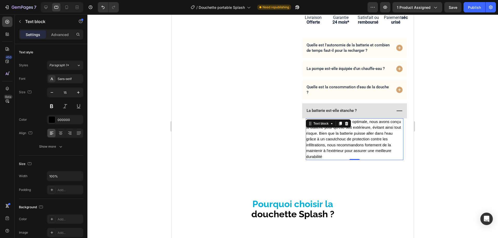
click at [341, 134] on p "Pour garantir une sécurité optimale, nous avons conçu la batterie pour qu'elle …" at bounding box center [354, 139] width 97 height 41
click at [334, 135] on p "Pour garantir une sécurité optimale, nous avons conçu la batterie pour qu'elle …" at bounding box center [354, 139] width 97 height 41
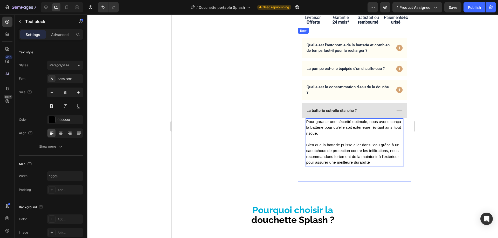
click at [439, 159] on div at bounding box center [292, 127] width 410 height 224
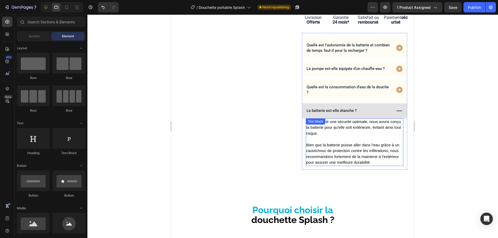
click at [345, 127] on p "Pour garantir une sécurité optimale, nous avons conçu la batterie pour qu'elle …" at bounding box center [354, 128] width 97 height 18
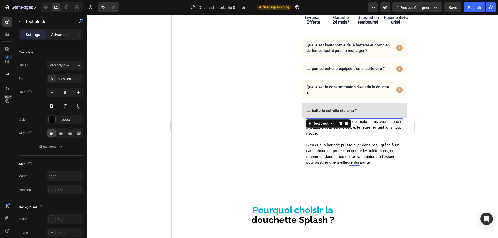
drag, startPoint x: 52, startPoint y: 35, endPoint x: 57, endPoint y: 55, distance: 20.6
click at [52, 35] on p "Advanced" at bounding box center [60, 34] width 18 height 5
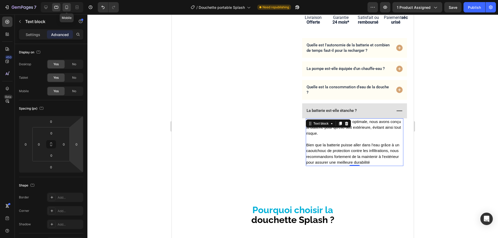
click at [69, 9] on icon at bounding box center [66, 7] width 5 height 5
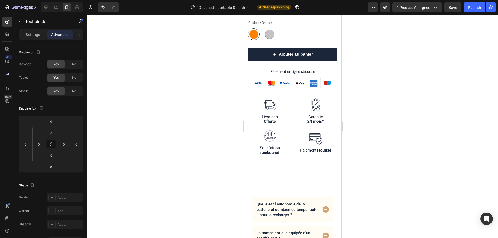
type input "10"
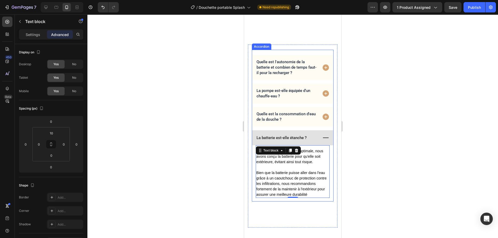
scroll to position [356, 0]
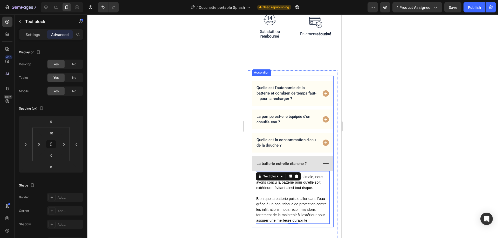
click at [403, 116] on div at bounding box center [292, 127] width 410 height 224
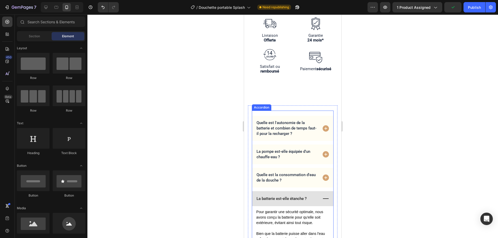
scroll to position [330, 0]
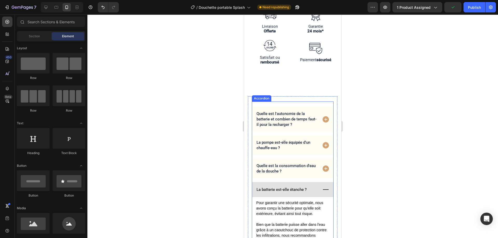
click at [323, 116] on icon at bounding box center [325, 119] width 6 height 6
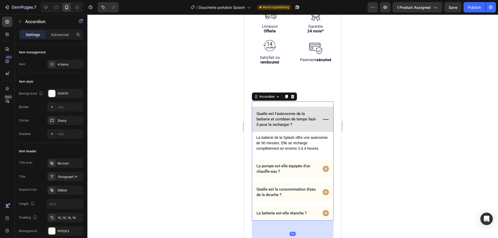
click at [322, 167] on icon at bounding box center [325, 169] width 6 height 6
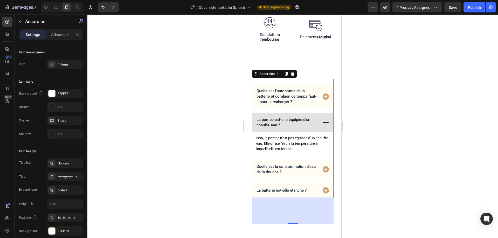
scroll to position [356, 0]
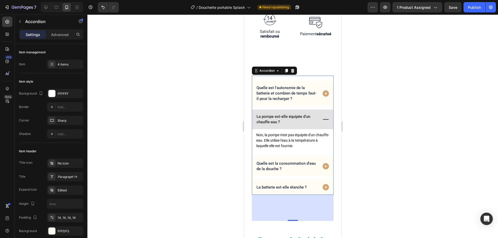
click at [323, 163] on icon at bounding box center [325, 166] width 6 height 6
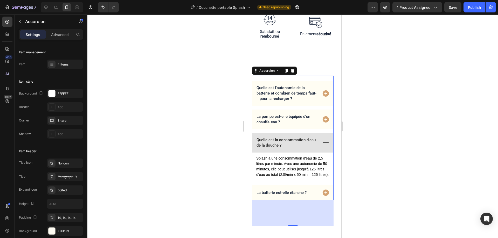
click at [322, 90] on icon at bounding box center [325, 93] width 6 height 6
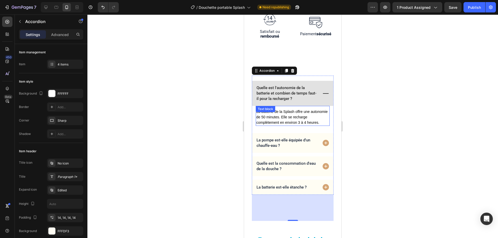
click at [298, 109] on p "La batterie de la Splash offre une autonomie de 50 minutes. Elle se recharge co…" at bounding box center [292, 117] width 73 height 16
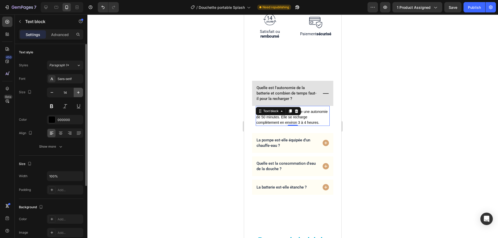
click at [79, 92] on icon "button" at bounding box center [78, 92] width 5 height 5
type input "15"
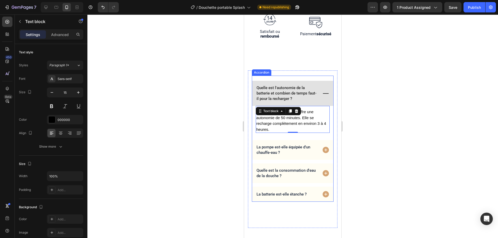
click at [294, 145] on p "La pompe est-elle équipée d'un chauffe-eau ?" at bounding box center [286, 150] width 60 height 11
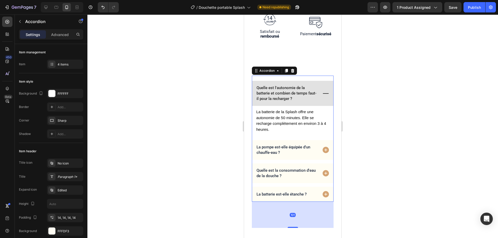
click at [322, 147] on icon at bounding box center [325, 150] width 6 height 6
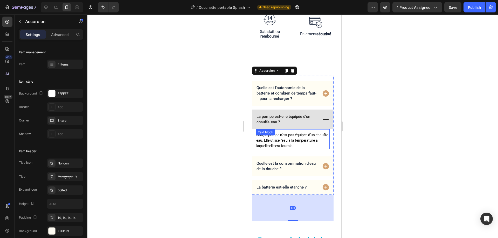
click at [284, 132] on p "Non, la pompe n'est pas équipée d'un chauffe-eau. Elle utilise l'eau à la tempé…" at bounding box center [292, 140] width 73 height 16
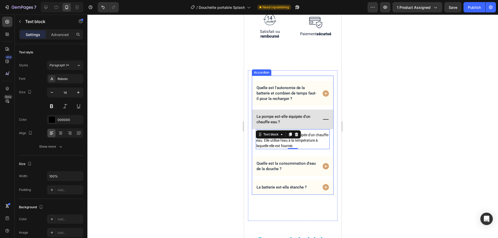
click at [304, 87] on p "Quelle est l'autonomie de la batterie et combien de temps faut-il pour la recha…" at bounding box center [286, 93] width 60 height 16
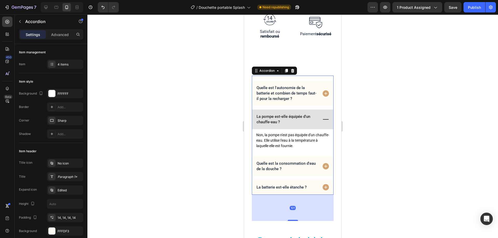
click at [322, 90] on icon at bounding box center [326, 94] width 8 height 8
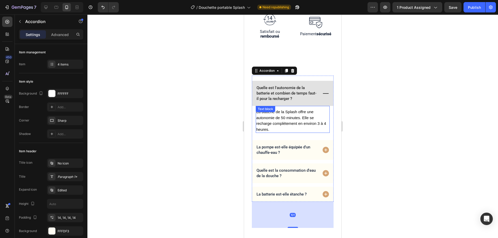
click at [293, 111] on p "La batterie de la Splash offre une autonomie de 50 minutes. Elle se recharge co…" at bounding box center [292, 120] width 73 height 23
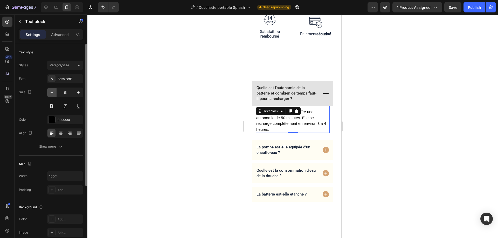
click at [51, 92] on icon "button" at bounding box center [51, 92] width 5 height 5
type input "14"
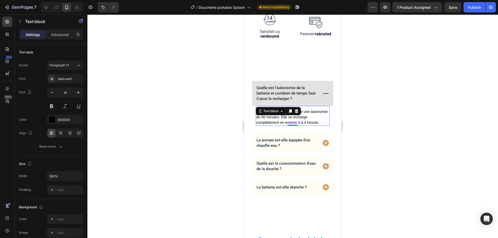
click at [287, 87] on p "Quelle est l'autonomie de la batterie et combien de temps faut-il pour la recha…" at bounding box center [286, 93] width 60 height 16
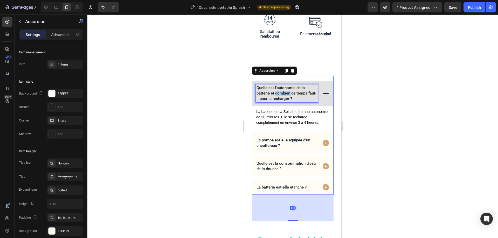
click at [287, 86] on span "Quelle est l'autonomie de la batterie et combien de temps faut-il pour la recha…" at bounding box center [286, 94] width 60 height 16
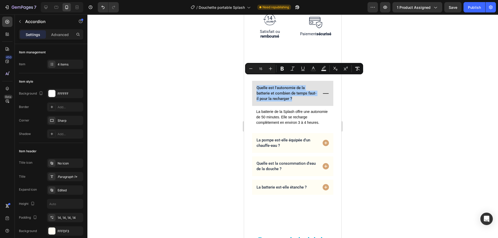
click at [410, 111] on div at bounding box center [292, 127] width 410 height 224
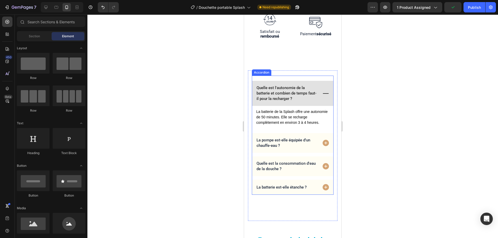
click at [322, 90] on icon at bounding box center [326, 94] width 8 height 8
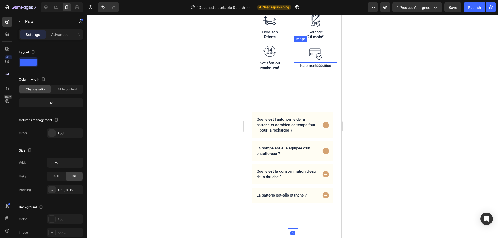
scroll to position [304, 0]
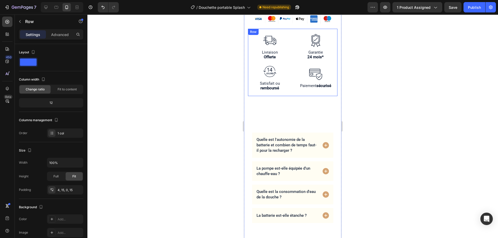
click at [293, 84] on div "Image Livraison Offerte Heading Image Garantie 24 mois* Heading Image Satisfait…" at bounding box center [292, 62] width 89 height 67
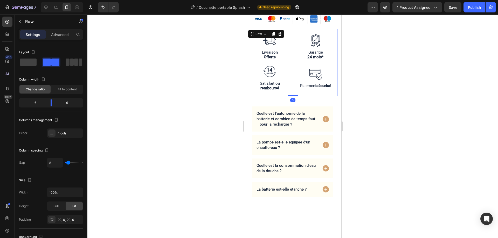
drag, startPoint x: 290, startPoint y: 113, endPoint x: 320, endPoint y: 91, distance: 37.1
click at [290, 80] on div "Image Livraison Offerte Heading Image Garantie 24 mois* Heading Image Satisfait…" at bounding box center [292, 62] width 89 height 67
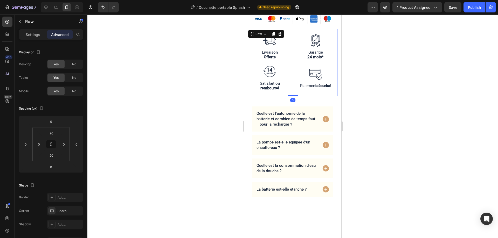
click at [368, 111] on div at bounding box center [292, 127] width 410 height 224
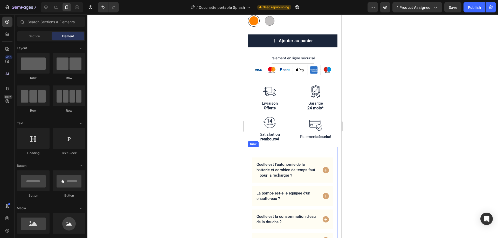
scroll to position [252, 0]
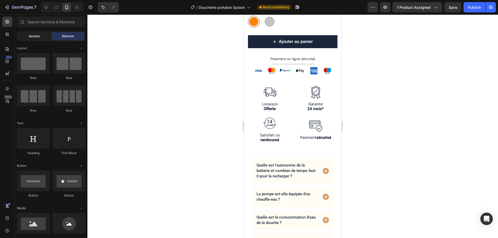
click at [40, 38] on div "Section" at bounding box center [34, 36] width 33 height 8
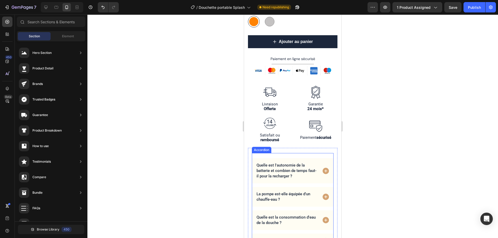
click at [308, 158] on div "Quelle est l'autonomie de la batterie et combien de temps faut-il pour la recha…" at bounding box center [292, 170] width 81 height 25
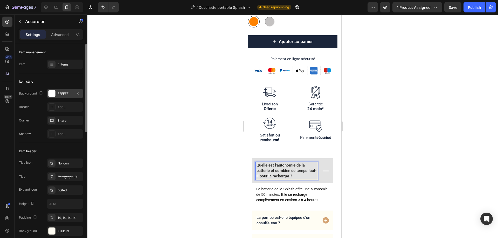
click at [62, 96] on div "FFFFFF" at bounding box center [65, 93] width 15 height 5
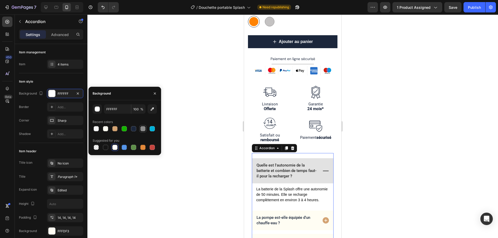
click at [144, 131] on div at bounding box center [142, 128] width 5 height 5
type input "8C8C8C"
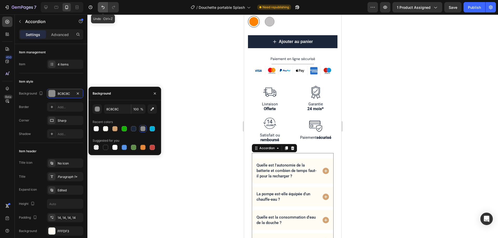
click at [103, 7] on icon "Undo/Redo" at bounding box center [102, 7] width 3 height 3
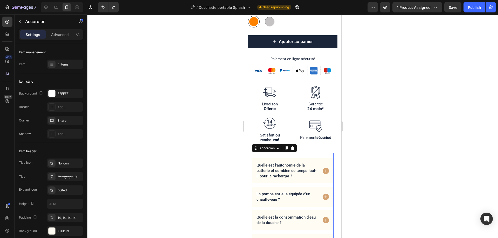
click at [322, 168] on icon at bounding box center [325, 171] width 6 height 6
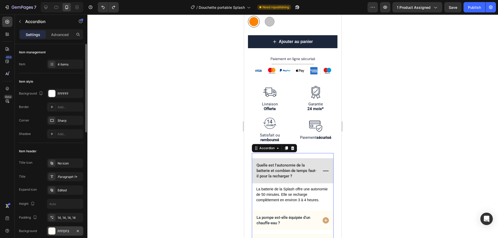
click at [63, 234] on div "FFFDF3" at bounding box center [65, 231] width 36 height 9
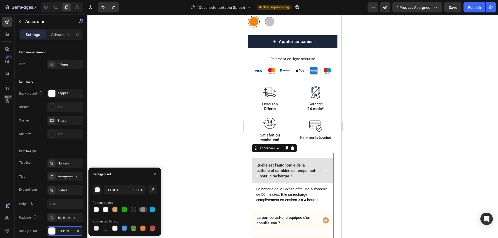
click at [143, 209] on div at bounding box center [142, 209] width 5 height 5
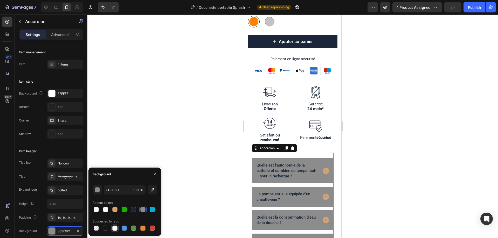
click at [114, 229] on div at bounding box center [114, 228] width 5 height 5
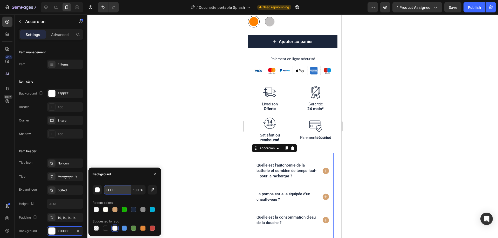
click at [0, 0] on input "FFFFFF" at bounding box center [0, 0] width 0 height 0
click at [100, 189] on button "button" at bounding box center [97, 189] width 9 height 9
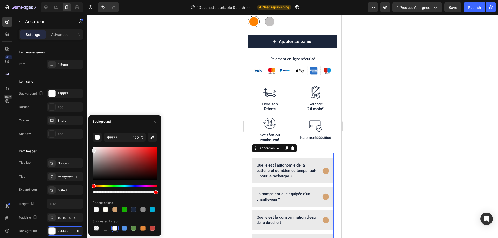
type input "EAEAEA"
drag, startPoint x: 95, startPoint y: 151, endPoint x: 91, endPoint y: 150, distance: 3.3
click at [91, 150] on div "EAEAEA 100 % Recent colors Suggested for you" at bounding box center [124, 182] width 73 height 99
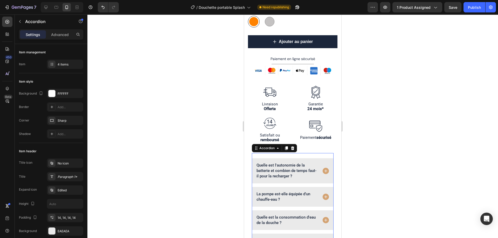
click at [324, 168] on icon at bounding box center [325, 171] width 6 height 6
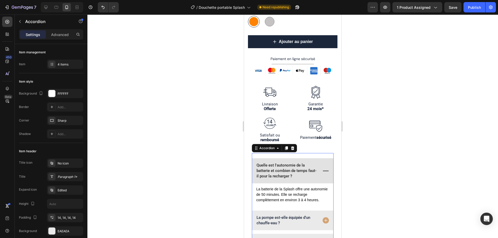
click at [322, 167] on icon at bounding box center [326, 171] width 8 height 8
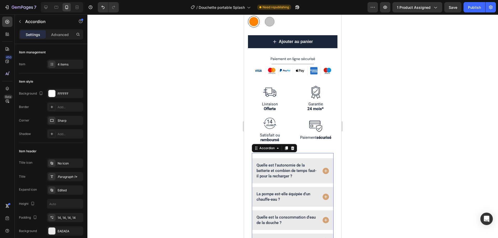
click at [422, 161] on div at bounding box center [292, 127] width 410 height 224
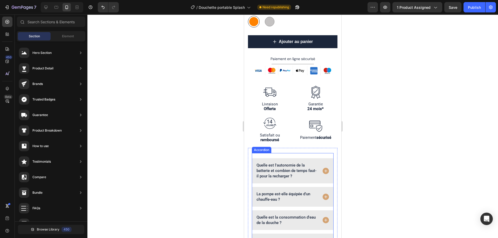
click at [323, 168] on icon at bounding box center [325, 171] width 6 height 6
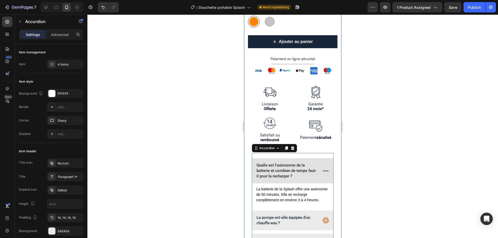
click at [382, 184] on div at bounding box center [292, 127] width 410 height 224
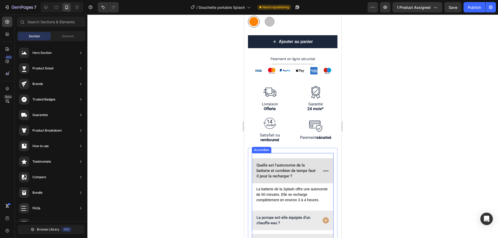
click at [371, 146] on div at bounding box center [292, 127] width 410 height 224
click at [472, 6] on div "Publish" at bounding box center [474, 7] width 13 height 5
click at [322, 148] on div "Quelle est l'autonomie de la batterie et combien de temps faut-il pour la recha…" at bounding box center [293, 223] width 82 height 151
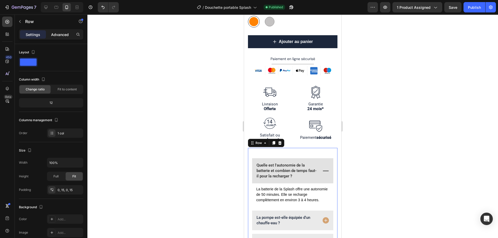
click at [65, 35] on p "Advanced" at bounding box center [60, 34] width 18 height 5
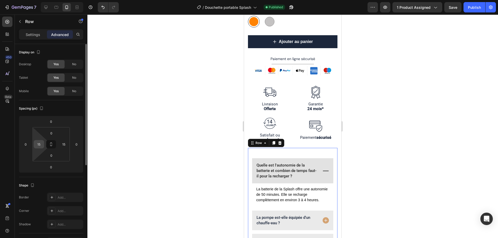
click at [40, 144] on input "15" at bounding box center [39, 144] width 8 height 8
type input "0"
click at [64, 142] on input "15" at bounding box center [64, 144] width 8 height 8
type input "0"
click at [0, 0] on div "Spacing (px) 0 0 0 0 0 0 0 0" at bounding box center [0, 0] width 0 height 0
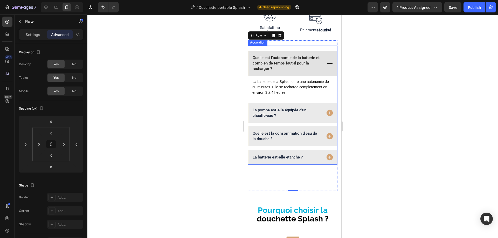
scroll to position [389, 0]
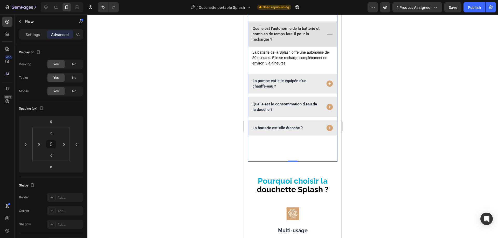
click at [302, 144] on div "Quelle est l'autonomie de la batterie et combien de temps faut-il pour la recha…" at bounding box center [292, 86] width 89 height 151
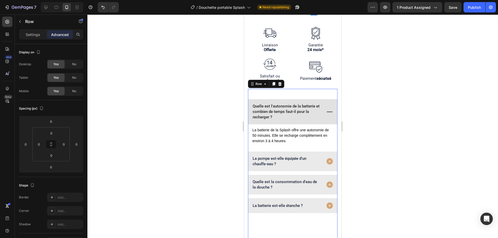
click at [294, 94] on div "Quelle est l'autonomie de la batterie et combien de temps faut-il pour la recha…" at bounding box center [292, 153] width 89 height 119
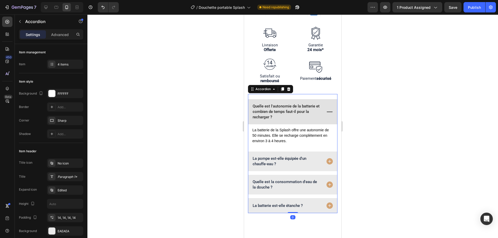
drag, startPoint x: 292, startPoint y: 230, endPoint x: 255, endPoint y: 172, distance: 68.9
click at [293, 190] on div "Quelle est l'autonomie de la batterie et combien de temps faut-il pour la recha…" at bounding box center [292, 153] width 89 height 119
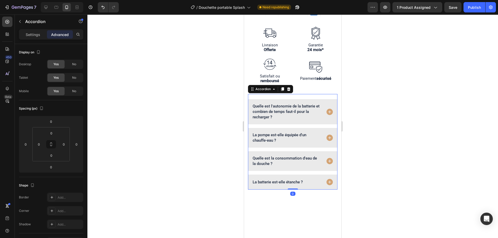
click at [224, 159] on div at bounding box center [292, 127] width 410 height 224
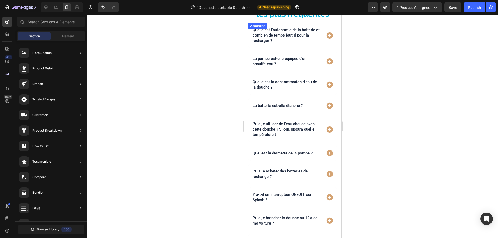
scroll to position [1685, 0]
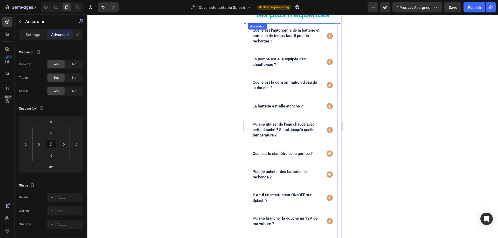
click at [278, 24] on div "Quelle est l'autonomie de la batterie et combien de temps faut-il pour la recha…" at bounding box center [292, 35] width 89 height 25
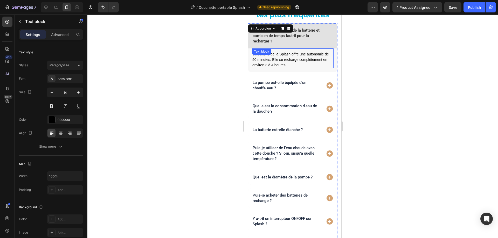
click at [288, 66] on p "La batterie de la Splash offre une autonomie de 50 minutes. Elle se recharge co…" at bounding box center [292, 60] width 81 height 16
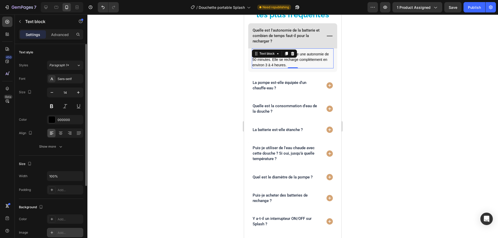
scroll to position [98, 0]
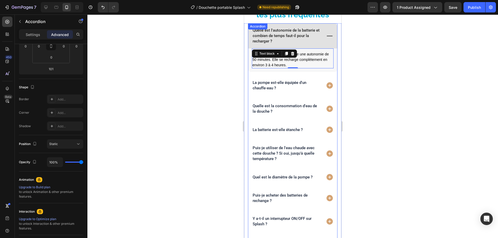
click at [254, 27] on div "Accordion" at bounding box center [257, 26] width 17 height 5
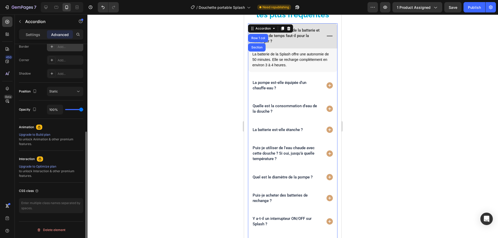
scroll to position [21, 0]
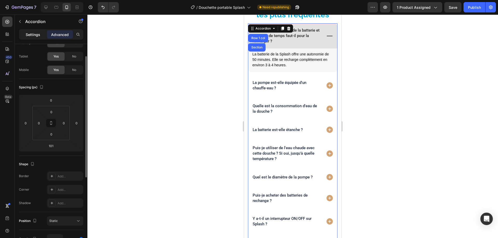
click at [33, 31] on div "Settings" at bounding box center [33, 34] width 26 height 8
type input "14"
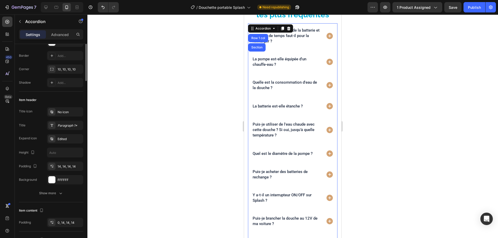
scroll to position [0, 0]
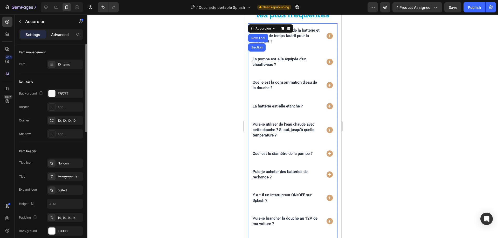
click at [65, 33] on p "Advanced" at bounding box center [60, 34] width 18 height 5
type input "100%"
type input "100"
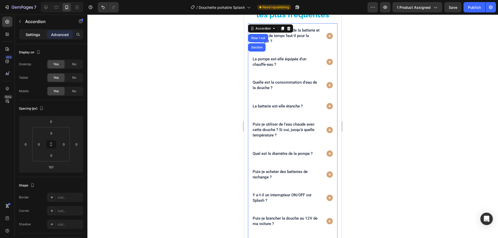
click at [34, 33] on p "Settings" at bounding box center [33, 34] width 15 height 5
type input "14"
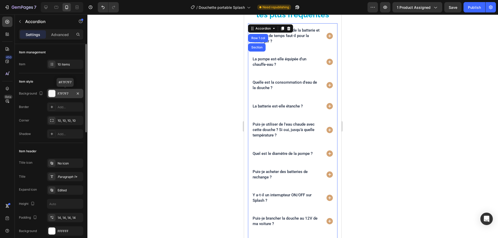
click at [61, 94] on div "F7F7F7" at bounding box center [65, 93] width 15 height 5
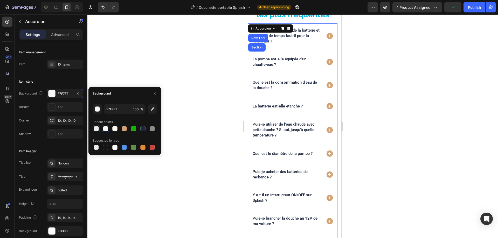
click at [98, 128] on div at bounding box center [96, 128] width 5 height 5
click at [114, 131] on div at bounding box center [114, 128] width 5 height 5
click at [116, 145] on div at bounding box center [114, 147] width 5 height 5
type input "FFFFFF"
click at [52, 230] on div at bounding box center [51, 231] width 7 height 7
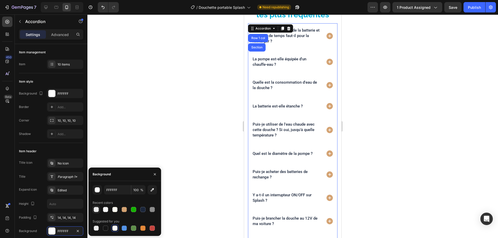
click at [96, 209] on div at bounding box center [96, 209] width 5 height 5
type input "EAEAEA"
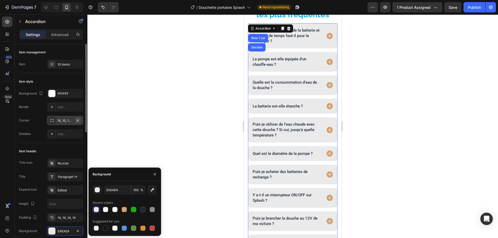
click at [78, 121] on icon "button" at bounding box center [78, 120] width 4 height 4
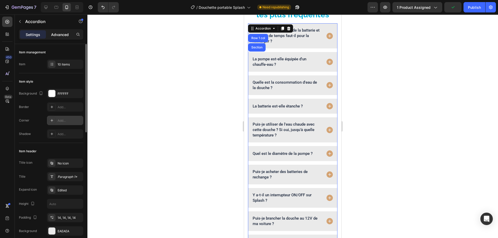
click at [59, 36] on p "Advanced" at bounding box center [60, 34] width 18 height 5
type input "100%"
type input "100"
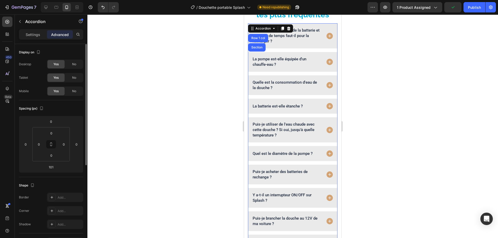
click at [230, 147] on div at bounding box center [292, 127] width 410 height 224
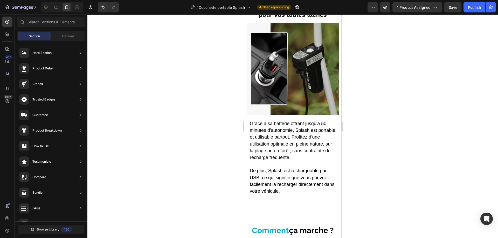
scroll to position [1140, 0]
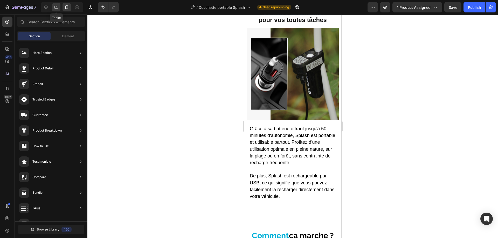
click at [60, 6] on div at bounding box center [56, 7] width 8 height 8
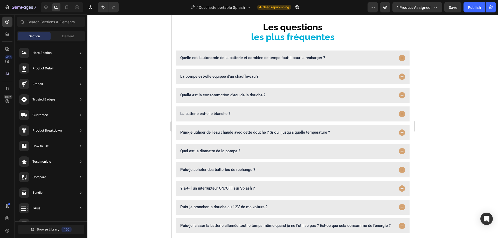
scroll to position [1284, 0]
click at [399, 57] on icon at bounding box center [402, 58] width 6 height 6
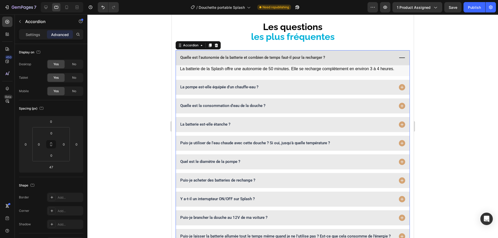
click at [398, 57] on icon at bounding box center [402, 58] width 8 height 8
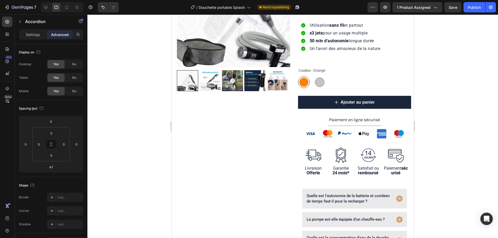
scroll to position [0, 0]
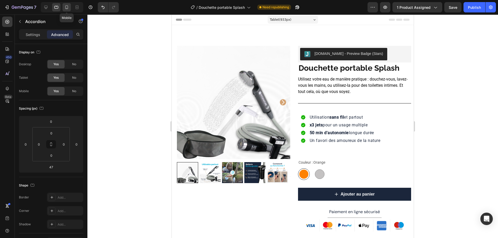
click at [66, 6] on icon at bounding box center [66, 7] width 3 height 4
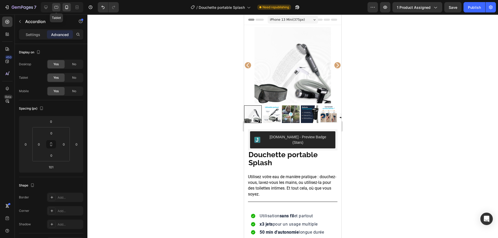
click at [55, 7] on icon at bounding box center [56, 7] width 5 height 5
type input "47"
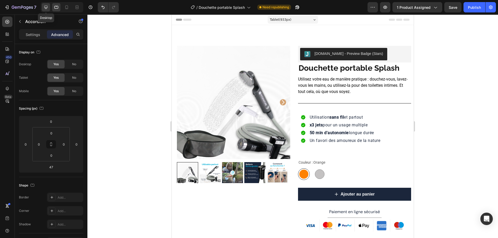
click at [46, 8] on icon at bounding box center [45, 7] width 3 height 3
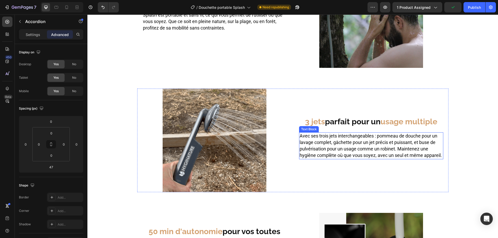
scroll to position [726, 0]
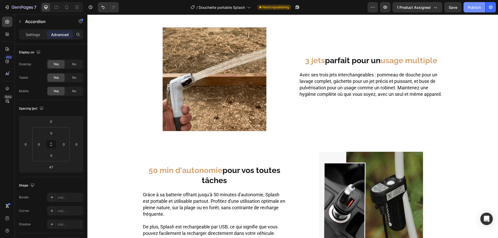
click at [471, 7] on div "Publish" at bounding box center [474, 7] width 13 height 5
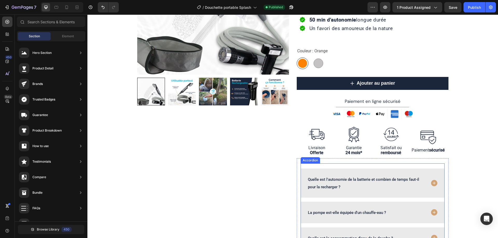
scroll to position [156, 0]
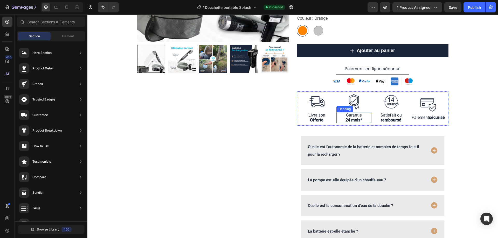
click at [347, 120] on strong "24 mois*" at bounding box center [353, 120] width 17 height 5
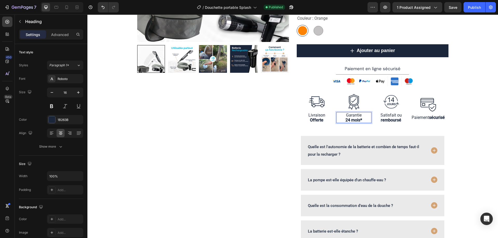
click at [347, 121] on strong "24 mois*" at bounding box center [353, 120] width 17 height 5
click at [471, 8] on div "Publish" at bounding box center [474, 7] width 13 height 5
click at [314, 118] on strong "Offerte" at bounding box center [316, 120] width 13 height 5
click at [317, 118] on strong "Offerte" at bounding box center [316, 120] width 13 height 5
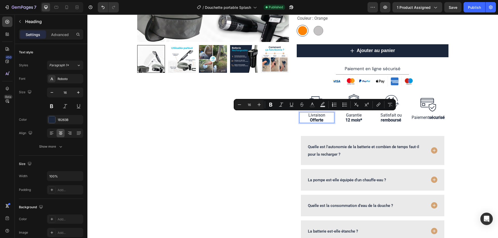
click at [318, 120] on strong "Offerte" at bounding box center [316, 120] width 13 height 5
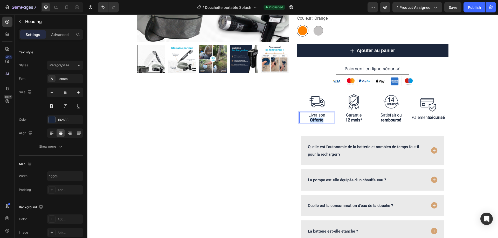
click at [318, 120] on strong "Offerte" at bounding box center [316, 120] width 13 height 5
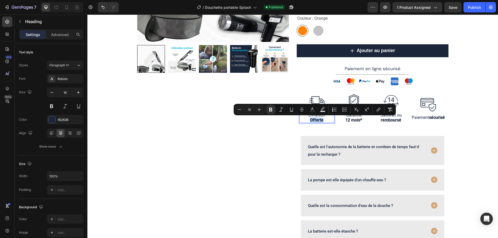
click at [318, 120] on strong "Offerte" at bounding box center [316, 120] width 13 height 5
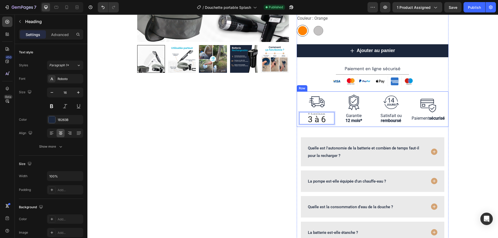
scroll to position [0, 0]
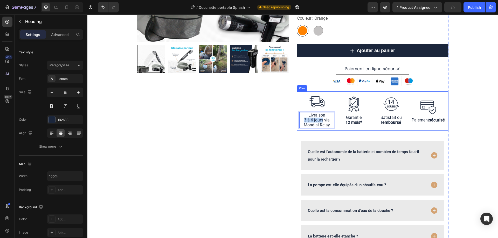
drag, startPoint x: 321, startPoint y: 121, endPoint x: 294, endPoint y: 121, distance: 27.2
click at [294, 121] on div "Product Images Row Judge.me - Preview Badge (Stars) Judge.me Douchette portable…" at bounding box center [292, 74] width 311 height 369
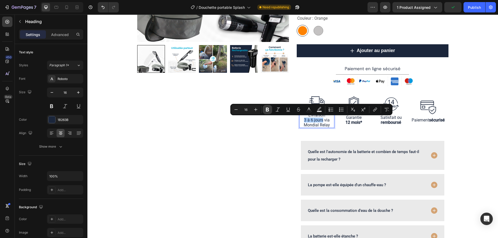
click at [269, 112] on icon "Editor contextual toolbar" at bounding box center [267, 109] width 5 height 5
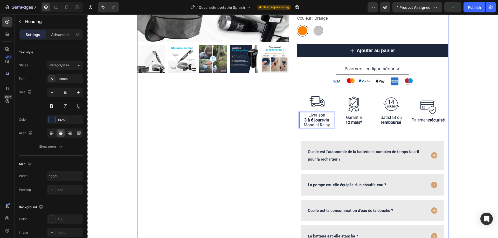
click at [265, 146] on div "Product Images Row" at bounding box center [213, 74] width 152 height 369
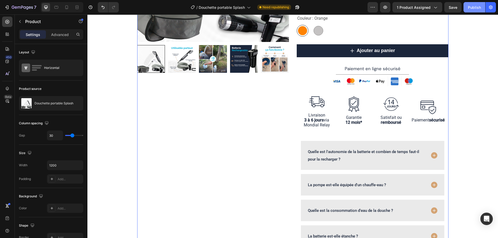
drag, startPoint x: 476, startPoint y: 5, endPoint x: 380, endPoint y: 38, distance: 101.1
click at [476, 5] on div "Publish" at bounding box center [474, 7] width 13 height 5
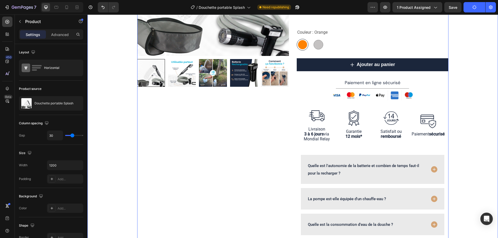
scroll to position [130, 0]
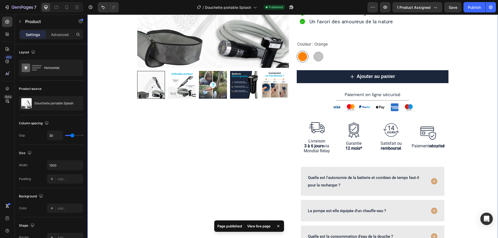
click at [483, 122] on div "Product Images Row Judge.me - Preview Badge (Stars) Judge.me Douchette portable…" at bounding box center [292, 100] width 410 height 369
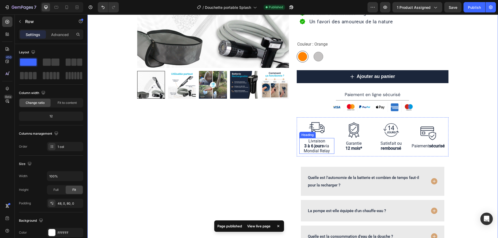
click at [322, 147] on p "Livraison 3 à 6 jours via Mondial Relay" at bounding box center [317, 146] width 34 height 15
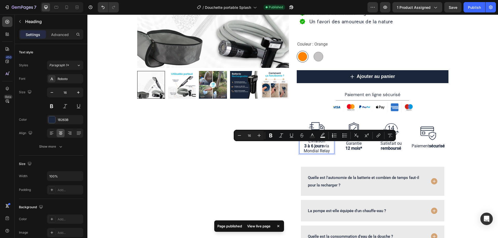
drag, startPoint x: 322, startPoint y: 146, endPoint x: 330, endPoint y: 152, distance: 9.4
click at [330, 152] on p "Livraison 3 à 6 jours via Mondial Relay" at bounding box center [317, 146] width 34 height 15
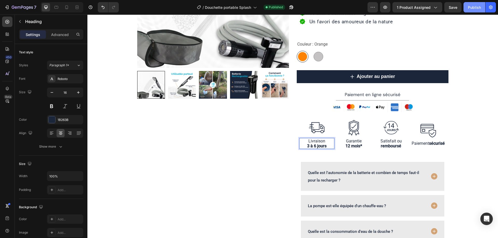
click at [473, 5] on div "Publish" at bounding box center [474, 7] width 13 height 5
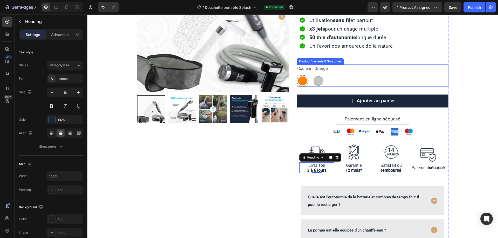
scroll to position [52, 0]
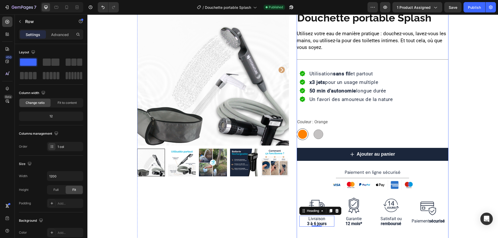
click at [369, 110] on div "Judge.me - Preview Badge (Stars) Judge.me Douchette portable Splash Product Tit…" at bounding box center [373, 176] width 152 height 364
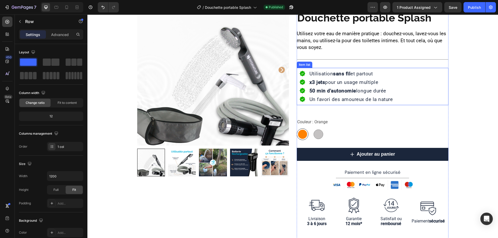
click at [375, 103] on div "Utilisation sans fil et partout x3 jets pour un usage multiple 50 min d'autonom…" at bounding box center [373, 86] width 149 height 37
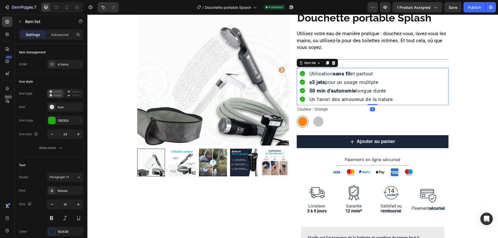
drag, startPoint x: 370, startPoint y: 117, endPoint x: 394, endPoint y: 93, distance: 34.3
click at [372, 100] on div "Utilisation sans fil et partout x3 jets pour un usage multiple 50 min d'autonom…" at bounding box center [373, 86] width 152 height 37
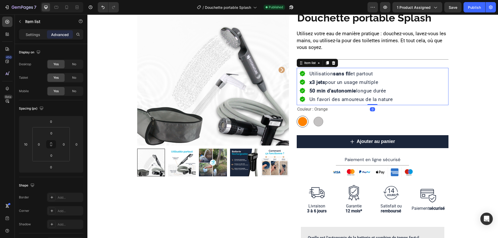
click at [417, 93] on div "Utilisation sans fil et partout x3 jets pour un usage multiple 50 min d'autonom…" at bounding box center [373, 86] width 149 height 37
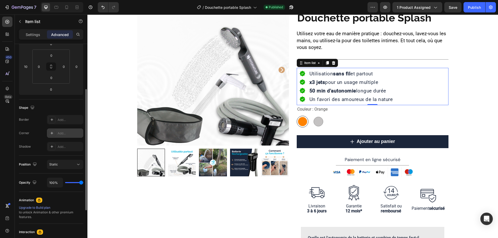
scroll to position [0, 0]
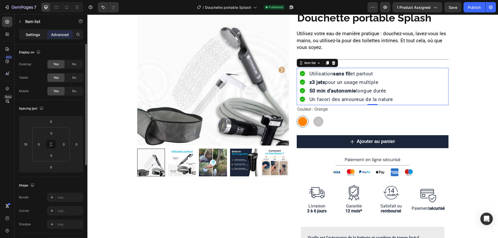
click at [38, 34] on p "Settings" at bounding box center [33, 34] width 15 height 5
type input "12"
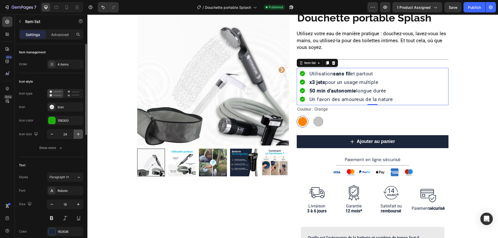
click at [80, 135] on icon "button" at bounding box center [78, 134] width 5 height 5
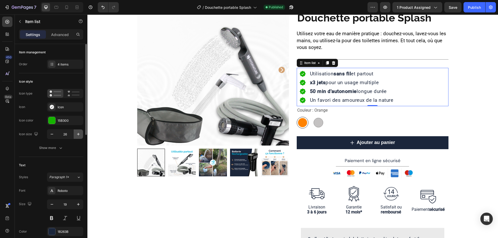
click at [80, 135] on icon "button" at bounding box center [78, 134] width 5 height 5
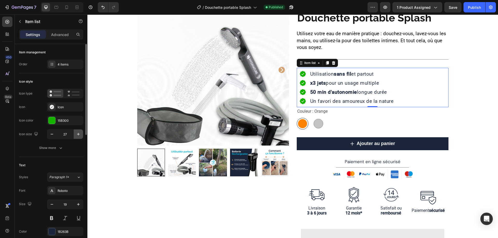
click at [80, 135] on icon "button" at bounding box center [78, 134] width 5 height 5
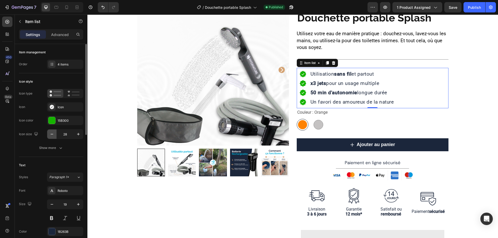
click at [54, 135] on icon "button" at bounding box center [51, 134] width 5 height 5
type input "27"
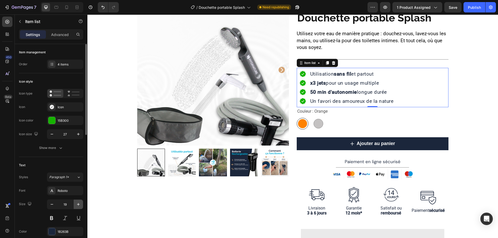
click at [79, 206] on icon "button" at bounding box center [78, 204] width 5 height 5
click at [54, 203] on icon "button" at bounding box center [51, 204] width 5 height 5
type input "20"
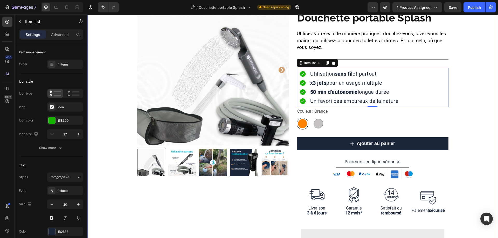
click at [468, 110] on div "Product Images Row Judge.me - Preview Badge (Stars) Judge.me Douchette portable…" at bounding box center [292, 170] width 410 height 353
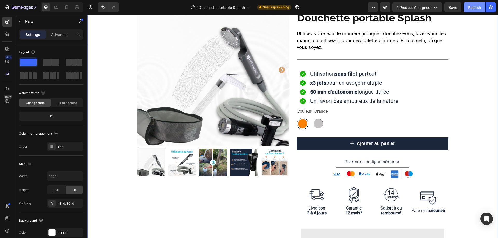
drag, startPoint x: 476, startPoint y: 10, endPoint x: 388, endPoint y: 21, distance: 88.0
click at [476, 10] on div "Publish" at bounding box center [474, 7] width 13 height 5
click at [64, 9] on icon at bounding box center [66, 7] width 5 height 5
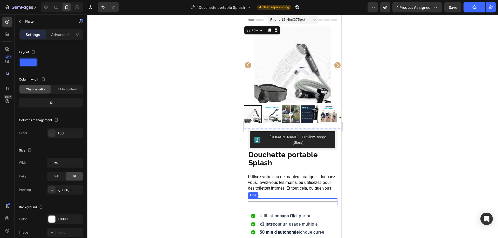
scroll to position [130, 0]
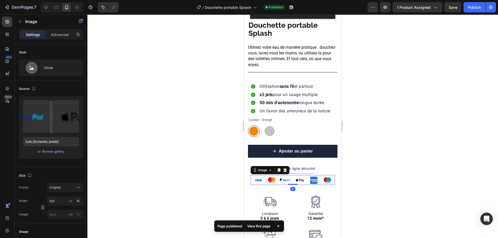
click at [301, 175] on img at bounding box center [292, 180] width 84 height 10
click at [55, 34] on p "Advanced" at bounding box center [60, 34] width 18 height 5
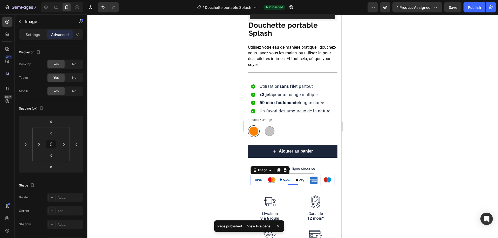
click at [437, 98] on div at bounding box center [292, 127] width 410 height 224
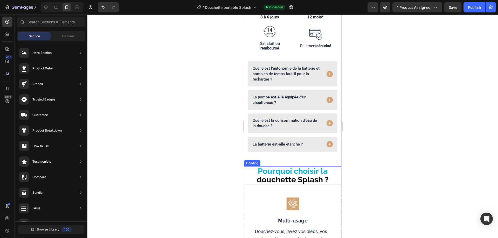
scroll to position [337, 0]
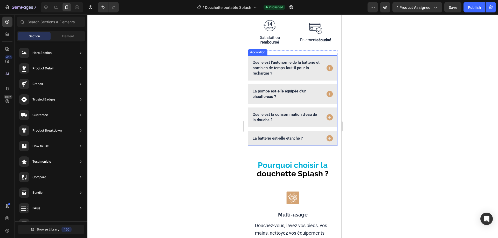
click at [326, 135] on icon at bounding box center [329, 138] width 6 height 6
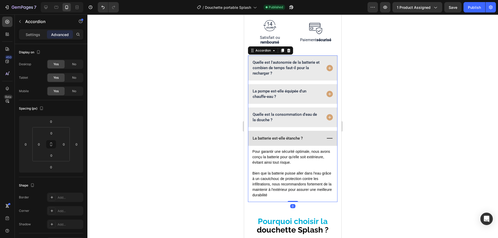
click at [326, 135] on icon at bounding box center [330, 139] width 8 height 8
